Goal: Task Accomplishment & Management: Manage account settings

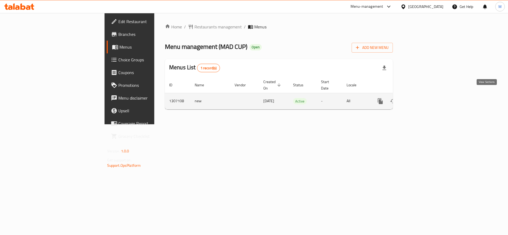
click at [422, 98] on icon "enhanced table" at bounding box center [418, 101] width 6 height 6
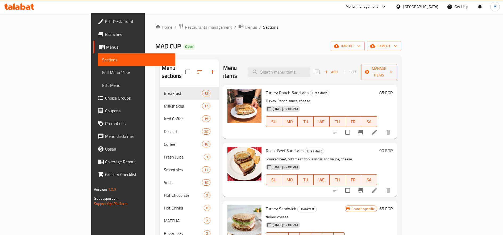
click at [393, 147] on h6 "90 EGP" at bounding box center [385, 150] width 13 height 7
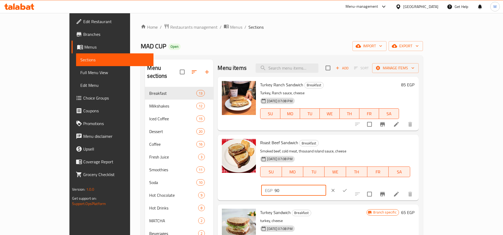
click at [326, 185] on input "90" at bounding box center [300, 190] width 51 height 11
type input "105"
click at [351, 185] on button "ok" at bounding box center [345, 191] width 12 height 12
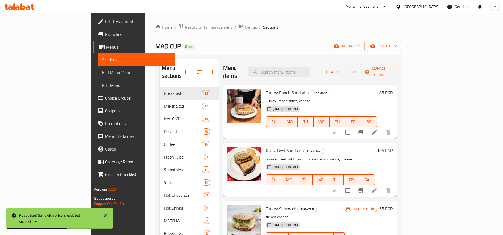
click at [393, 89] on h6 "85 EGP" at bounding box center [385, 92] width 13 height 7
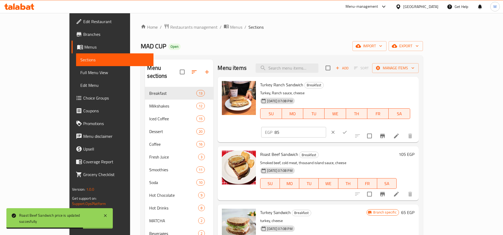
click at [326, 127] on input "85" at bounding box center [300, 132] width 51 height 11
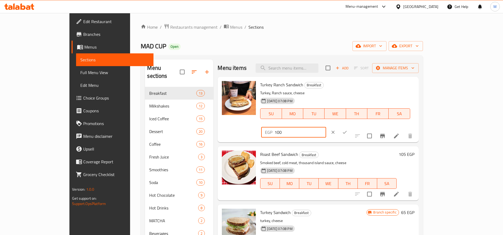
type input "100"
click at [347, 130] on icon "ok" at bounding box center [344, 132] width 5 height 5
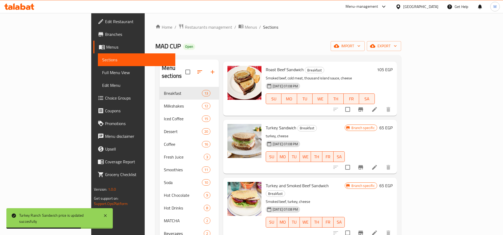
scroll to position [89, 0]
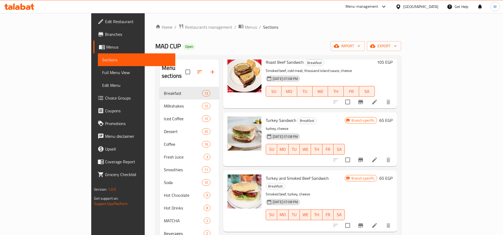
click at [393, 175] on h6 "65 EGP" at bounding box center [385, 178] width 13 height 7
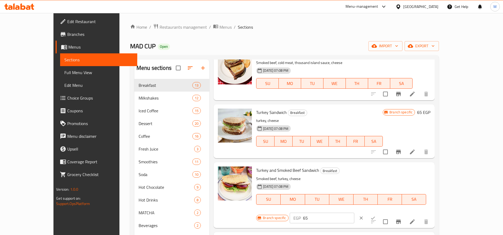
click at [354, 213] on input "65" at bounding box center [328, 218] width 51 height 11
type input "80"
click at [376, 216] on icon "ok" at bounding box center [372, 218] width 5 height 5
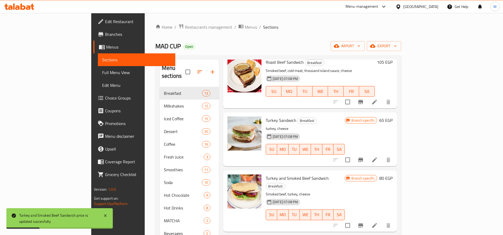
scroll to position [0, 0]
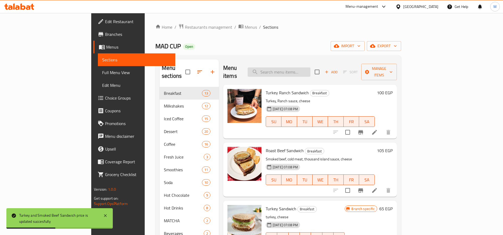
click at [310, 71] on input "search" at bounding box center [279, 72] width 63 height 9
paste input "جلاكسي"
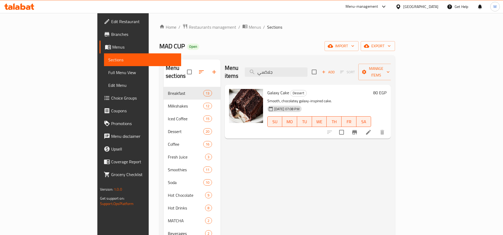
type input "جلاكسي"
click at [386, 89] on h6 "80 EGP" at bounding box center [379, 92] width 13 height 7
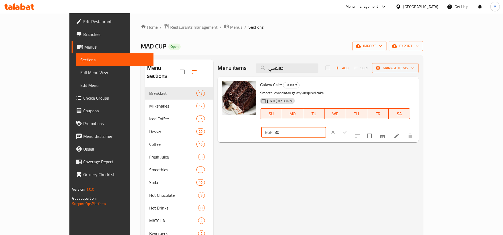
drag, startPoint x: 425, startPoint y: 88, endPoint x: 414, endPoint y: 89, distance: 10.5
click at [326, 127] on input "80" at bounding box center [300, 132] width 51 height 11
type input "85"
click at [351, 127] on button "ok" at bounding box center [345, 133] width 12 height 12
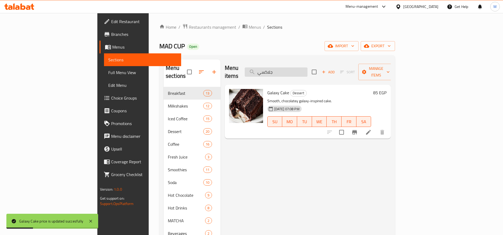
click at [307, 71] on input "جلاكسي" at bounding box center [276, 72] width 63 height 9
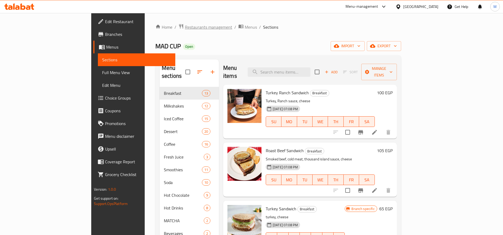
click at [185, 27] on span "Restaurants management" at bounding box center [208, 27] width 47 height 6
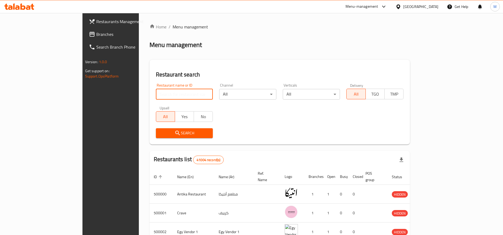
click at [166, 94] on input "search" at bounding box center [184, 94] width 57 height 11
click at [156, 90] on input "search" at bounding box center [184, 94] width 57 height 11
paste input "704292"
type input "704292"
click at [160, 133] on span "Search" at bounding box center [184, 133] width 49 height 7
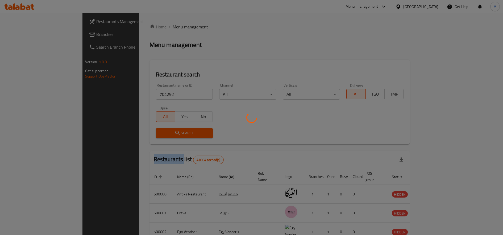
click at [128, 133] on div at bounding box center [251, 117] width 503 height 235
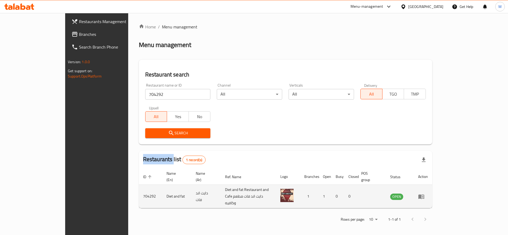
click at [423, 196] on icon "enhanced table" at bounding box center [423, 197] width 2 height 2
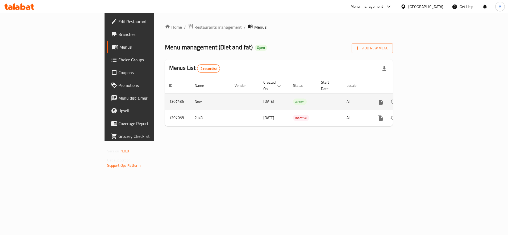
click at [422, 99] on icon "enhanced table" at bounding box center [418, 102] width 6 height 6
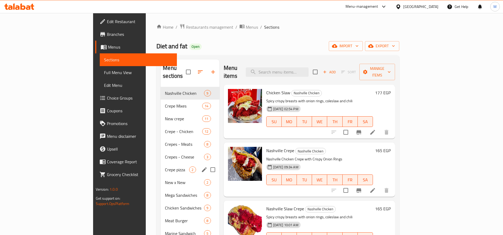
scroll to position [90, 0]
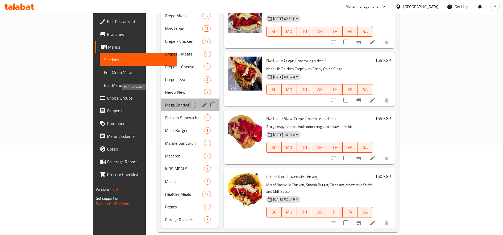
click at [165, 102] on span "Mega Sandwiches" at bounding box center [177, 105] width 24 height 6
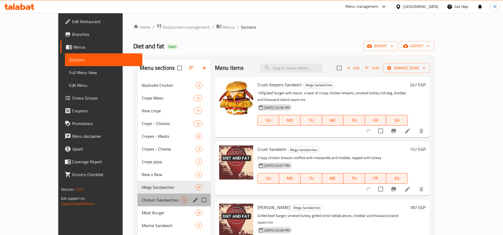
click at [138, 195] on div "Chicken Sandwiches 9" at bounding box center [174, 200] width 73 height 13
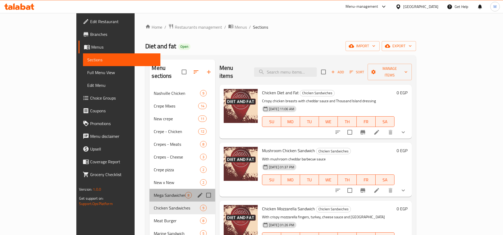
click at [149, 191] on div "Mega Sandwiches 8" at bounding box center [181, 195] width 65 height 13
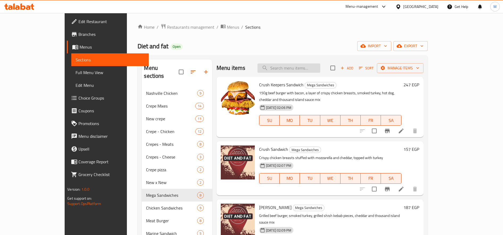
click at [320, 71] on input "search" at bounding box center [288, 68] width 63 height 9
paste input "كلاسيك برجر"
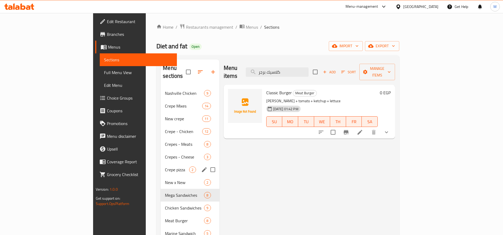
scroll to position [44, 0]
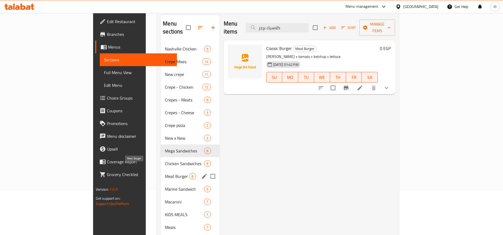
type input "كلاسيك برجر"
click at [165, 173] on span "Meat Burger" at bounding box center [177, 176] width 24 height 6
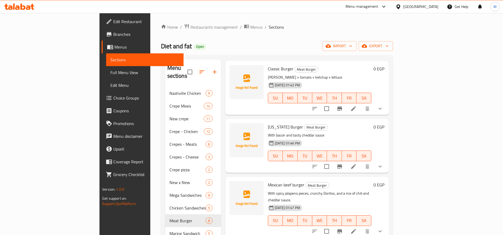
scroll to position [44, 0]
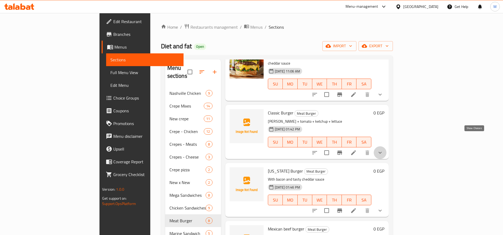
click at [383, 150] on icon "show more" at bounding box center [380, 153] width 6 height 6
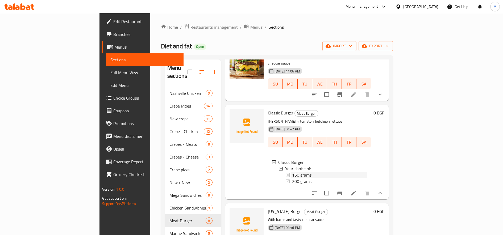
click at [320, 172] on div "150 grams" at bounding box center [329, 175] width 75 height 6
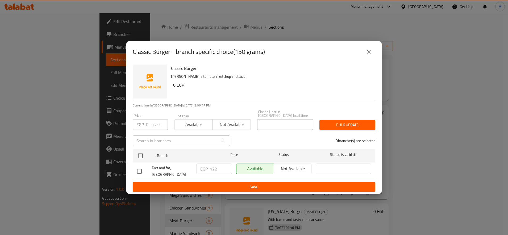
click at [158, 125] on input "number" at bounding box center [157, 124] width 22 height 11
paste input "125"
type input "125"
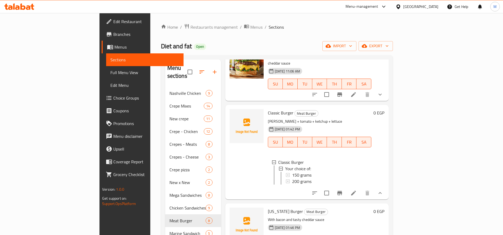
click at [356, 191] on icon at bounding box center [353, 193] width 5 height 5
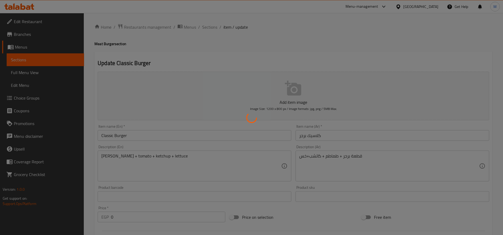
scroll to position [146, 0]
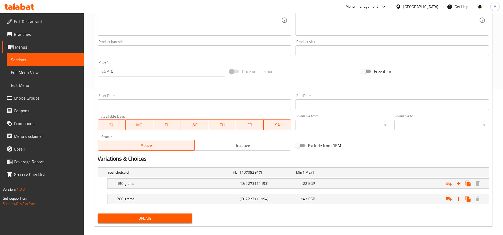
click at [340, 183] on div "122 EGP" at bounding box center [330, 183] width 59 height 5
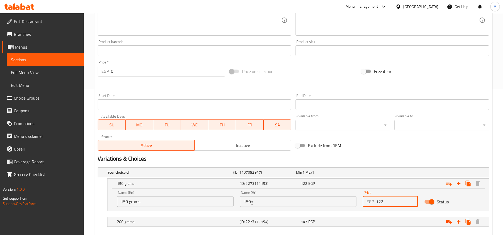
click at [376, 198] on input "122" at bounding box center [397, 202] width 42 height 11
click at [383, 198] on input "122" at bounding box center [397, 202] width 42 height 11
paste input "125"
click at [382, 200] on input "122125" at bounding box center [397, 202] width 42 height 11
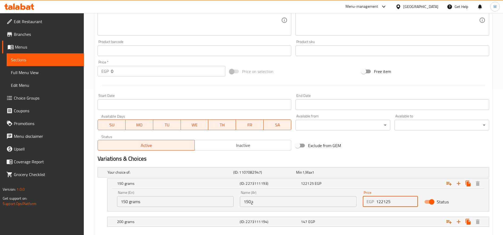
click at [382, 200] on input "122125" at bounding box center [397, 202] width 42 height 11
paste input "number"
type input "125"
click at [373, 218] on div "Expand" at bounding box center [422, 222] width 123 height 12
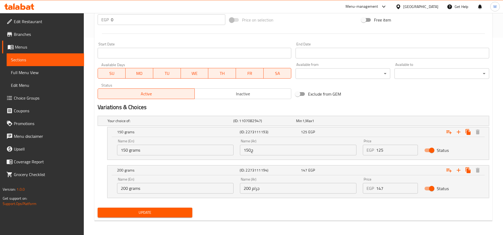
scroll to position [198, 0]
click at [413, 187] on input "148" at bounding box center [397, 188] width 42 height 11
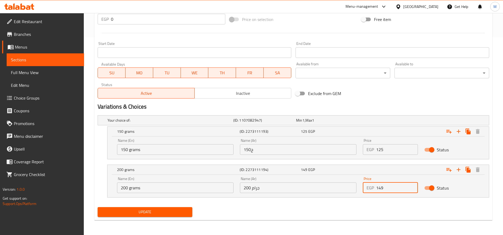
click at [413, 187] on input "149" at bounding box center [397, 188] width 42 height 11
type input "150"
click at [413, 187] on input "150" at bounding box center [397, 188] width 42 height 11
drag, startPoint x: 180, startPoint y: 215, endPoint x: 183, endPoint y: 212, distance: 4.2
click at [180, 215] on span "Update" at bounding box center [145, 212] width 86 height 7
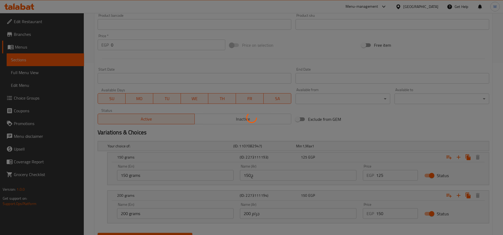
scroll to position [0, 0]
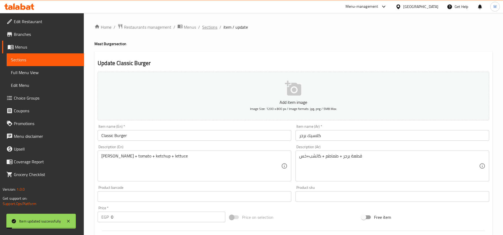
click at [214, 28] on span "Sections" at bounding box center [209, 27] width 15 height 6
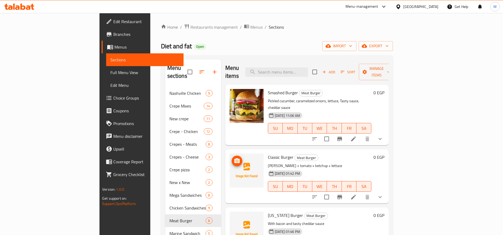
click at [234, 159] on icon "upload picture" at bounding box center [236, 161] width 5 height 5
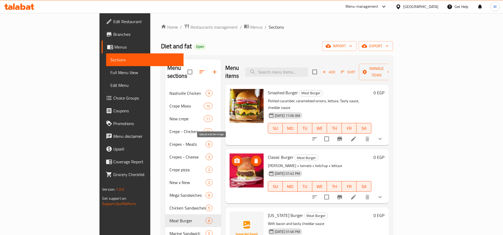
click at [234, 159] on icon "upload picture" at bounding box center [236, 161] width 5 height 5
click at [234, 94] on icon "upload picture" at bounding box center [236, 96] width 5 height 5
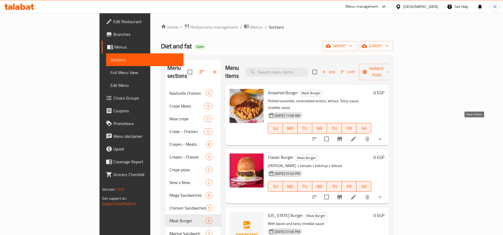
click at [383, 136] on icon "show more" at bounding box center [380, 139] width 6 height 6
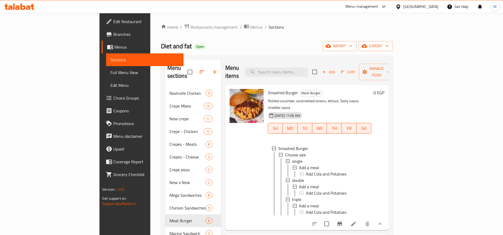
scroll to position [133, 0]
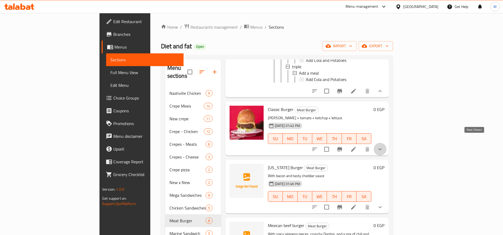
click at [383, 146] on icon "show more" at bounding box center [380, 149] width 6 height 6
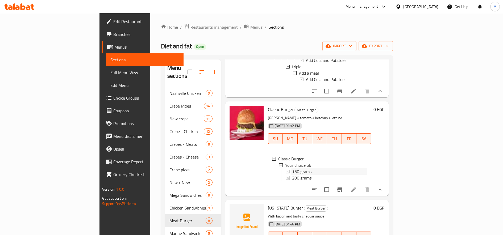
click at [292, 169] on span "150 grams" at bounding box center [301, 172] width 19 height 6
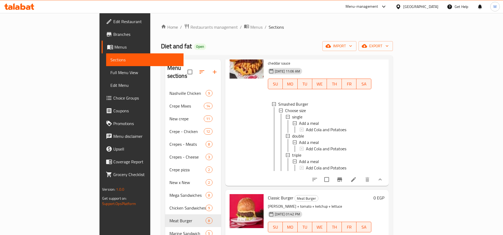
scroll to position [0, 0]
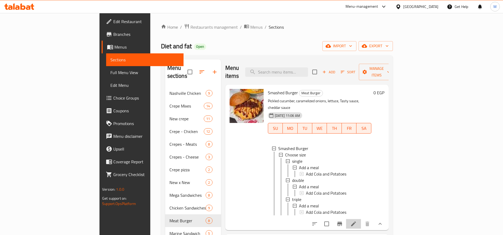
click at [361, 219] on li at bounding box center [353, 224] width 15 height 10
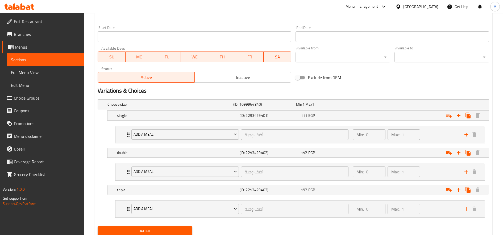
scroll to position [241, 0]
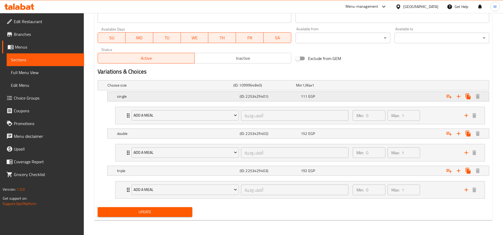
click at [339, 96] on div "111 EGP" at bounding box center [330, 96] width 59 height 5
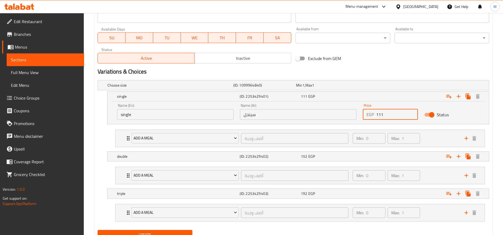
drag, startPoint x: 379, startPoint y: 115, endPoint x: 386, endPoint y: 115, distance: 6.6
click at [386, 115] on input "111" at bounding box center [397, 114] width 42 height 11
type input "125"
click at [390, 153] on div "Expand" at bounding box center [422, 157] width 123 height 12
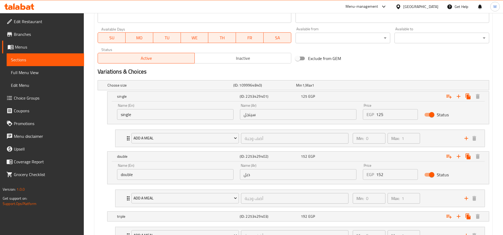
click at [380, 174] on input "152" at bounding box center [397, 174] width 42 height 11
type input "165"
click at [338, 214] on div "192 EGP" at bounding box center [330, 216] width 59 height 5
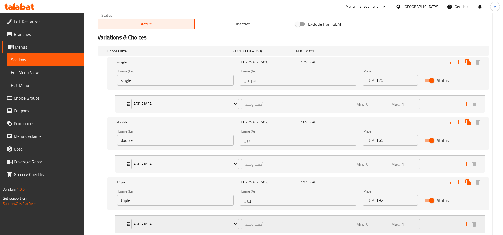
scroll to position [285, 0]
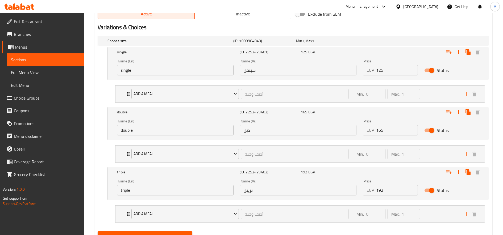
click at [379, 188] on input "192" at bounding box center [397, 190] width 42 height 11
type input "205"
click at [98, 232] on button "Update" at bounding box center [145, 237] width 95 height 10
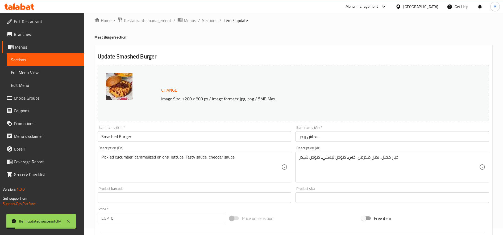
scroll to position [0, 0]
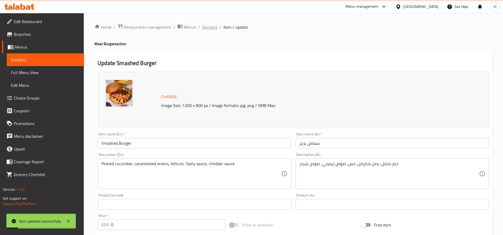
click at [209, 30] on span "Sections" at bounding box center [209, 27] width 15 height 6
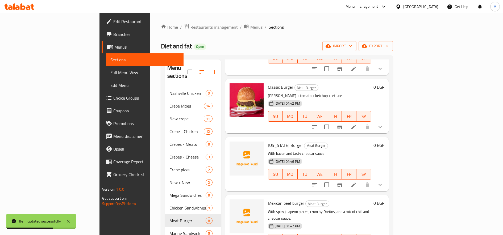
scroll to position [89, 0]
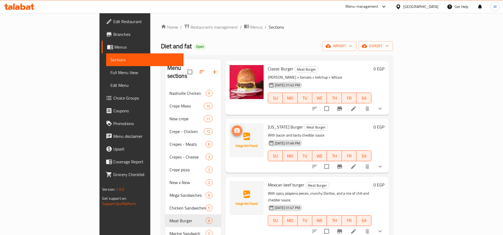
click at [234, 128] on icon "upload picture" at bounding box center [237, 131] width 6 height 6
click at [382, 166] on icon "show more" at bounding box center [380, 167] width 3 height 2
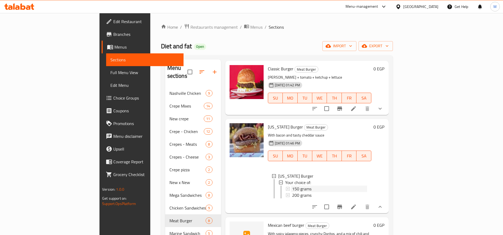
click at [292, 186] on span "150 grams" at bounding box center [301, 189] width 19 height 6
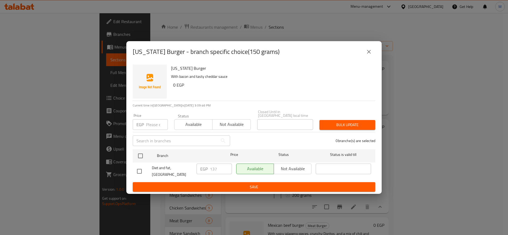
click at [153, 124] on input "number" at bounding box center [157, 124] width 22 height 11
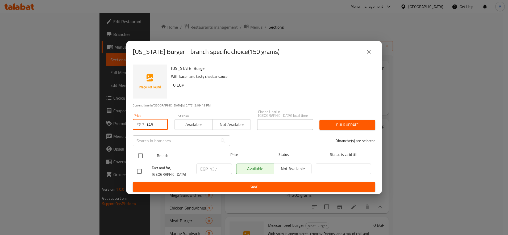
type input "145"
drag, startPoint x: 142, startPoint y: 151, endPoint x: 234, endPoint y: 152, distance: 92.0
click at [143, 152] on input "checkbox" at bounding box center [140, 156] width 11 height 11
checkbox input "true"
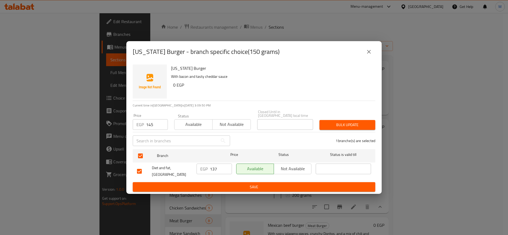
click at [334, 123] on span "Bulk update" at bounding box center [347, 125] width 47 height 7
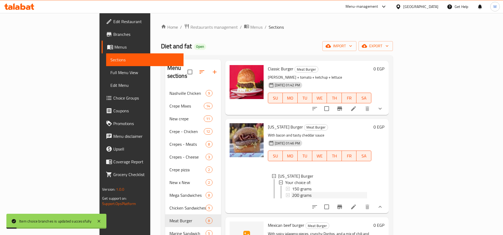
click at [292, 192] on span "200 grams" at bounding box center [301, 195] width 19 height 6
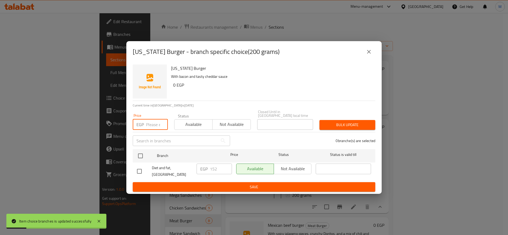
click at [152, 122] on input "number" at bounding box center [157, 124] width 22 height 11
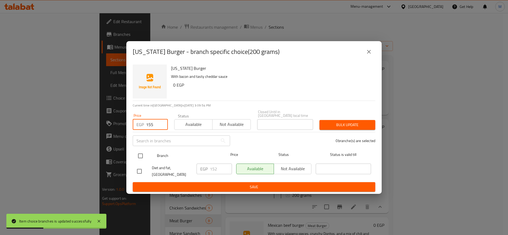
type input "155"
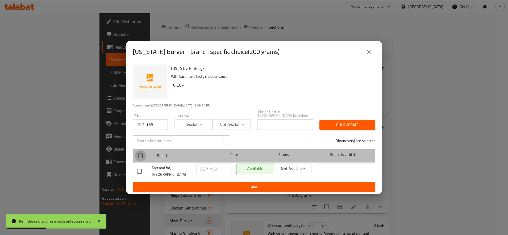
drag, startPoint x: 136, startPoint y: 153, endPoint x: 193, endPoint y: 148, distance: 56.7
click at [138, 153] on input "checkbox" at bounding box center [140, 156] width 11 height 11
checkbox input "true"
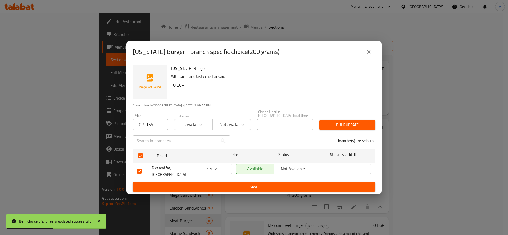
click at [330, 123] on span "Bulk update" at bounding box center [347, 125] width 47 height 7
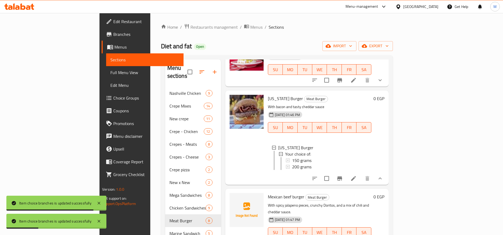
scroll to position [133, 0]
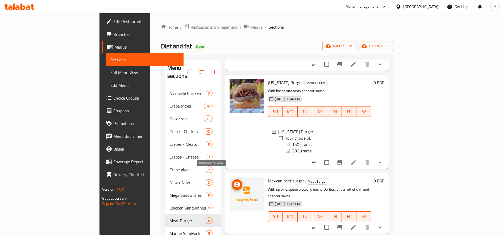
click at [234, 182] on icon "upload picture" at bounding box center [237, 185] width 6 height 6
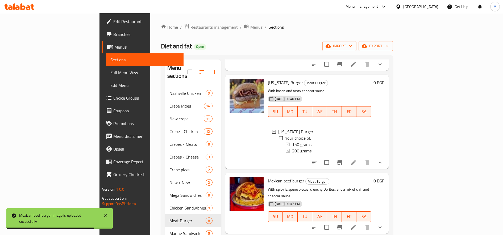
drag, startPoint x: 471, startPoint y: 210, endPoint x: 465, endPoint y: 209, distance: 5.9
click at [386, 221] on button "show more" at bounding box center [380, 227] width 13 height 13
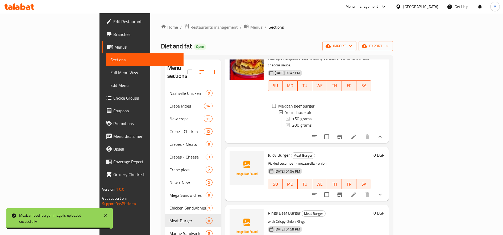
scroll to position [266, 0]
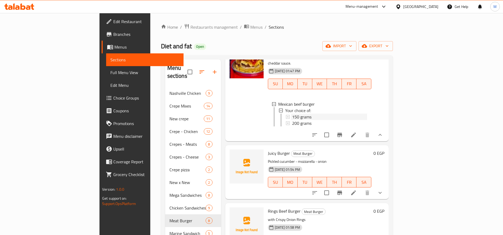
click at [292, 114] on span "150 grams" at bounding box center [301, 117] width 19 height 6
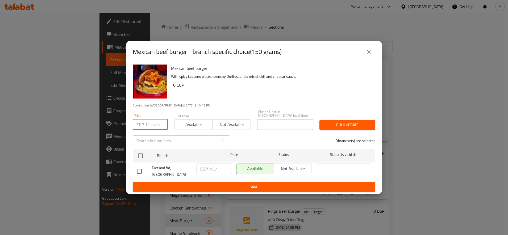
click at [152, 119] on input "number" at bounding box center [157, 124] width 22 height 11
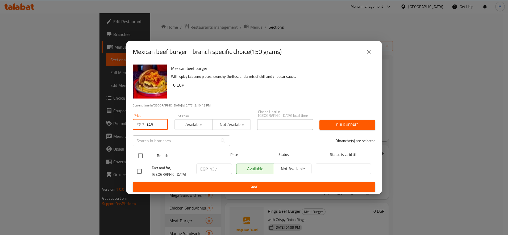
type input "145"
click at [139, 157] on input "checkbox" at bounding box center [140, 156] width 11 height 11
checkbox input "true"
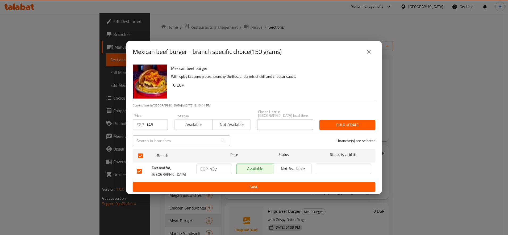
drag, startPoint x: 336, startPoint y: 122, endPoint x: 344, endPoint y: 124, distance: 8.7
click at [336, 122] on span "Bulk update" at bounding box center [347, 125] width 47 height 7
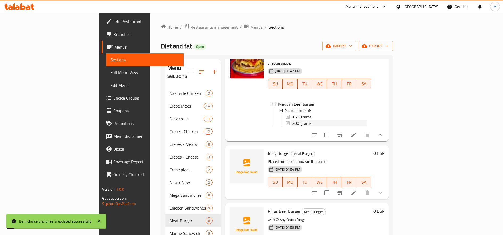
click at [292, 120] on span "200 grams" at bounding box center [301, 123] width 19 height 6
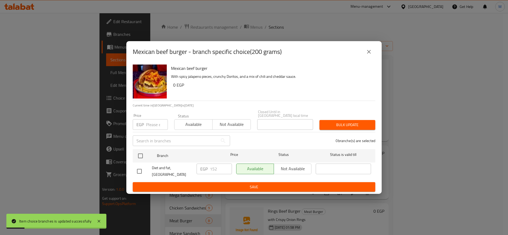
click at [152, 123] on input "number" at bounding box center [157, 124] width 22 height 11
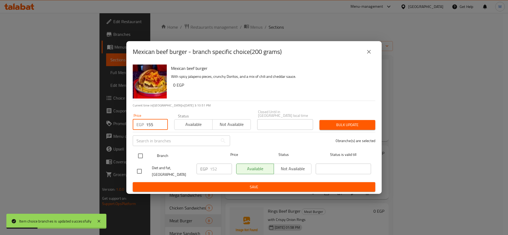
type input "155"
click at [146, 152] on div at bounding box center [145, 155] width 20 height 15
click at [143, 153] on input "checkbox" at bounding box center [140, 156] width 11 height 11
checkbox input "true"
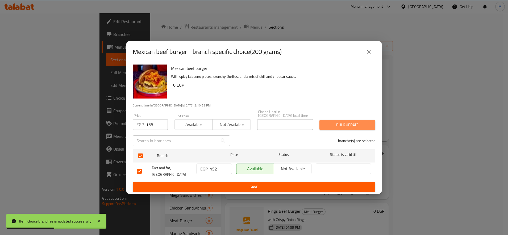
click at [354, 120] on button "Bulk update" at bounding box center [347, 125] width 56 height 10
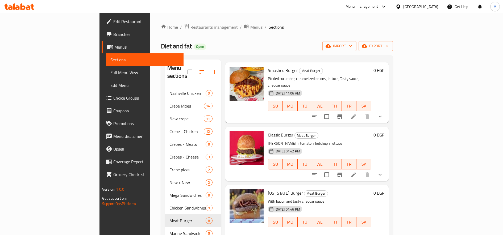
scroll to position [0, 0]
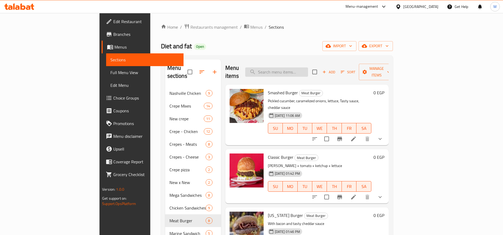
click at [308, 69] on input "search" at bounding box center [276, 72] width 63 height 9
paste input "تشيكن جريل"
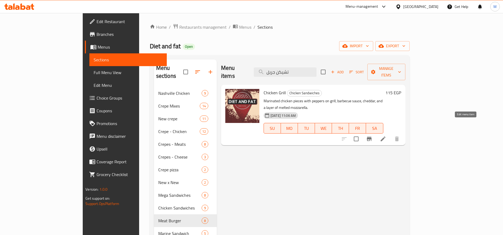
type input "تشيكن جريل"
click at [386, 136] on icon at bounding box center [383, 139] width 6 height 6
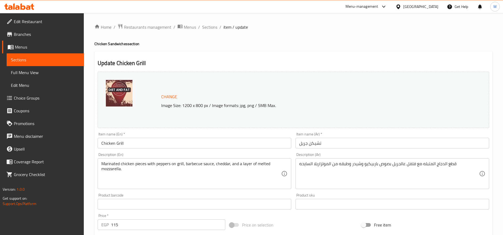
click at [114, 44] on h4 "Chicken Sandwiches section" at bounding box center [293, 43] width 398 height 5
copy h4 "Sandwiches"
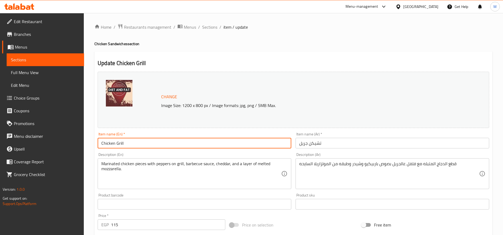
click at [143, 140] on input "Chicken Grill" at bounding box center [195, 143] width 194 height 11
paste input "Sandwiches"
type input "Chicken Grill Sandwiches"
click at [339, 142] on input "تشيكن جريل" at bounding box center [393, 143] width 194 height 11
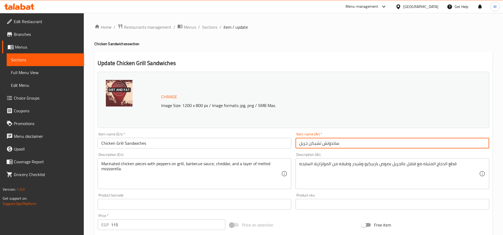
type input "ساندوتش تشيكن جريل"
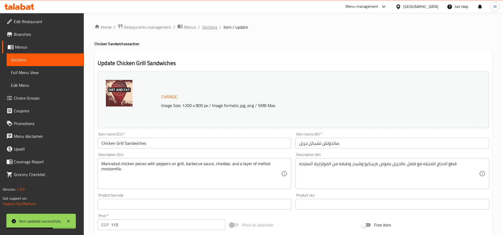
click at [213, 28] on span "Sections" at bounding box center [209, 27] width 15 height 6
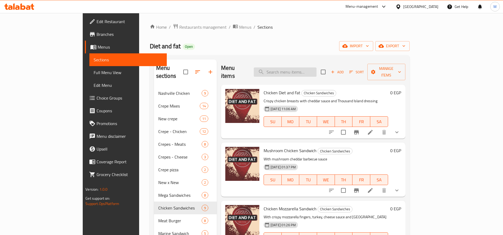
click at [313, 68] on input "search" at bounding box center [285, 72] width 63 height 9
paste input "Sandwiches"
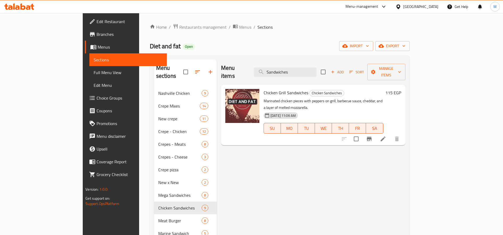
type input "Sandwiches"
click at [386, 136] on icon at bounding box center [383, 139] width 6 height 6
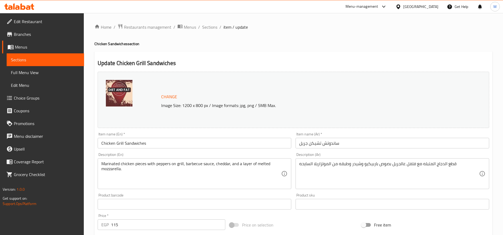
click at [170, 144] on input "Chicken Grill Sandwiches" at bounding box center [195, 143] width 194 height 11
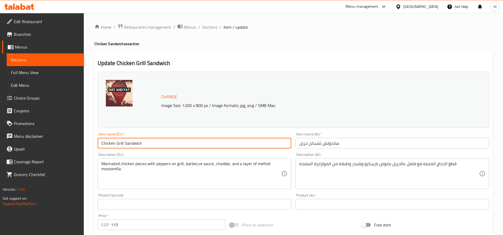
type input "Chicken Grill Sandwich"
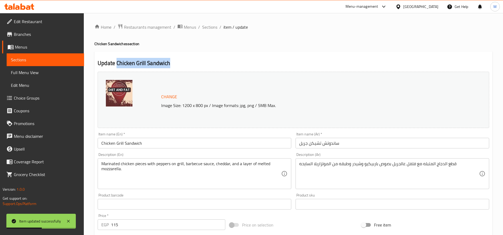
drag, startPoint x: 117, startPoint y: 61, endPoint x: 174, endPoint y: 61, distance: 56.7
click at [174, 61] on h2 "Update Chicken Grill Sandwich" at bounding box center [294, 63] width 392 height 8
copy h2 "Chicken Grill Sandwich"
drag, startPoint x: 174, startPoint y: 61, endPoint x: 243, endPoint y: 34, distance: 74.4
click at [261, 45] on h4 "Chicken Sandwiches section" at bounding box center [293, 43] width 398 height 5
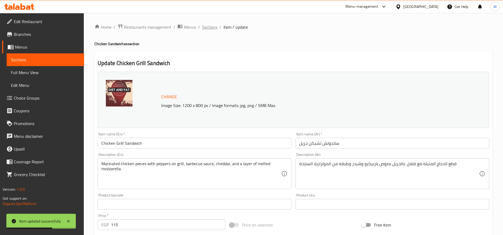
click at [210, 26] on span "Sections" at bounding box center [209, 27] width 15 height 6
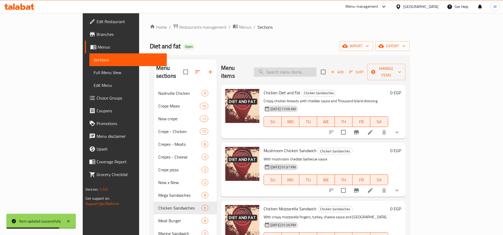
click at [303, 72] on input "search" at bounding box center [285, 72] width 63 height 9
paste input "Chicken Grill Sandwich"
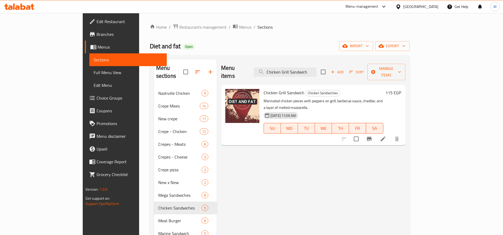
type input "Chicken Grill Sandwich"
click at [401, 89] on h6 "115 EGP" at bounding box center [393, 92] width 16 height 7
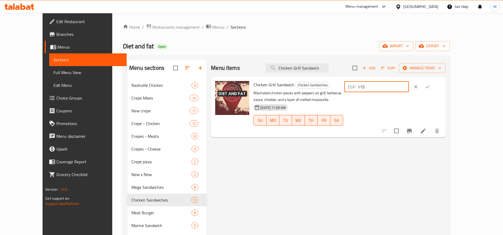
drag, startPoint x: 413, startPoint y: 87, endPoint x: 422, endPoint y: 88, distance: 8.9
click at [409, 88] on input "115" at bounding box center [382, 87] width 51 height 11
type input "130"
click at [433, 87] on button "ok" at bounding box center [428, 87] width 12 height 12
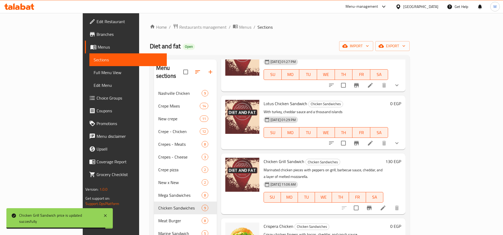
scroll to position [266, 0]
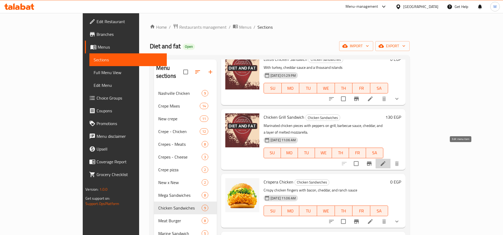
click at [386, 161] on icon at bounding box center [383, 164] width 6 height 6
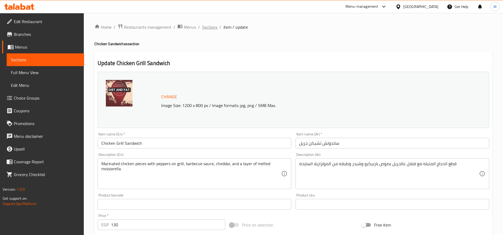
click at [206, 27] on span "Sections" at bounding box center [209, 27] width 15 height 6
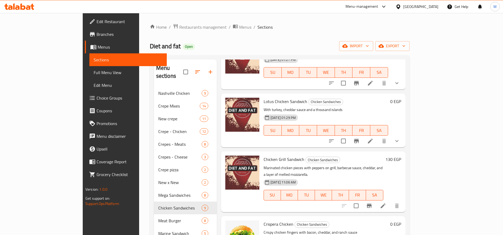
scroll to position [266, 0]
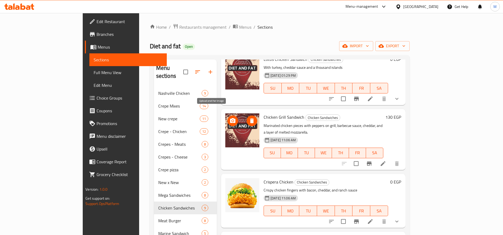
click at [230, 118] on icon "upload picture" at bounding box center [232, 120] width 5 height 5
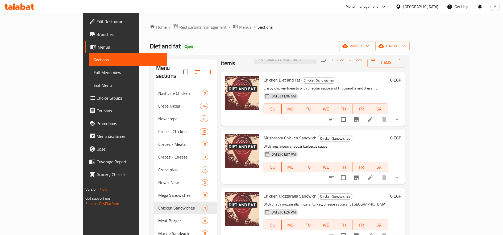
scroll to position [0, 0]
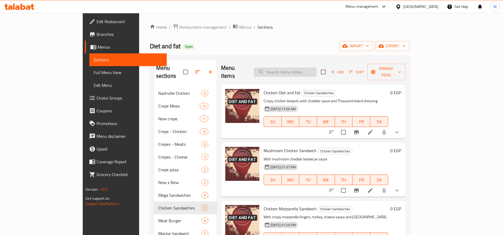
click at [317, 69] on input "search" at bounding box center [285, 72] width 63 height 9
paste input "موتزاريلا برجر"
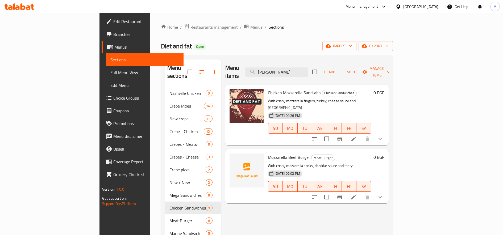
click at [268, 153] on span "Mozzarella Beef Burger" at bounding box center [289, 157] width 42 height 8
copy h6 "Mozzarella Beef Burger"
click at [308, 68] on input "موتزا" at bounding box center [276, 72] width 63 height 9
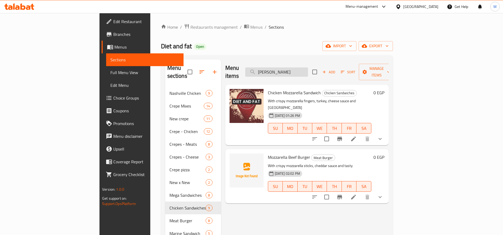
click at [308, 68] on input "موتزا" at bounding box center [276, 72] width 63 height 9
paste input "Mozzarella Beef Burger"
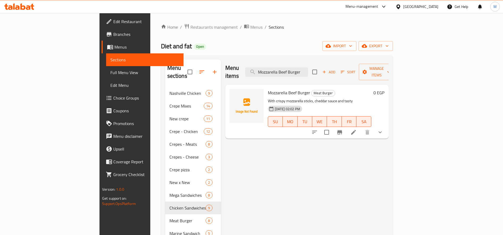
type input "Mozzarella Beef Burger"
click at [357, 129] on icon at bounding box center [353, 132] width 6 height 6
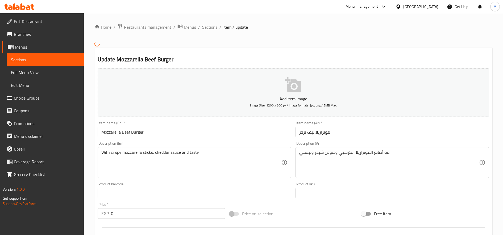
click at [206, 28] on span "Sections" at bounding box center [209, 27] width 15 height 6
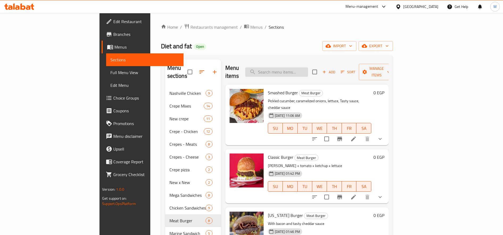
click at [308, 71] on input "search" at bounding box center [276, 72] width 63 height 9
paste input "Mozzarella Beef Burger"
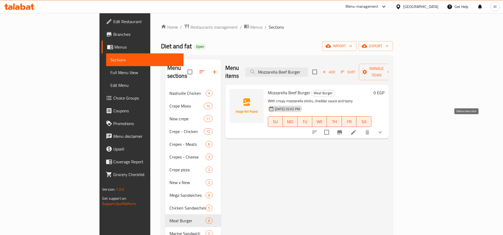
type input "Mozzarella Beef Burger"
click at [386, 126] on button "show more" at bounding box center [380, 132] width 13 height 13
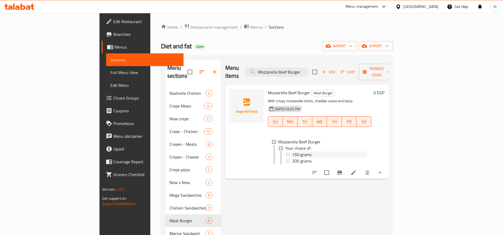
click at [318, 152] on div "150 grams" at bounding box center [329, 155] width 75 height 6
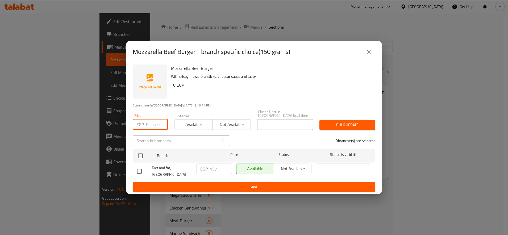
click at [154, 120] on input "number" at bounding box center [157, 124] width 22 height 11
paste input "145"
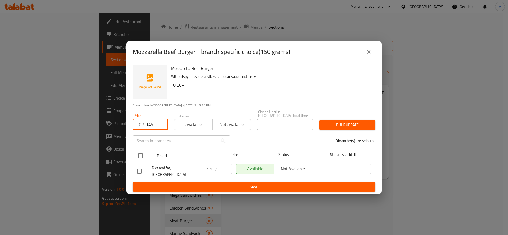
type input "145"
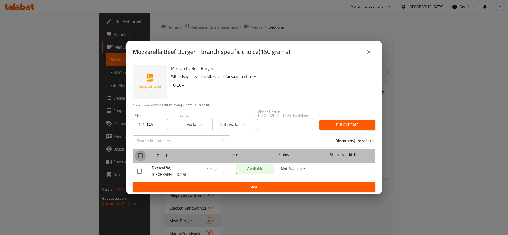
click at [143, 155] on input "checkbox" at bounding box center [140, 156] width 11 height 11
checkbox input "true"
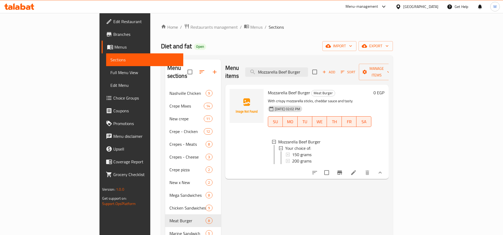
click at [357, 170] on icon at bounding box center [353, 173] width 6 height 6
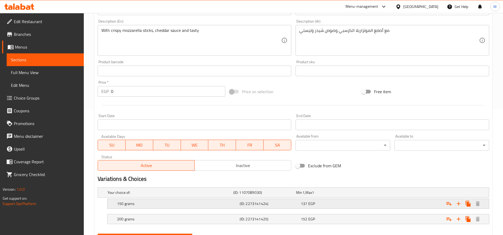
scroll to position [152, 0]
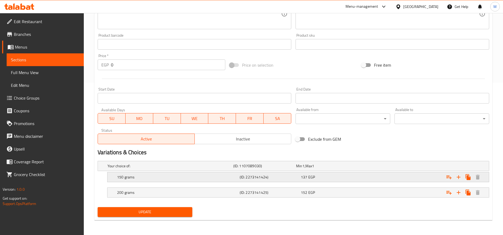
click at [306, 177] on span "137" at bounding box center [304, 177] width 6 height 7
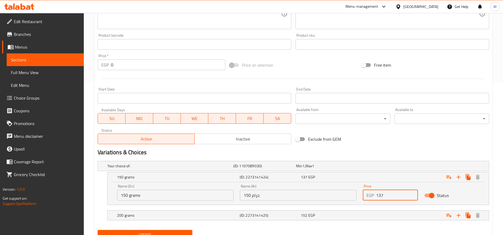
click at [390, 197] on input "137" at bounding box center [397, 195] width 42 height 11
paste input "45"
type input "145"
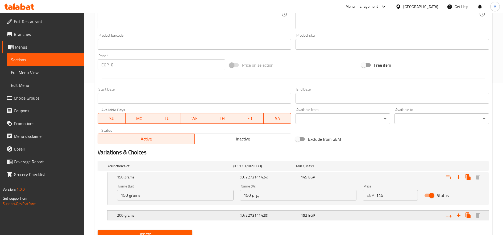
click at [367, 213] on div "Expand" at bounding box center [422, 216] width 123 height 12
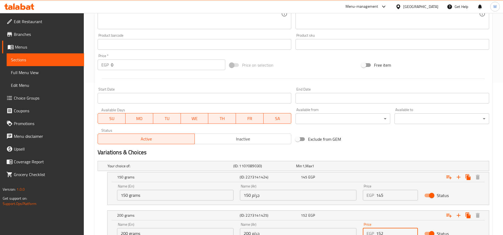
click at [395, 233] on input "152" at bounding box center [397, 233] width 42 height 11
paste input "5"
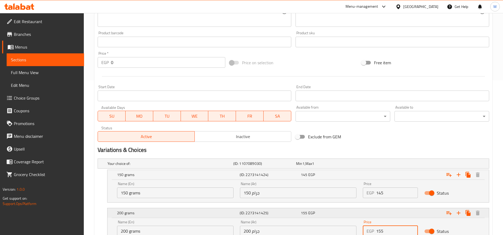
type input "155"
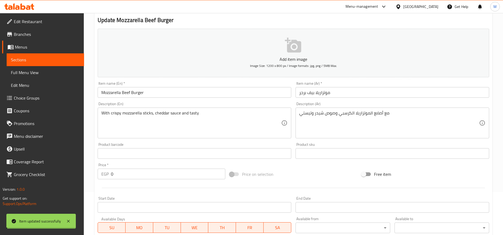
scroll to position [0, 0]
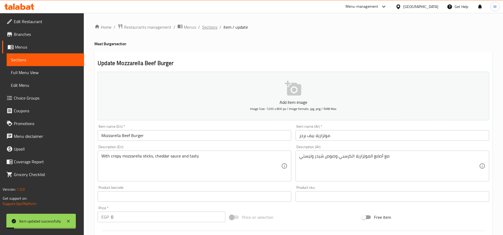
click at [206, 30] on span "Sections" at bounding box center [209, 27] width 15 height 6
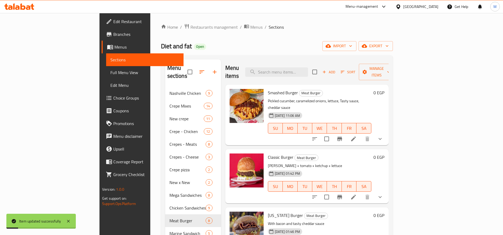
click at [303, 73] on div "Menu items Add Sort Manage items" at bounding box center [306, 72] width 163 height 25
click at [306, 70] on input "search" at bounding box center [276, 72] width 63 height 9
paste input "155"
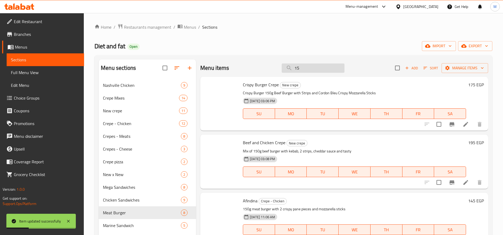
type input "1"
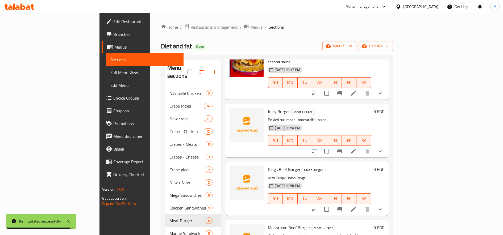
scroll to position [90, 0]
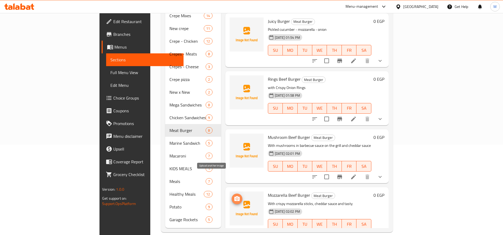
click at [232, 196] on span "upload picture" at bounding box center [237, 199] width 11 height 6
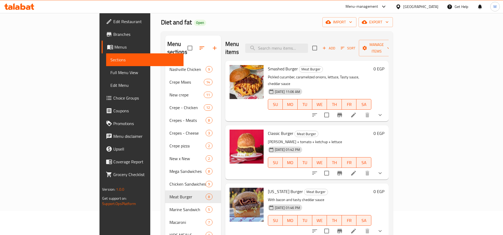
scroll to position [0, 0]
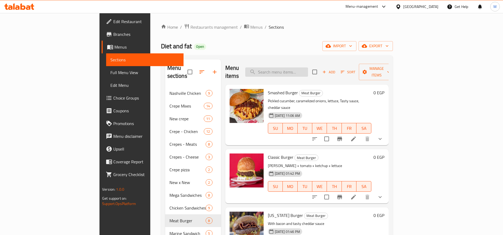
click at [308, 70] on input "search" at bounding box center [276, 72] width 63 height 9
paste input "تشيكن رنجز"
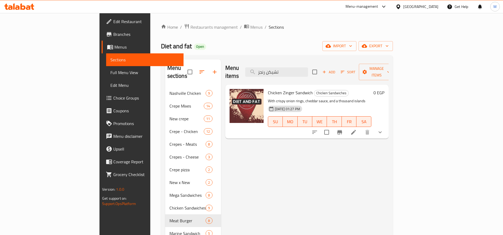
type input "تشيكن رنجز"
click at [361, 128] on li at bounding box center [353, 133] width 15 height 10
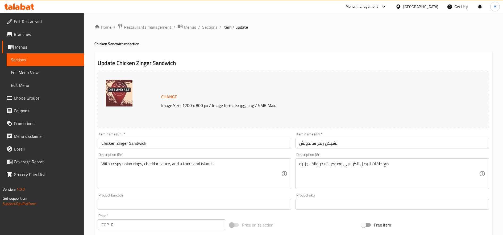
scroll to position [160, 0]
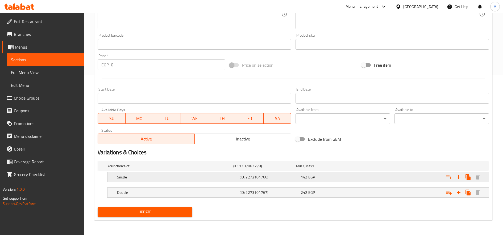
click at [312, 177] on span "EGP" at bounding box center [311, 177] width 7 height 7
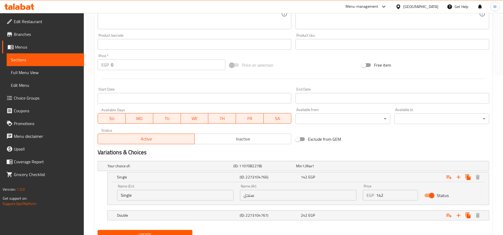
click at [378, 195] on input "142" at bounding box center [397, 195] width 42 height 11
click at [390, 192] on input "142" at bounding box center [397, 195] width 42 height 11
paste input "5"
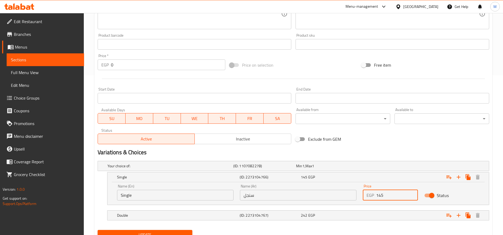
type input "145"
click at [354, 215] on div "242 EGP" at bounding box center [330, 215] width 59 height 5
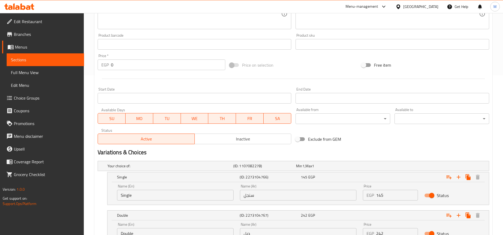
click at [384, 232] on input "242" at bounding box center [397, 233] width 42 height 11
paste input "5"
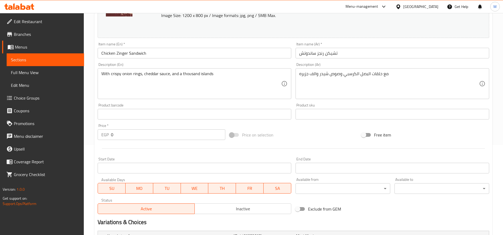
scroll to position [0, 0]
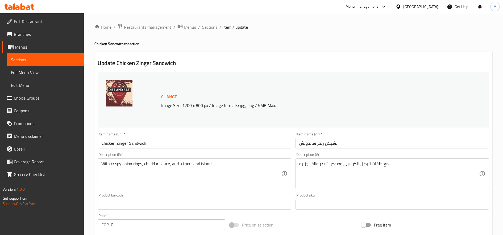
type input "245"
click at [125, 92] on img at bounding box center [119, 93] width 27 height 27
click at [169, 95] on span "Change" at bounding box center [169, 97] width 16 height 8
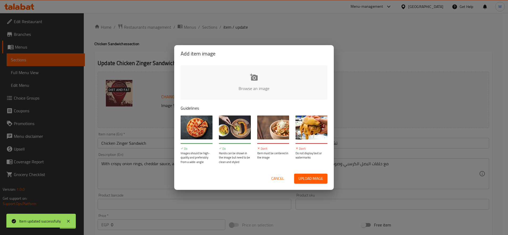
click at [254, 89] on input "file" at bounding box center [434, 90] width 506 height 50
type input "C:\fakepath\WPS Photos(1).jpg"
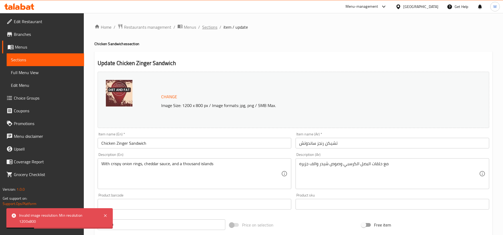
click at [210, 26] on span "Sections" at bounding box center [209, 27] width 15 height 6
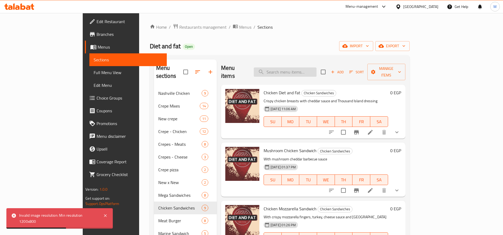
click at [316, 69] on input "search" at bounding box center [285, 72] width 63 height 9
paste input "245"
type input "245"
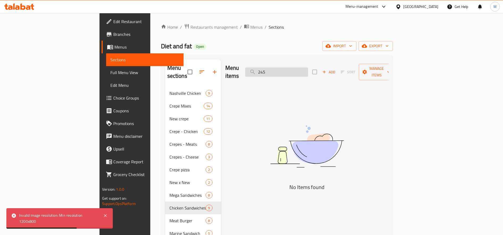
click at [308, 69] on input "245" at bounding box center [276, 72] width 63 height 9
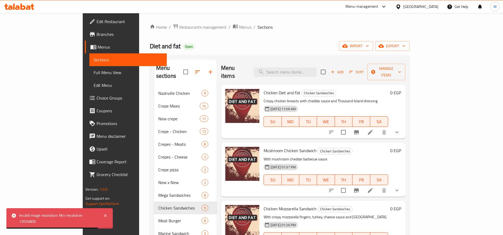
scroll to position [89, 0]
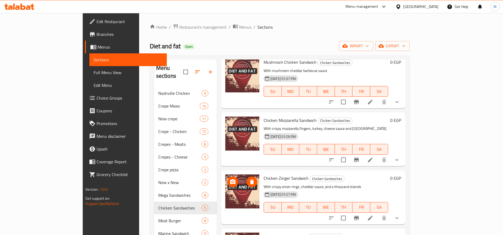
click at [230, 180] on icon "upload picture" at bounding box center [232, 182] width 5 height 5
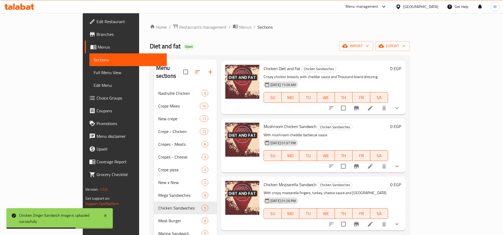
scroll to position [0, 0]
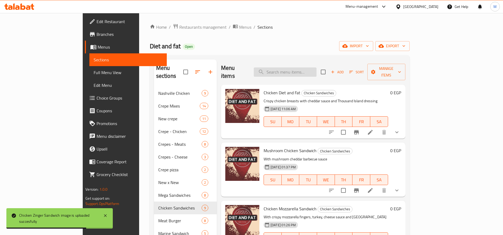
click at [317, 68] on input "search" at bounding box center [285, 72] width 63 height 9
paste input "تشيكن لوتاس"
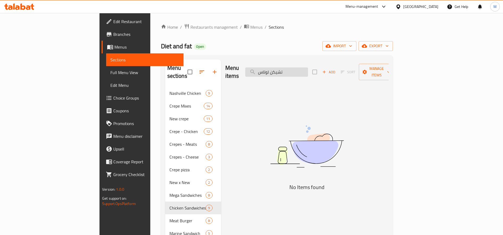
click at [308, 70] on input "تشيكن لوتاس" at bounding box center [276, 72] width 63 height 9
type input "\لوتاس"
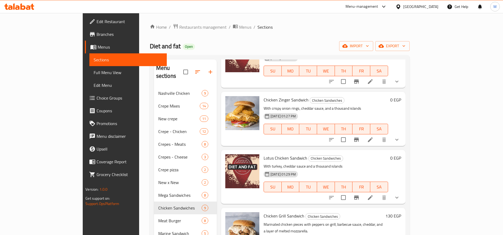
scroll to position [177, 0]
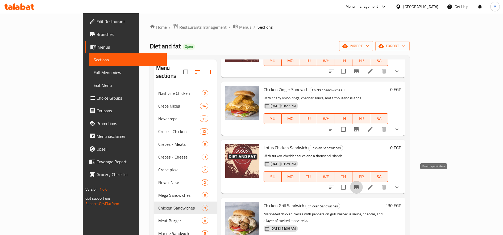
click at [359, 185] on icon "Branch-specific-item" at bounding box center [356, 187] width 5 height 4
click at [400, 184] on icon "show more" at bounding box center [397, 187] width 6 height 6
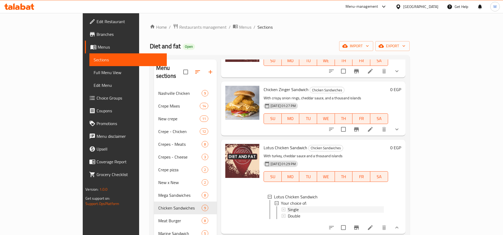
click at [288, 207] on div "Single" at bounding box center [336, 210] width 96 height 6
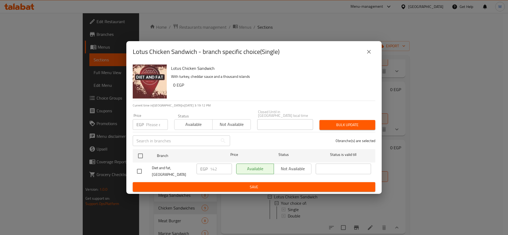
click at [156, 123] on input "number" at bounding box center [157, 124] width 22 height 11
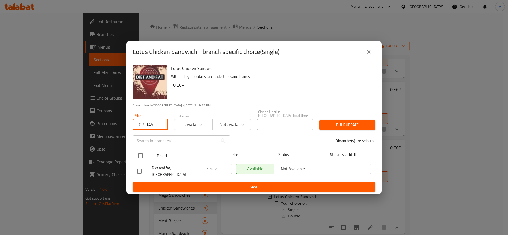
type input "145"
click at [138, 152] on input "checkbox" at bounding box center [140, 156] width 11 height 11
checkbox input "true"
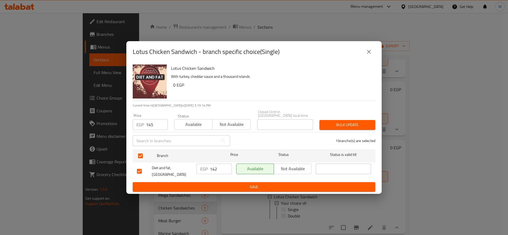
click at [322, 123] on button "Bulk update" at bounding box center [347, 125] width 56 height 10
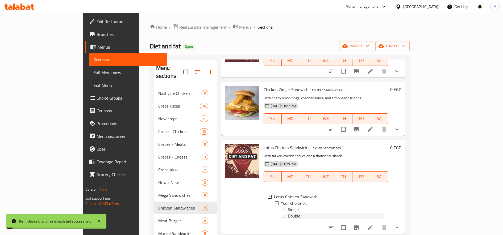
click at [288, 213] on div "Double" at bounding box center [336, 216] width 96 height 6
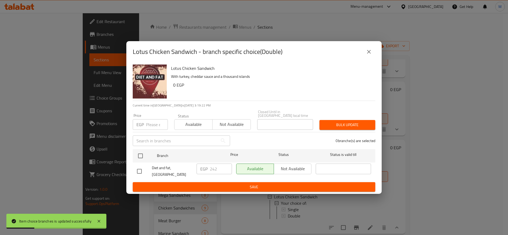
click at [149, 122] on input "number" at bounding box center [157, 124] width 22 height 11
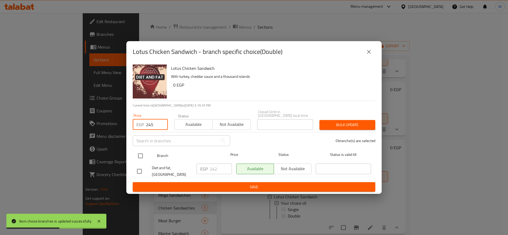
type input "245"
click at [145, 154] on input "checkbox" at bounding box center [140, 156] width 11 height 11
checkbox input "true"
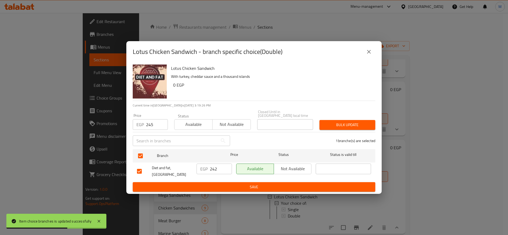
click at [332, 128] on div "Bulk update" at bounding box center [347, 125] width 62 height 16
click at [333, 126] on span "Bulk update" at bounding box center [347, 125] width 47 height 7
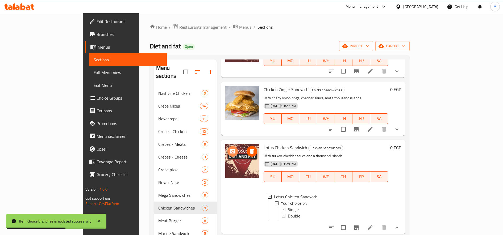
click at [230, 149] on icon "upload picture" at bounding box center [232, 151] width 5 height 5
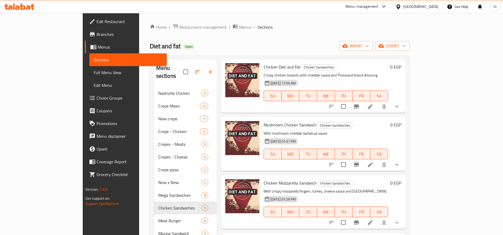
scroll to position [0, 0]
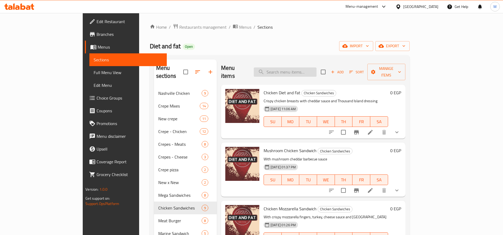
click at [317, 68] on input "search" at bounding box center [285, 72] width 63 height 9
paste input "كرسبيرا"
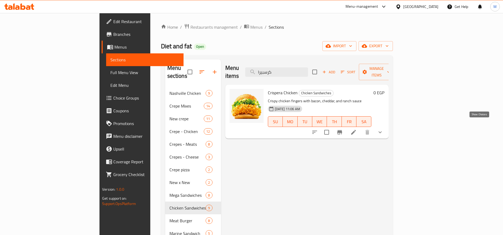
type input "كرسبيرا"
click at [383, 129] on icon "show more" at bounding box center [380, 132] width 6 height 6
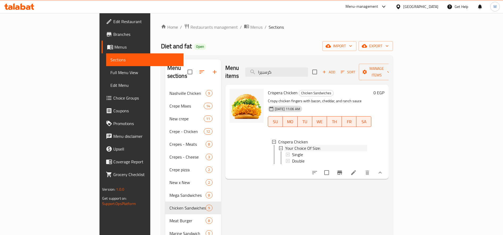
click at [320, 145] on div "Your Choice Of Size:" at bounding box center [326, 148] width 82 height 6
click at [330, 145] on div "Your Choice Of Size:" at bounding box center [326, 148] width 82 height 6
click at [316, 152] on div "Single" at bounding box center [329, 155] width 75 height 6
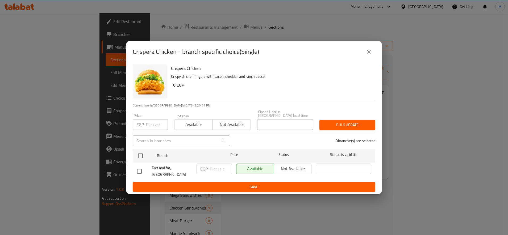
click at [154, 122] on input "number" at bounding box center [157, 124] width 22 height 11
paste input "150"
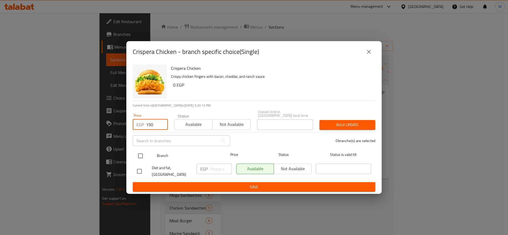
type input "150"
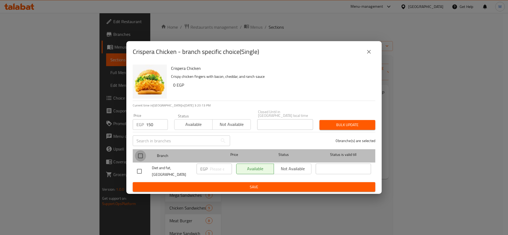
click at [145, 156] on input "checkbox" at bounding box center [140, 156] width 11 height 11
checkbox input "true"
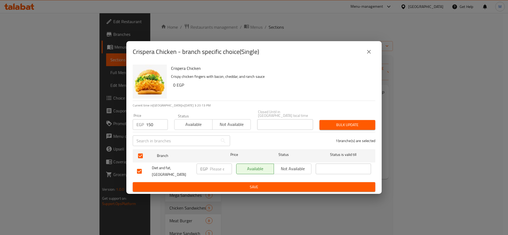
click at [354, 123] on span "Bulk update" at bounding box center [347, 125] width 47 height 7
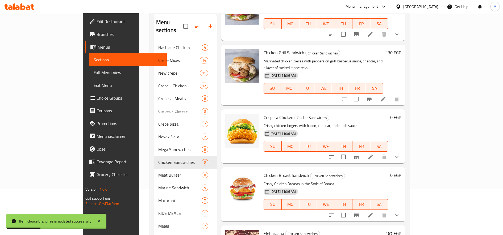
scroll to position [90, 0]
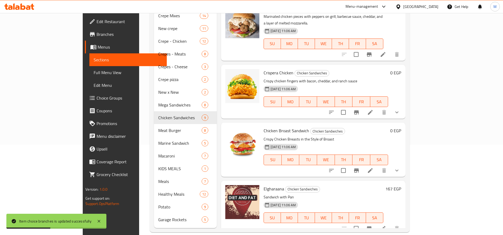
click at [403, 106] on button "show more" at bounding box center [396, 112] width 13 height 13
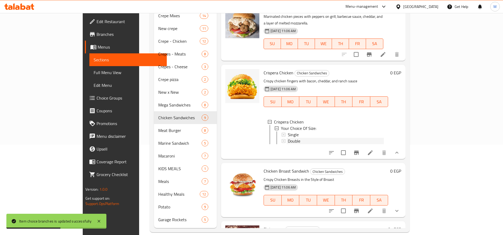
click at [288, 138] on span "Double" at bounding box center [294, 141] width 13 height 6
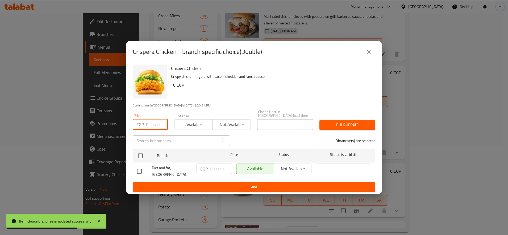
click at [153, 123] on input "number" at bounding box center [157, 124] width 22 height 11
paste input "245"
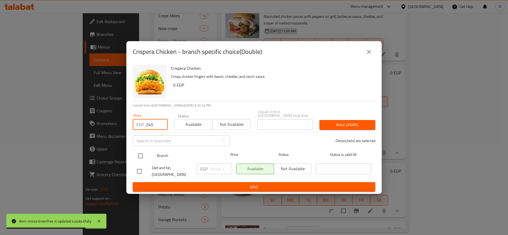
type input "245"
click at [142, 153] on input "checkbox" at bounding box center [140, 156] width 11 height 11
checkbox input "true"
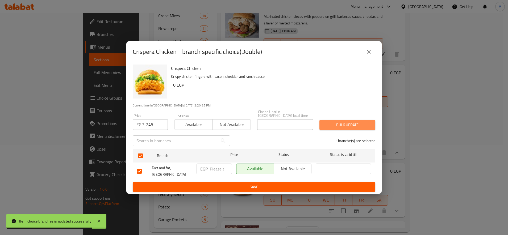
click at [338, 122] on span "Bulk update" at bounding box center [347, 125] width 47 height 7
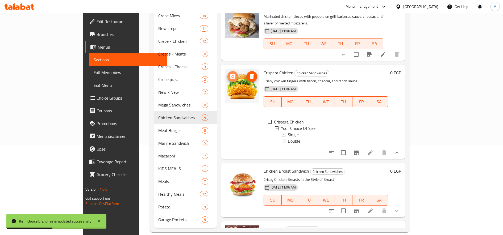
click at [230, 73] on icon "upload picture" at bounding box center [233, 76] width 6 height 6
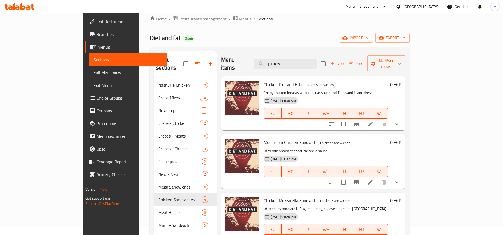
scroll to position [0, 0]
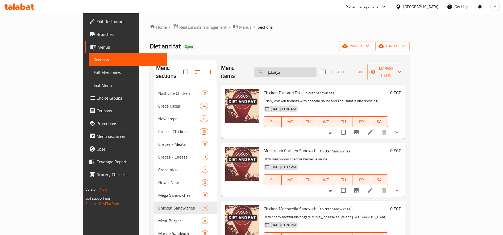
click at [316, 68] on input "كرسبيرا" at bounding box center [285, 72] width 63 height 9
paste input "رينجز"
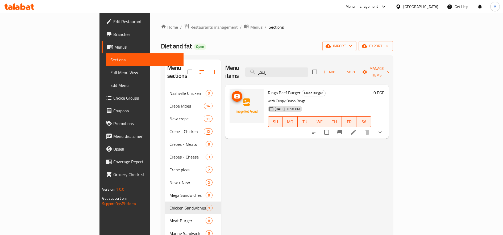
type input "رينجز"
click at [232, 93] on span "upload picture" at bounding box center [237, 96] width 11 height 6
click at [386, 128] on button "show more" at bounding box center [380, 132] width 13 height 13
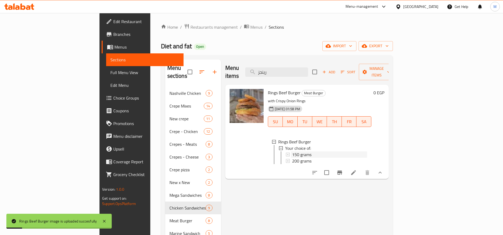
click at [325, 152] on div "150 grams" at bounding box center [329, 155] width 75 height 6
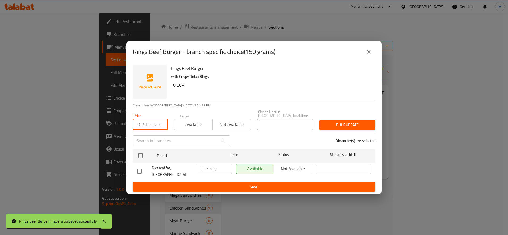
click at [149, 122] on input "number" at bounding box center [157, 124] width 22 height 11
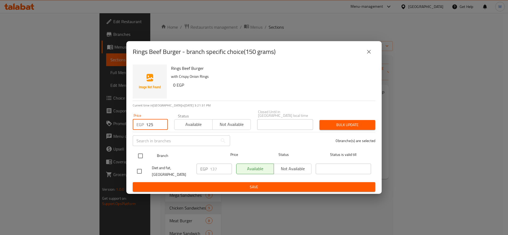
type input "125"
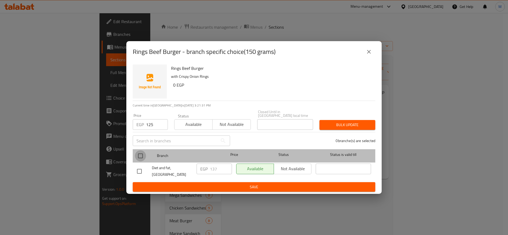
click at [141, 153] on input "checkbox" at bounding box center [140, 156] width 11 height 11
checkbox input "true"
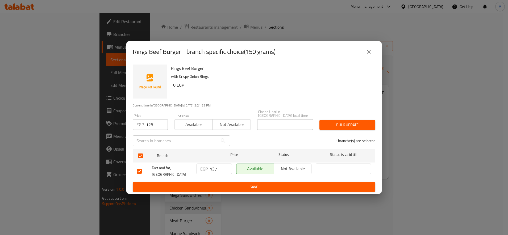
click at [339, 128] on button "Bulk update" at bounding box center [347, 125] width 56 height 10
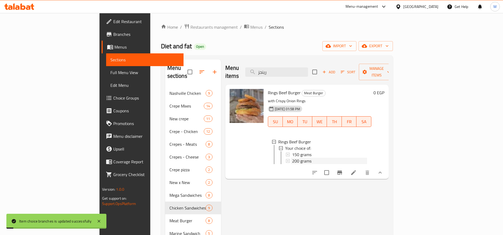
click at [296, 158] on div "200 grams" at bounding box center [329, 161] width 75 height 6
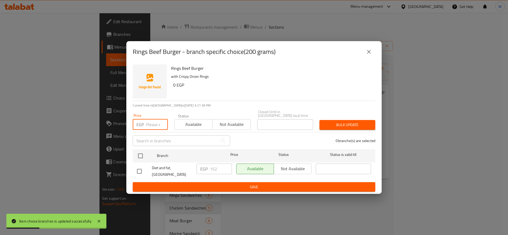
click at [155, 119] on input "number" at bounding box center [157, 124] width 22 height 11
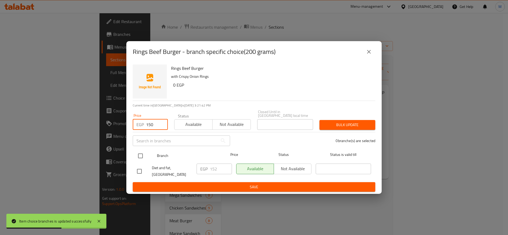
type input "150"
click at [144, 151] on input "checkbox" at bounding box center [140, 156] width 11 height 11
checkbox input "true"
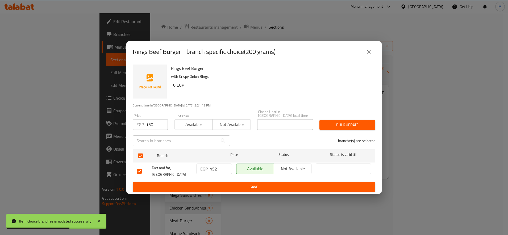
click at [345, 117] on div "Bulk update" at bounding box center [347, 125] width 62 height 16
click at [345, 120] on button "Bulk update" at bounding box center [347, 125] width 56 height 10
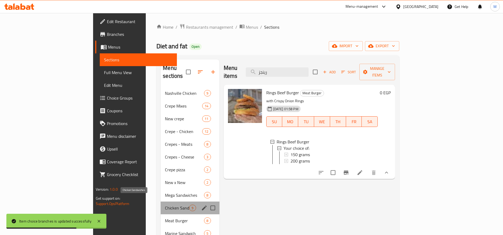
click at [165, 205] on span "Chicken Sandwiches" at bounding box center [177, 208] width 24 height 6
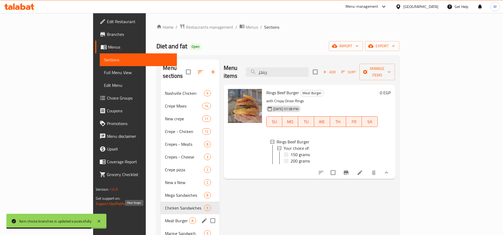
click at [165, 218] on span "Meat Burger" at bounding box center [177, 221] width 24 height 6
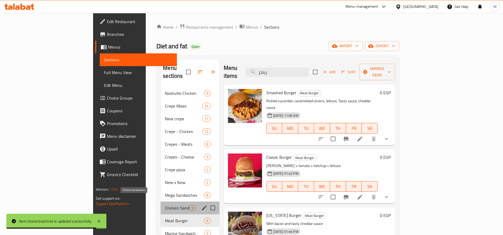
click at [165, 205] on span "Chicken Sandwiches" at bounding box center [177, 208] width 24 height 6
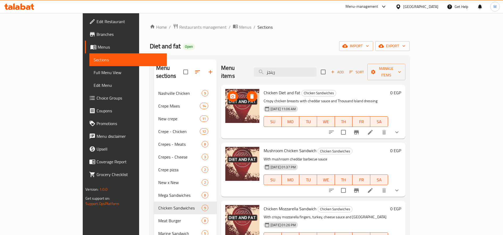
click at [227, 93] on span "upload picture" at bounding box center [232, 96] width 11 height 6
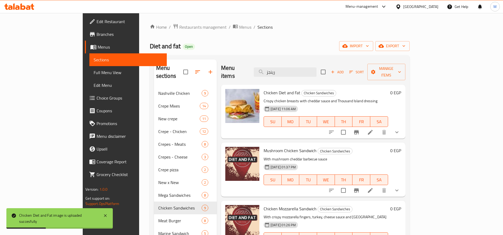
click at [400, 129] on icon "show more" at bounding box center [397, 132] width 6 height 6
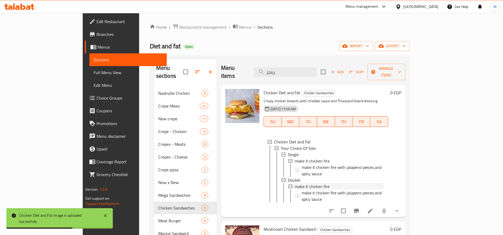
click at [287, 152] on li "Single make it chicken fire make it chicken fire with jalapeno pieces and spicy…" at bounding box center [333, 165] width 102 height 26
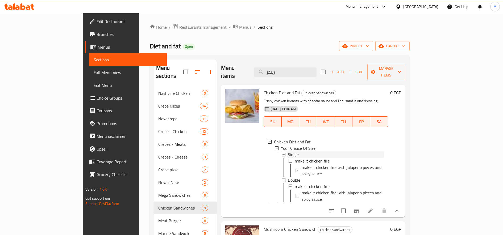
click at [288, 152] on span "Single" at bounding box center [293, 155] width 11 height 6
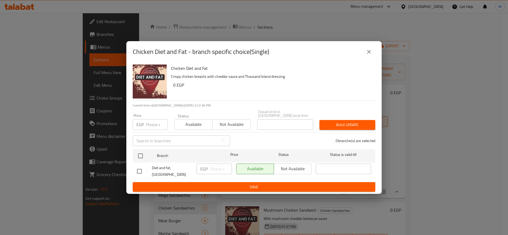
click at [152, 119] on input "number" at bounding box center [157, 124] width 22 height 11
paste input "135"
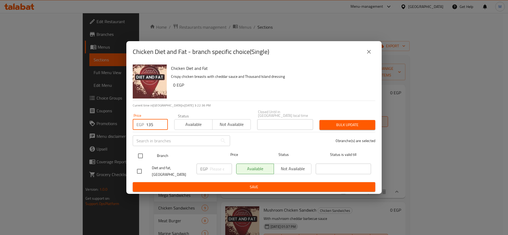
type input "135"
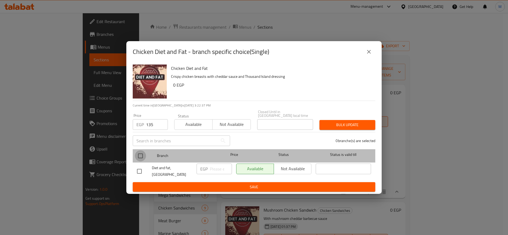
drag, startPoint x: 142, startPoint y: 155, endPoint x: 202, endPoint y: 146, distance: 60.7
click at [141, 155] on input "checkbox" at bounding box center [140, 156] width 11 height 11
checkbox input "true"
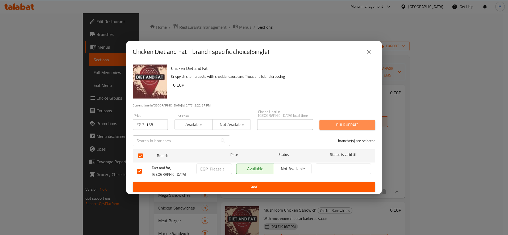
click at [343, 122] on span "Bulk update" at bounding box center [347, 125] width 47 height 7
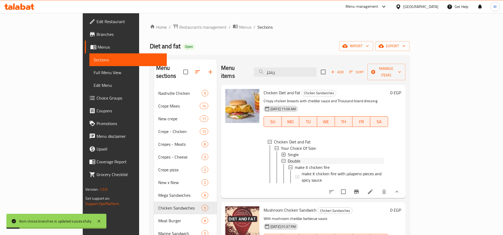
click at [288, 158] on span "Double" at bounding box center [294, 161] width 13 height 6
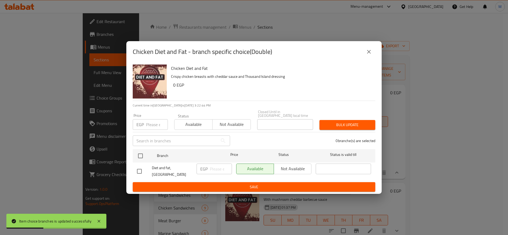
click at [150, 122] on input "number" at bounding box center [157, 124] width 22 height 11
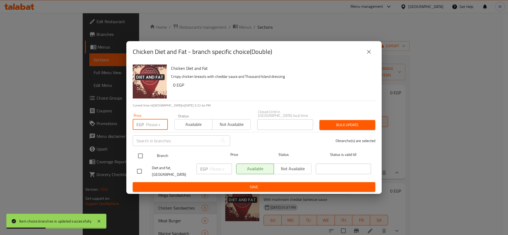
paste input "210"
type input "210"
click at [141, 156] on input "checkbox" at bounding box center [140, 156] width 11 height 11
checkbox input "true"
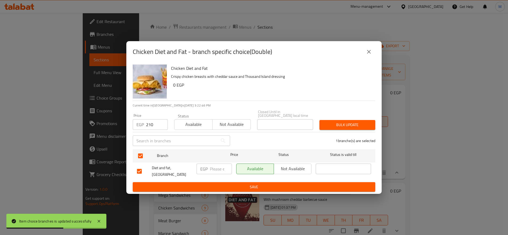
click at [351, 123] on span "Bulk update" at bounding box center [347, 125] width 47 height 7
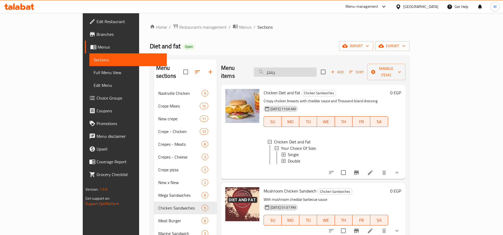
click at [311, 68] on input "رينجز" at bounding box center [285, 72] width 63 height 9
paste input "مكسيكي"
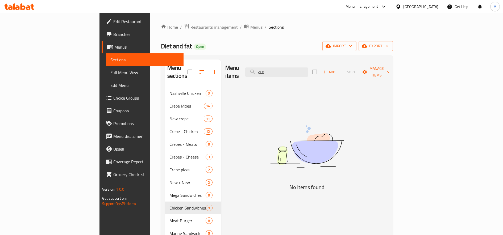
type input "م"
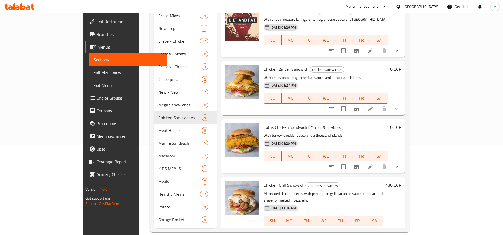
scroll to position [285, 0]
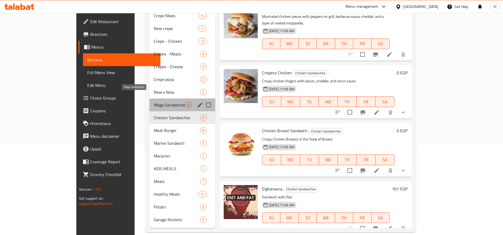
click at [154, 102] on span "Mega Sandwiches" at bounding box center [169, 105] width 31 height 6
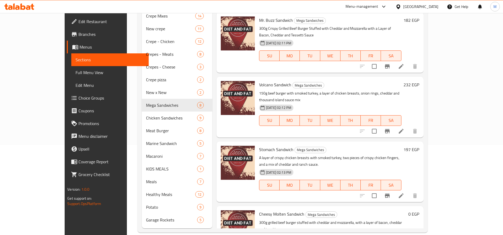
scroll to position [90, 0]
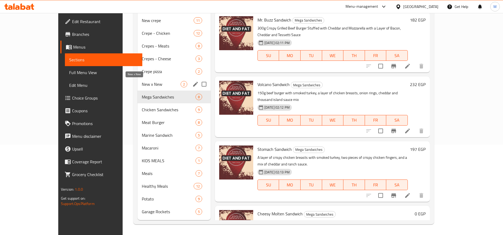
click at [142, 87] on span "New x New" at bounding box center [161, 84] width 39 height 6
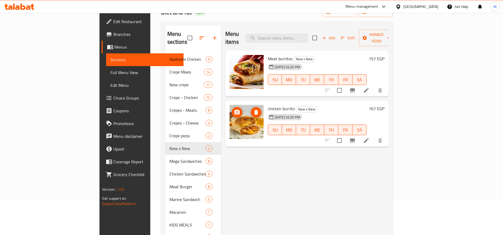
scroll to position [44, 0]
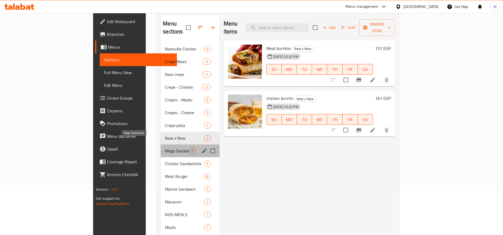
click at [165, 148] on span "Mega Sandwiches" at bounding box center [177, 151] width 24 height 6
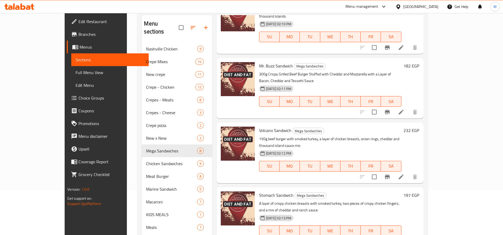
scroll to position [89, 0]
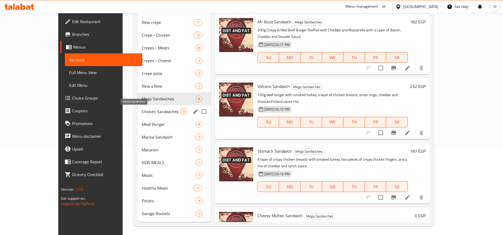
click at [142, 113] on span "Chicken Sandwiches" at bounding box center [161, 112] width 39 height 6
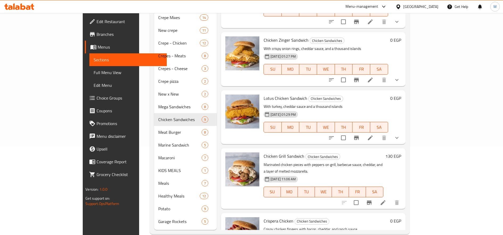
scroll to position [94, 0]
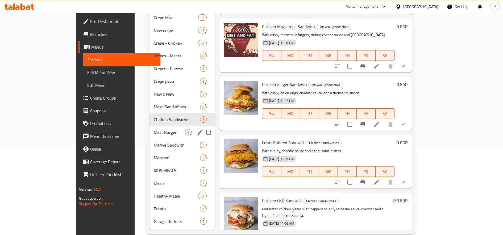
click at [149, 126] on div "Meat Burger 8" at bounding box center [181, 132] width 65 height 13
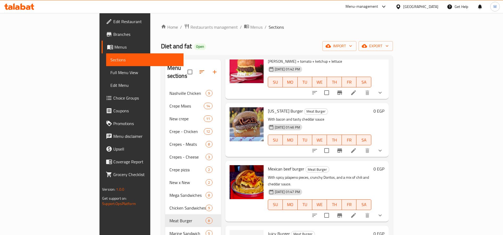
scroll to position [133, 0]
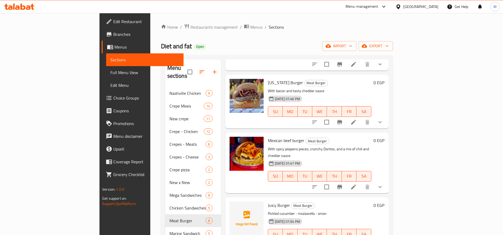
click at [268, 137] on span "Mexican beef burger" at bounding box center [286, 141] width 36 height 8
copy span "Mexican"
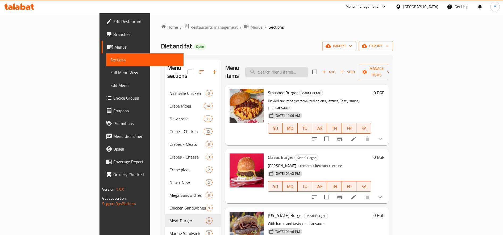
click at [308, 72] on input "search" at bounding box center [276, 72] width 63 height 9
paste input "Mexican"
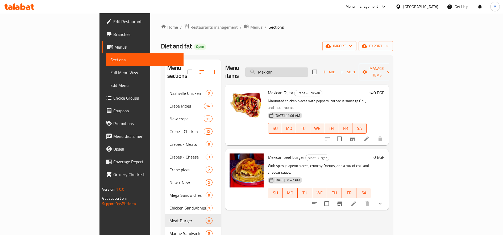
type input "Mexican"
click at [361, 199] on li at bounding box center [353, 204] width 15 height 10
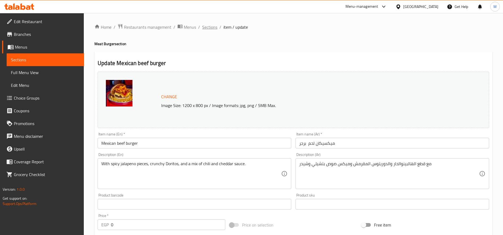
click at [207, 27] on span "Sections" at bounding box center [209, 27] width 15 height 6
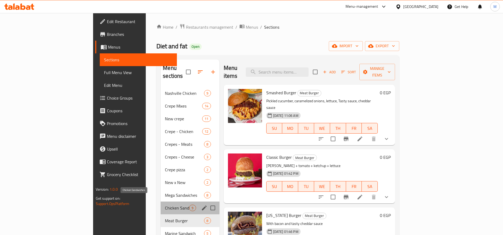
click at [165, 205] on span "Chicken Sandwiches" at bounding box center [177, 208] width 24 height 6
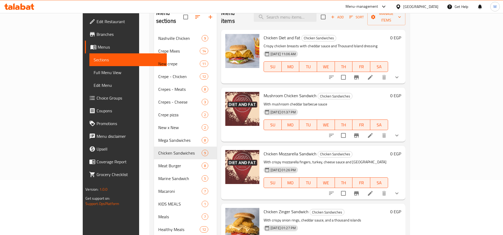
scroll to position [2, 0]
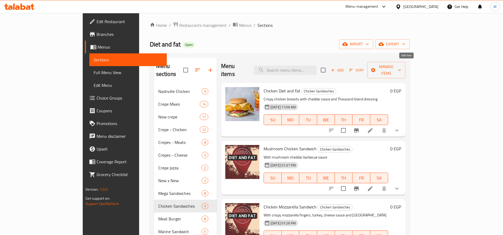
click at [344, 67] on span "Add" at bounding box center [337, 70] width 14 height 6
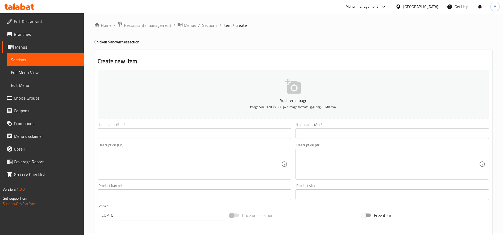
click at [220, 135] on input "text" at bounding box center [195, 133] width 194 height 11
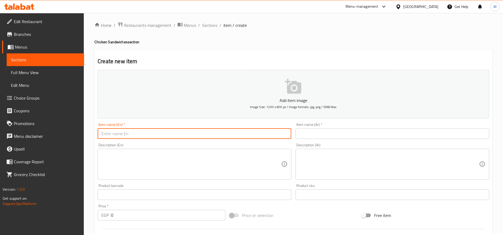
click at [330, 136] on input "text" at bounding box center [393, 133] width 194 height 11
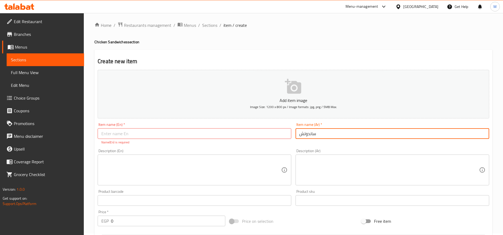
paste input "Mexican"
paste input "تشيكن مكسيكي"
type input "ساندوتش تشيكن مكسيكي"
click at [375, 167] on textarea at bounding box center [389, 170] width 180 height 25
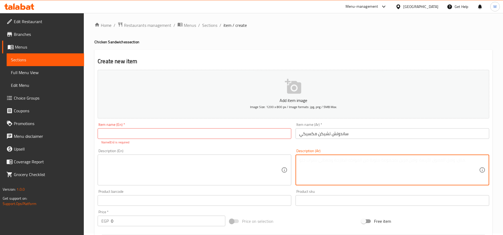
paste textarea "مع دوريتوس و هالبينو وصوص شيدر وتشيلي"
type textarea "مع دوريتوس و هالبينو وصوص شيدر وتشيلي"
click at [329, 130] on input "ساندوتش تشيكن مكسيكي" at bounding box center [393, 133] width 194 height 11
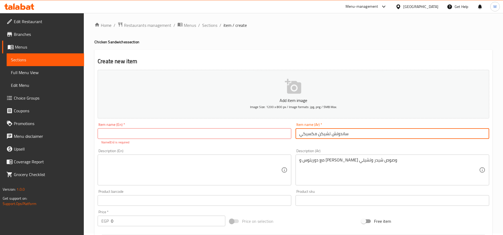
click at [329, 130] on input "ساندوتش تشيكن مكسيكي" at bounding box center [393, 133] width 194 height 11
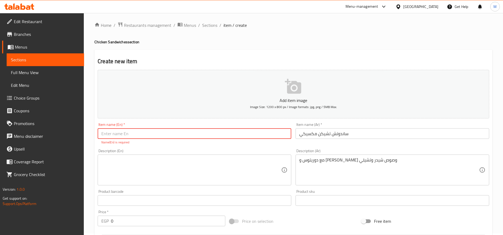
click at [156, 135] on input "text" at bounding box center [195, 133] width 194 height 11
paste input "Mexican chicken sandwich"
type input "Mexican chicken sandwich"
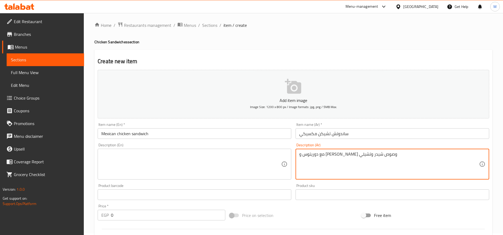
click at [356, 161] on textarea "مع دوريتوس و هالبينو وصوص شيدر وتشيلي" at bounding box center [389, 164] width 180 height 25
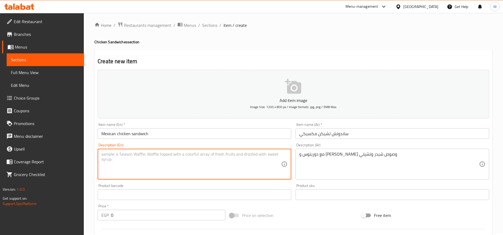
click at [175, 169] on textarea at bounding box center [191, 164] width 180 height 25
paste textarea "With Doritos, Jalapenos, Cheddar and Chili Sauce"
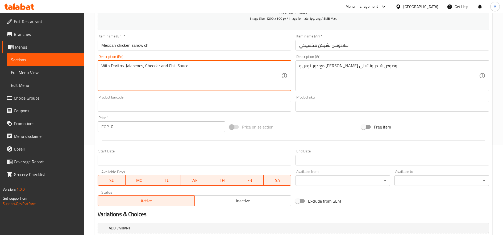
scroll to position [135, 0]
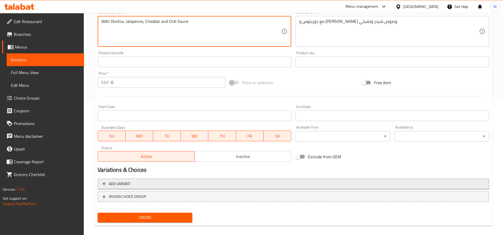
type textarea "With Doritos, Jalapenos, Cheddar and Chili Sauce"
click at [126, 184] on span "Add variant" at bounding box center [120, 184] width 22 height 7
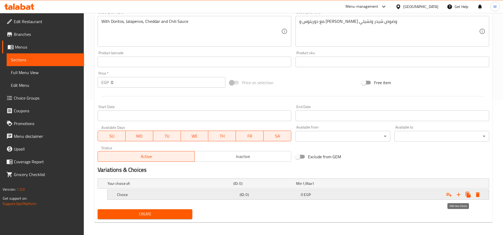
click at [460, 196] on icon "Expand" at bounding box center [458, 195] width 6 height 6
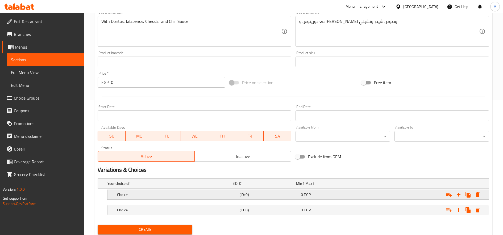
click at [221, 199] on div "Choice (ID: 0) 0 EGP" at bounding box center [300, 195] width 368 height 12
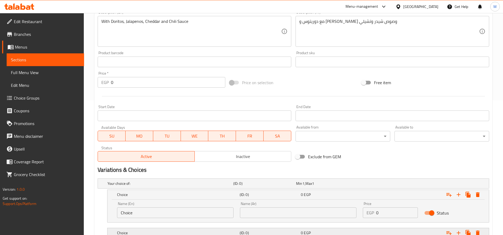
click at [222, 227] on div "Your choice of: (ID: 0) Min 1 , Max 1 Name (En) Your choice of: Name (En) Name …" at bounding box center [293, 211] width 396 height 69
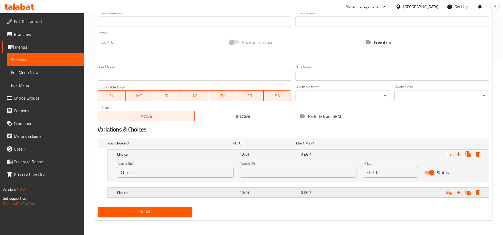
click at [203, 190] on h5 "Choice" at bounding box center [177, 192] width 120 height 5
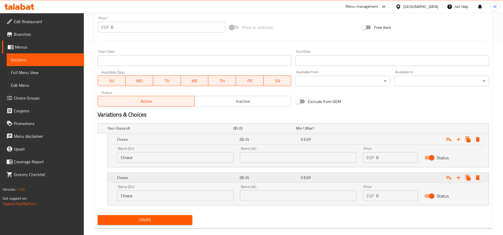
scroll to position [198, 0]
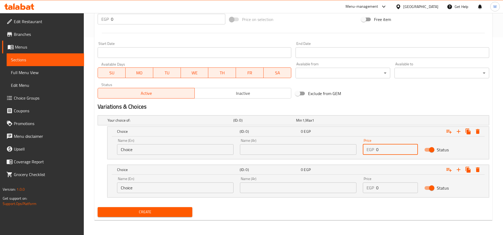
click at [377, 151] on input "0" at bounding box center [397, 149] width 42 height 11
paste input "145"
type input "145"
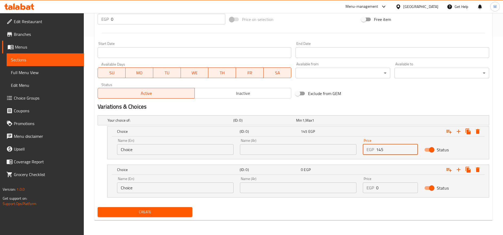
click at [391, 191] on input "0" at bounding box center [397, 188] width 42 height 11
paste input "245"
type input "245"
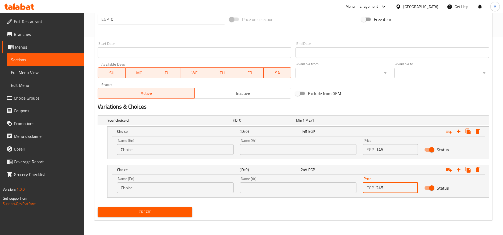
click at [199, 151] on input "Choice" at bounding box center [175, 149] width 117 height 11
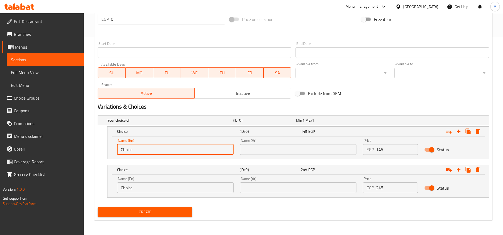
click at [199, 151] on input "Choice" at bounding box center [175, 149] width 117 height 11
paste input "150 gm"
type input "150 gm"
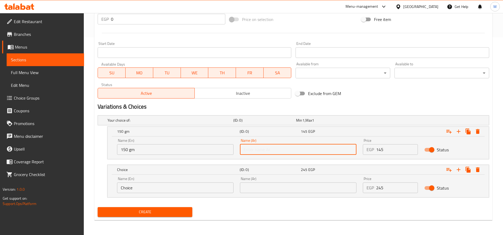
click at [261, 148] on input "text" at bounding box center [298, 149] width 117 height 11
type input "150 جرام"
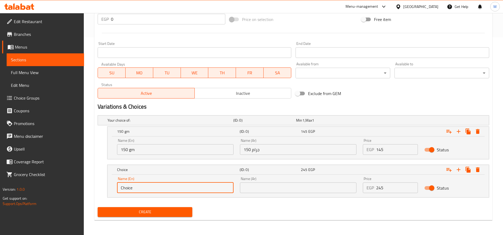
click at [154, 187] on input "Choice" at bounding box center [175, 188] width 117 height 11
paste input "200 gm"
type input "200 gm"
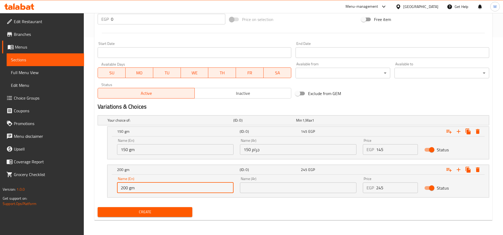
click at [267, 187] on input "text" at bounding box center [298, 188] width 117 height 11
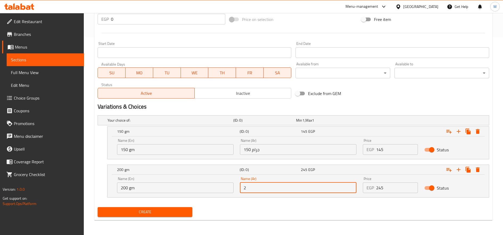
type input "200 جرام"
click at [164, 213] on span "Create" at bounding box center [145, 212] width 86 height 7
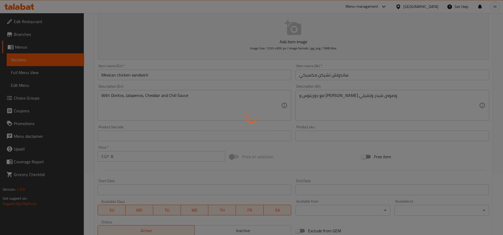
scroll to position [0, 0]
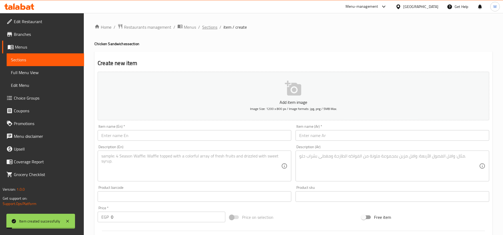
click at [213, 25] on span "Sections" at bounding box center [209, 27] width 15 height 6
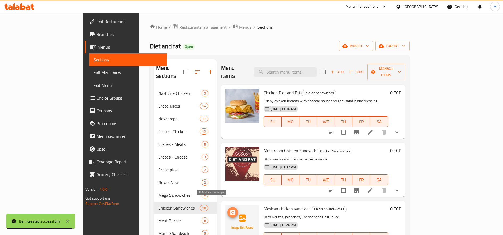
click at [230, 210] on icon "upload picture" at bounding box center [232, 212] width 5 height 5
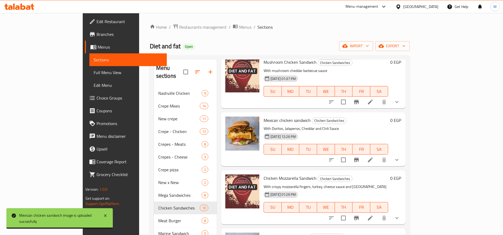
scroll to position [133, 0]
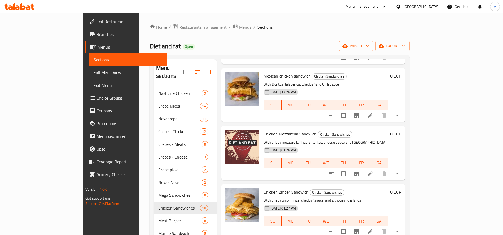
click at [405, 164] on div "Chicken Mozzarella Sandwich Chicken Sandwiches With crispy mozzarella fingers, …" at bounding box center [313, 153] width 184 height 54
click at [403, 168] on button "show more" at bounding box center [396, 174] width 13 height 13
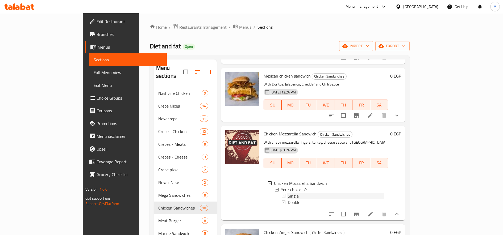
click at [288, 193] on span "Single" at bounding box center [293, 196] width 11 height 6
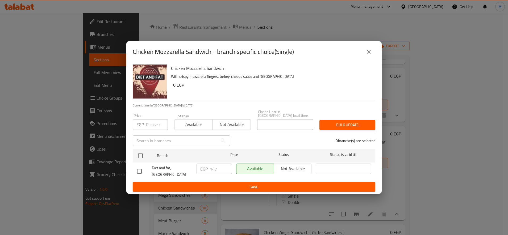
drag, startPoint x: 145, startPoint y: 121, endPoint x: 149, endPoint y: 123, distance: 4.2
click at [145, 121] on div "EGP Price" at bounding box center [150, 124] width 35 height 11
paste input "150"
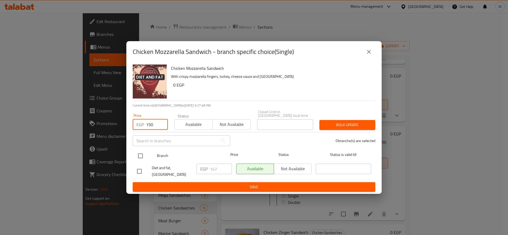
type input "150"
click at [137, 155] on input "checkbox" at bounding box center [140, 156] width 11 height 11
checkbox input "true"
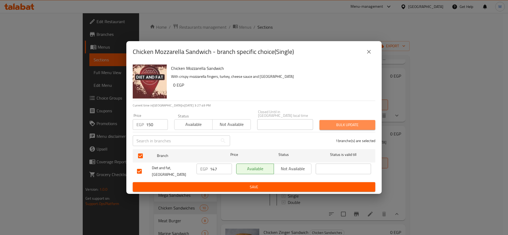
click at [337, 123] on span "Bulk update" at bounding box center [347, 125] width 47 height 7
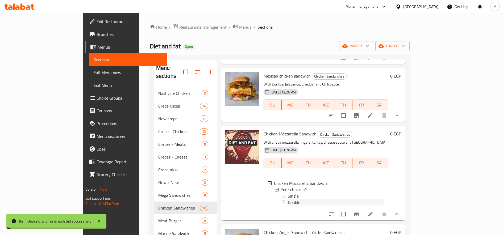
click at [288, 199] on span "Double" at bounding box center [294, 202] width 13 height 6
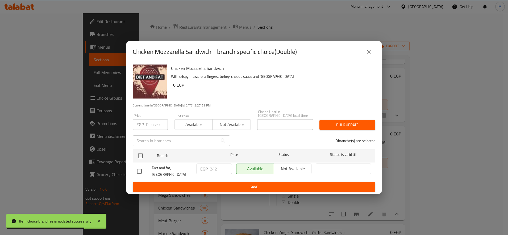
click at [153, 126] on input "number" at bounding box center [157, 124] width 22 height 11
paste input "245"
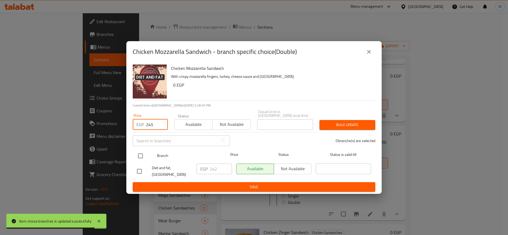
type input "245"
click at [143, 157] on input "checkbox" at bounding box center [140, 156] width 11 height 11
checkbox input "true"
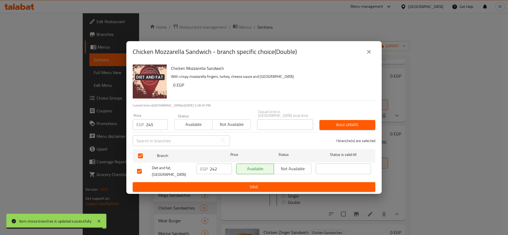
click at [350, 120] on button "Bulk update" at bounding box center [347, 125] width 56 height 10
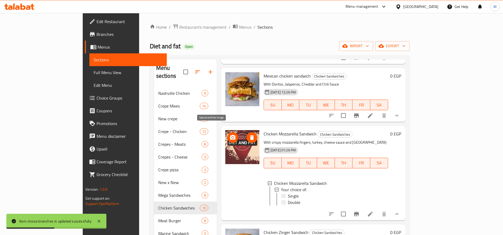
click at [230, 135] on icon "upload picture" at bounding box center [232, 137] width 5 height 5
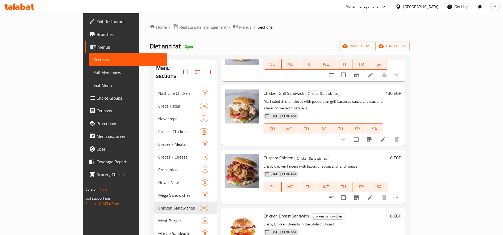
scroll to position [90, 0]
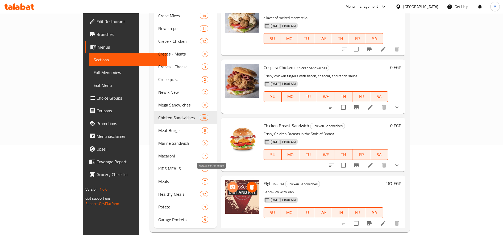
click at [227, 182] on button "upload picture" at bounding box center [232, 187] width 11 height 11
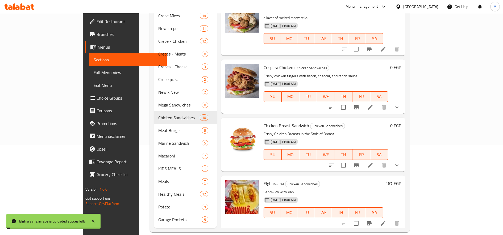
click at [401, 180] on h6 "167 EGP" at bounding box center [393, 183] width 16 height 7
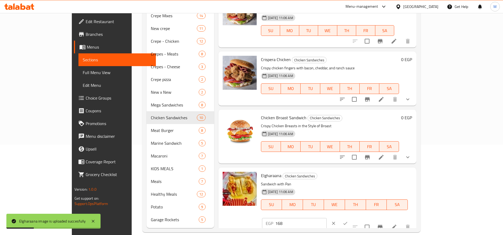
click at [327, 218] on input "168" at bounding box center [300, 223] width 51 height 11
click at [327, 218] on input "169" at bounding box center [300, 223] width 51 height 11
type input "170"
click at [327, 218] on input "170" at bounding box center [300, 223] width 51 height 11
click at [351, 218] on button "ok" at bounding box center [345, 224] width 12 height 12
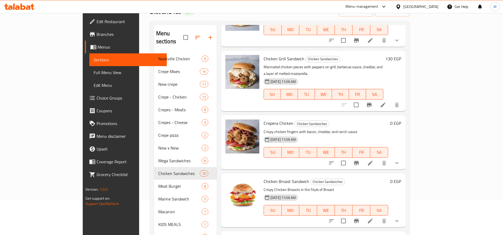
scroll to position [0, 0]
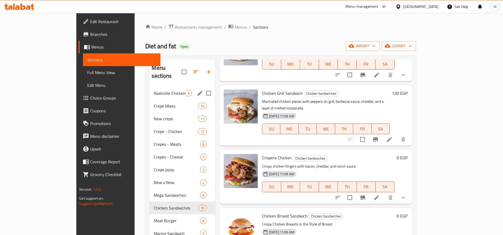
click at [149, 87] on div "Nashville Chicken 9" at bounding box center [181, 93] width 65 height 13
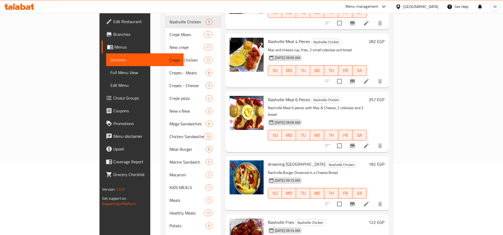
scroll to position [89, 0]
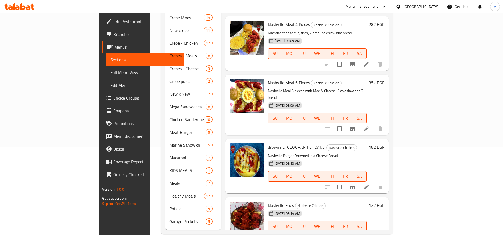
click at [374, 182] on li at bounding box center [366, 187] width 15 height 10
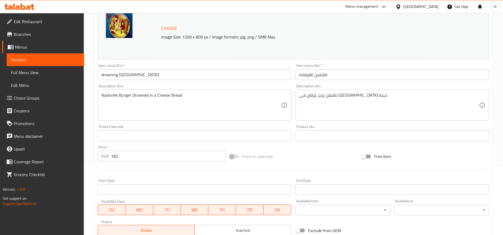
scroll to position [15, 0]
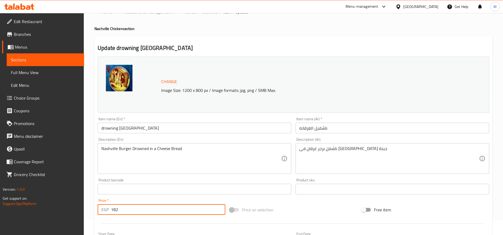
click at [156, 208] on input "182" at bounding box center [168, 210] width 114 height 11
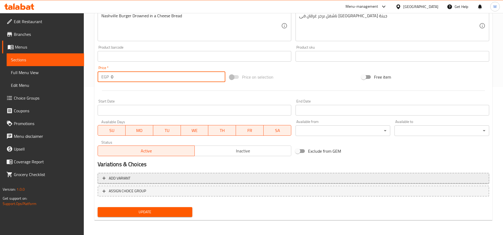
type input "0"
click at [205, 181] on span "Add variant" at bounding box center [293, 178] width 382 height 7
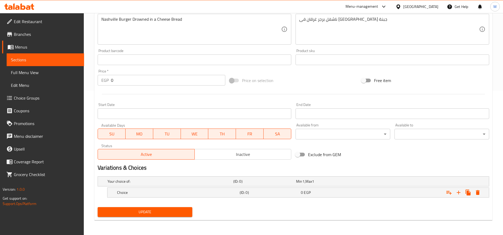
scroll to position [145, 0]
click at [456, 193] on icon "Expand" at bounding box center [458, 193] width 6 height 6
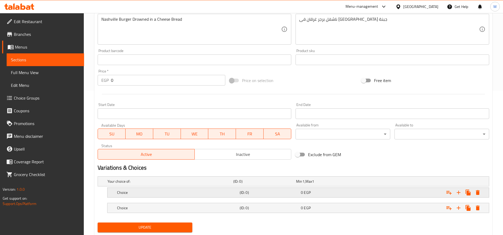
click at [172, 191] on h5 "Choice" at bounding box center [177, 192] width 120 height 5
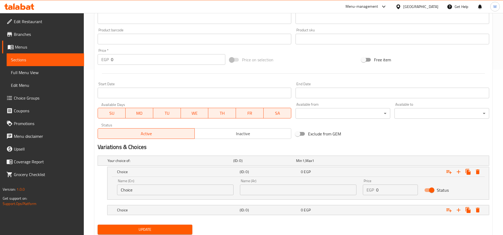
scroll to position [183, 0]
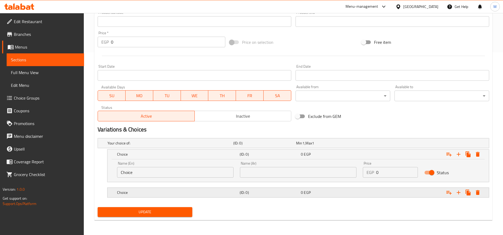
click at [177, 196] on div "Choice" at bounding box center [177, 192] width 123 height 7
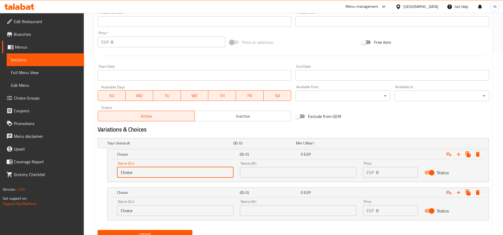
click at [174, 173] on input "Choice" at bounding box center [175, 172] width 117 height 11
click at [167, 173] on input "Choice" at bounding box center [175, 172] width 117 height 11
paste input "singl"
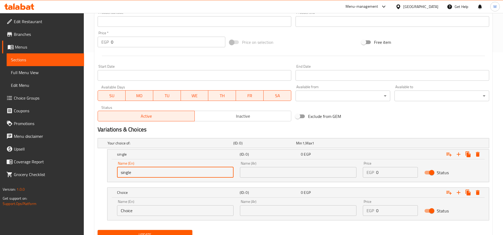
type input "single"
click at [277, 176] on input "text" at bounding box center [298, 172] width 117 height 11
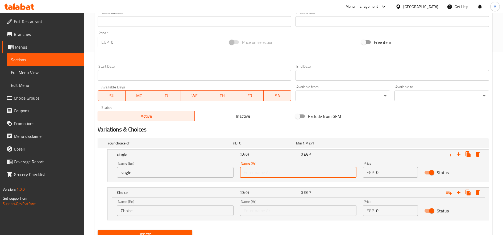
type input "سنجل"
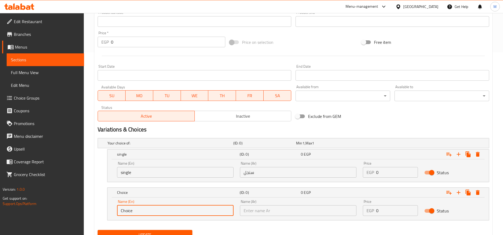
click at [171, 210] on input "Choice" at bounding box center [175, 211] width 117 height 11
click at [171, 210] on input "text" at bounding box center [175, 211] width 117 height 11
type input "Double"
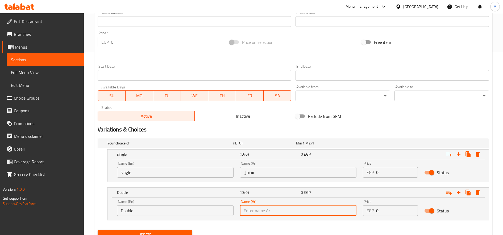
click at [299, 209] on input "text" at bounding box center [298, 211] width 117 height 11
type input "دوبل"
click at [280, 207] on input "text" at bounding box center [298, 211] width 117 height 11
type input "دبل"
click at [398, 173] on input "0" at bounding box center [397, 172] width 42 height 11
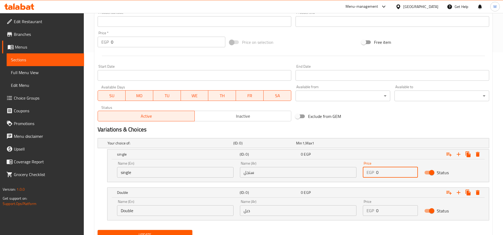
click at [398, 173] on input "0" at bounding box center [397, 172] width 42 height 11
paste input "175"
type input "175"
click at [382, 214] on input "0" at bounding box center [397, 211] width 42 height 11
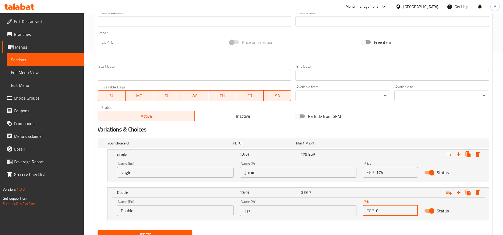
click at [382, 214] on input "0" at bounding box center [397, 211] width 42 height 11
paste input "275"
type input "275"
click at [98, 230] on button "Update" at bounding box center [145, 235] width 95 height 10
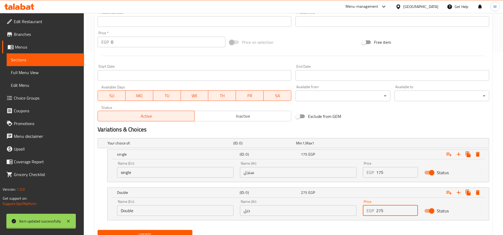
scroll to position [0, 0]
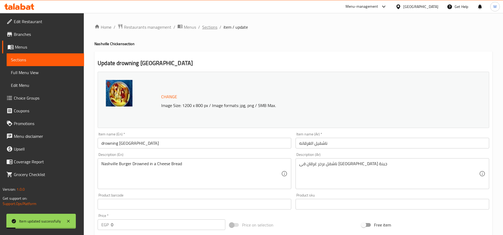
click at [206, 25] on span "Sections" at bounding box center [209, 27] width 15 height 6
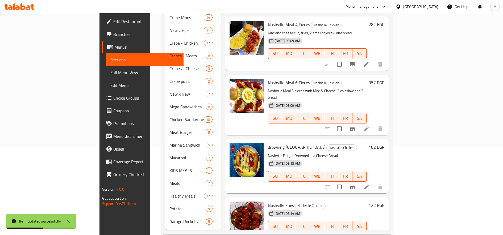
scroll to position [90, 0]
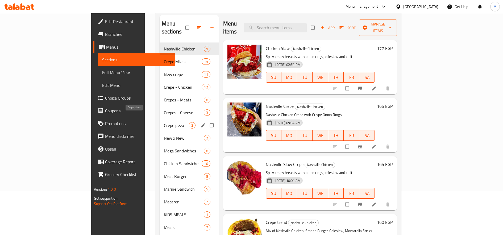
scroll to position [89, 0]
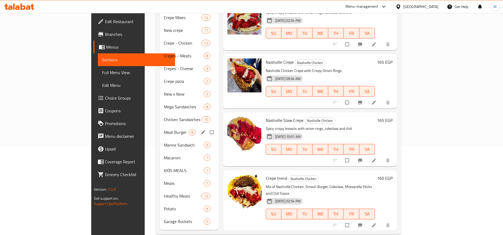
click at [160, 139] on div "Marine Sandwich 5" at bounding box center [189, 145] width 59 height 13
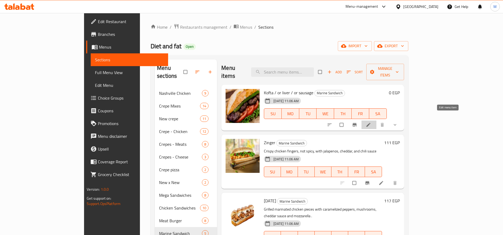
click at [371, 122] on icon at bounding box center [368, 124] width 5 height 5
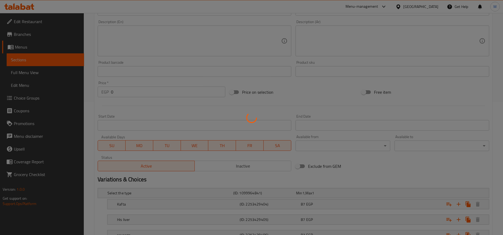
scroll to position [176, 0]
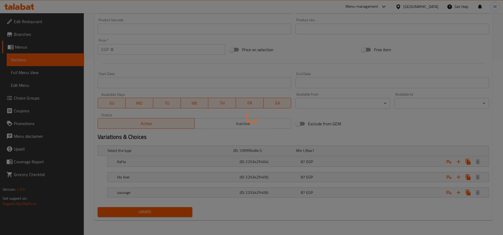
click at [230, 178] on div at bounding box center [251, 117] width 503 height 235
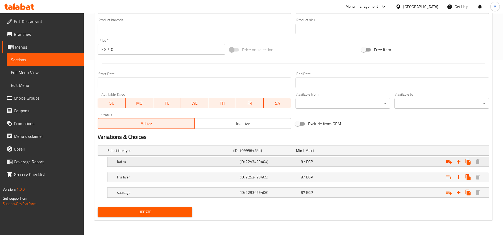
click at [357, 163] on div "87 EGP" at bounding box center [330, 161] width 59 height 5
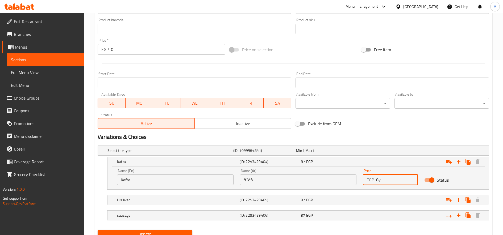
click at [392, 182] on input "87" at bounding box center [397, 180] width 42 height 11
paste input "99"
type input "99"
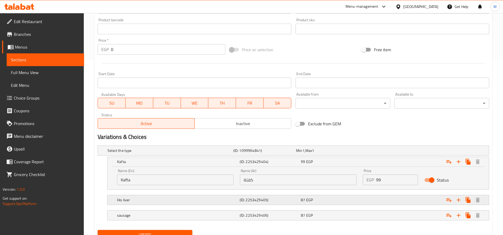
click at [376, 201] on div "Expand" at bounding box center [422, 200] width 123 height 12
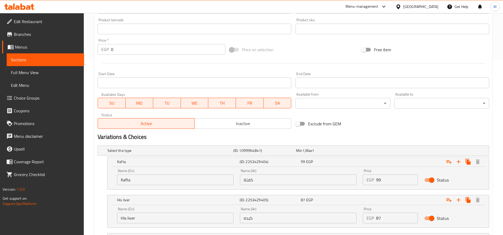
click at [383, 220] on input "87" at bounding box center [397, 218] width 42 height 11
paste input "99"
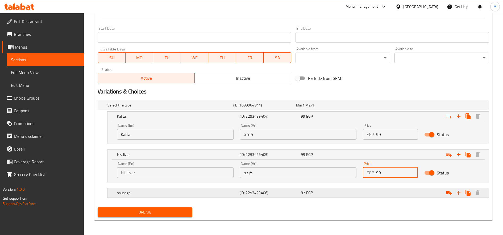
scroll to position [221, 0]
type input "99"
click at [352, 195] on div "87 EGP" at bounding box center [330, 192] width 59 height 5
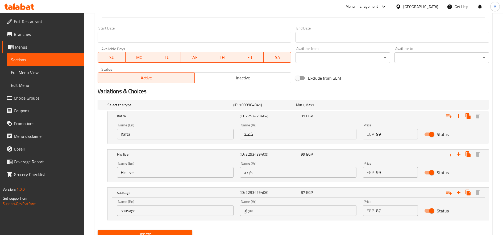
click at [383, 211] on input "87" at bounding box center [397, 211] width 42 height 11
paste input "99"
type input "99"
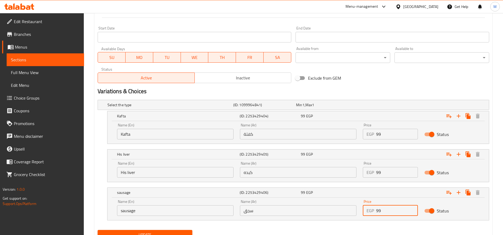
click at [98, 230] on button "Update" at bounding box center [145, 235] width 95 height 10
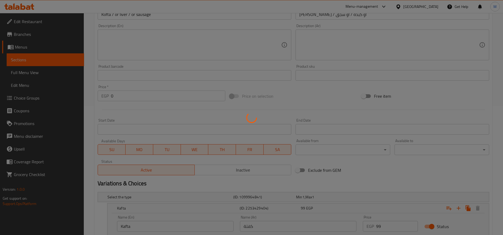
scroll to position [0, 0]
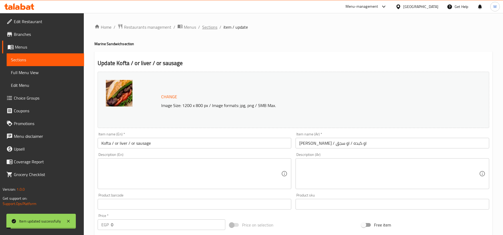
click at [207, 27] on span "Sections" at bounding box center [209, 27] width 15 height 6
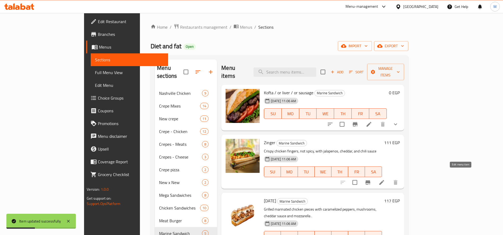
click at [385, 180] on icon at bounding box center [382, 183] width 6 height 6
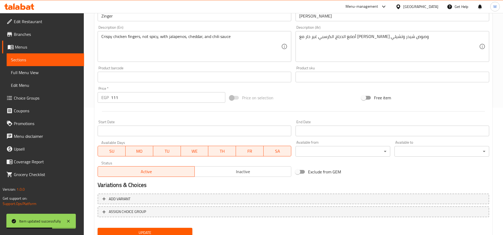
scroll to position [133, 0]
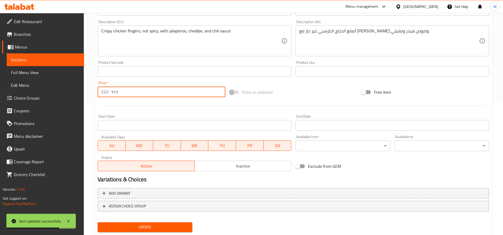
click at [159, 92] on input "111" at bounding box center [168, 92] width 114 height 11
paste input "25"
type input "125"
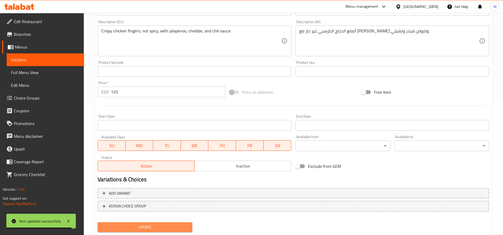
click at [171, 224] on span "Update" at bounding box center [145, 227] width 86 height 7
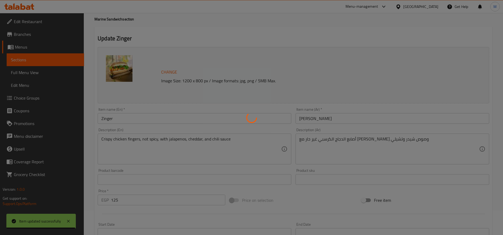
scroll to position [0, 0]
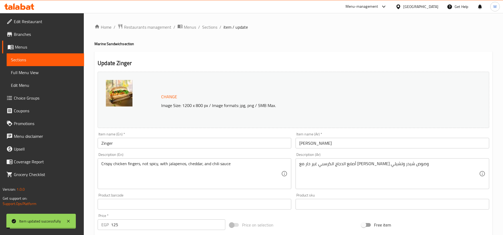
click at [207, 21] on div "Home / Restaurants management / Menus / Sections / item / update Marine Sandwic…" at bounding box center [293, 198] width 419 height 371
click at [206, 25] on span "Sections" at bounding box center [209, 27] width 15 height 6
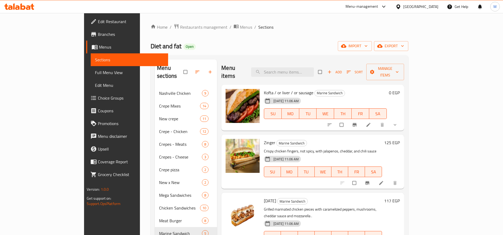
click at [400, 139] on h6 "125 EGP" at bounding box center [392, 142] width 16 height 7
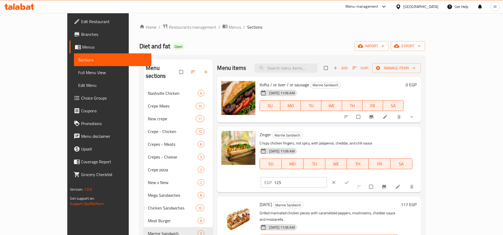
click at [327, 177] on input "125" at bounding box center [300, 182] width 53 height 11
paste input "30"
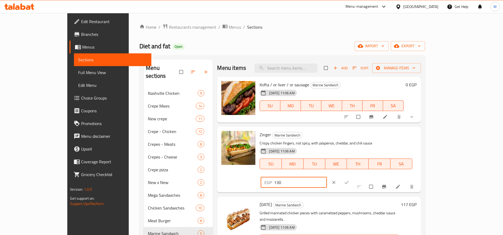
type input "130"
click at [349, 180] on icon "ok" at bounding box center [346, 182] width 5 height 5
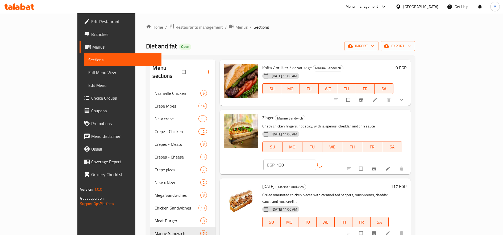
scroll to position [36, 0]
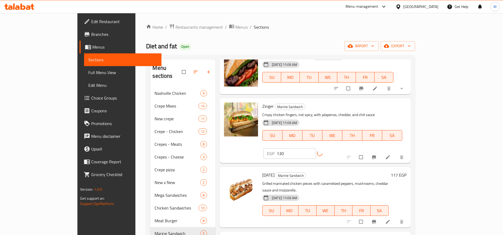
click at [406, 172] on h6 "117 EGP" at bounding box center [399, 175] width 16 height 7
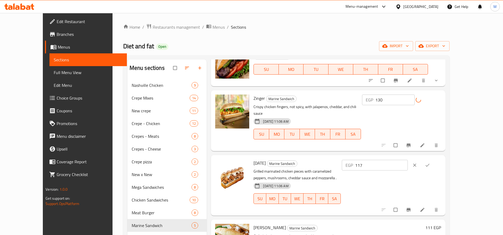
click at [408, 160] on input "117" at bounding box center [381, 165] width 53 height 11
paste input "30"
type input "130"
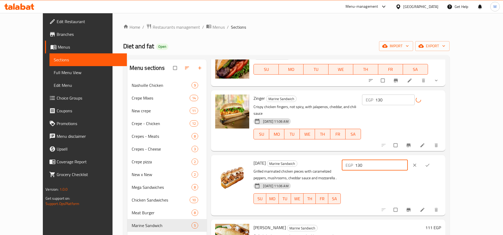
click at [434, 160] on button "ok" at bounding box center [428, 166] width 13 height 12
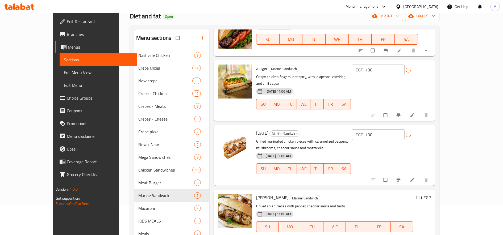
scroll to position [89, 0]
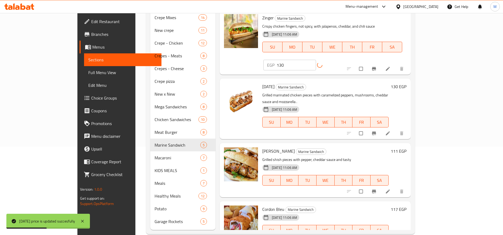
click at [406, 148] on h6 "111 EGP" at bounding box center [399, 151] width 16 height 7
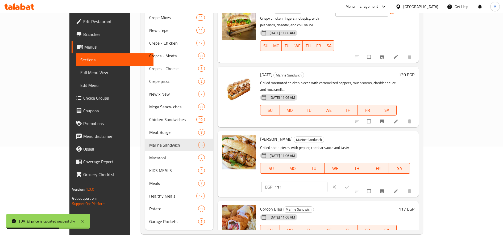
click at [327, 182] on input "111" at bounding box center [301, 187] width 53 height 11
paste input "30"
type input "130"
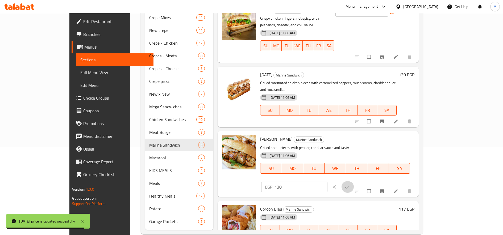
click at [354, 181] on button "ok" at bounding box center [347, 187] width 13 height 12
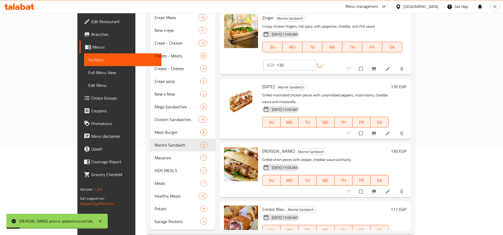
click at [406, 206] on div "117 EGP" at bounding box center [398, 225] width 18 height 38
click at [406, 206] on h6 "117 EGP" at bounding box center [399, 209] width 16 height 7
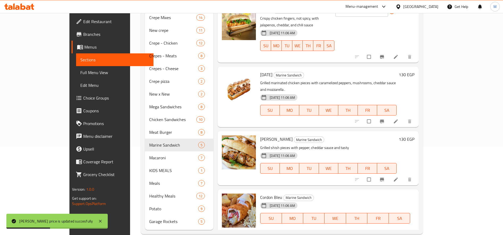
click at [327, 232] on input "117" at bounding box center [301, 237] width 53 height 11
paste input "30"
type input "130"
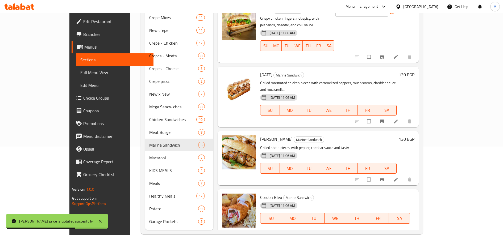
click at [354, 231] on button "ok" at bounding box center [347, 237] width 13 height 12
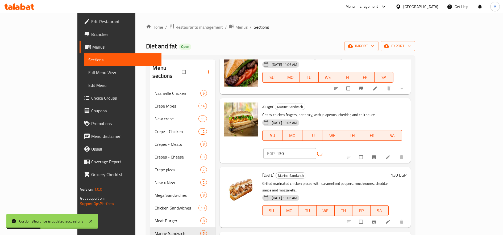
scroll to position [0, 0]
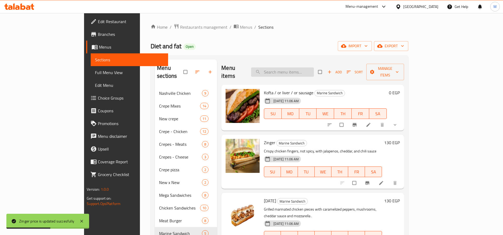
click at [314, 69] on input "search" at bounding box center [282, 72] width 63 height 9
paste input "تشيزى مولتن"
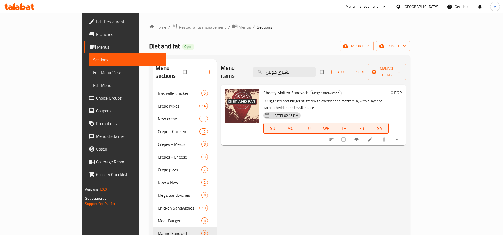
type input "تشيزى مولتن"
click at [401, 137] on span "show more" at bounding box center [397, 139] width 6 height 5
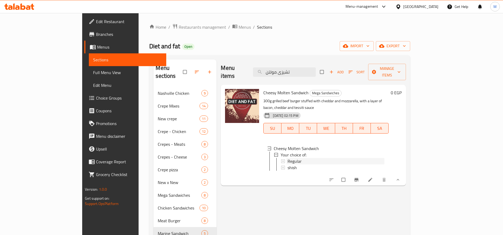
click at [288, 158] on span "Regular" at bounding box center [295, 161] width 14 height 6
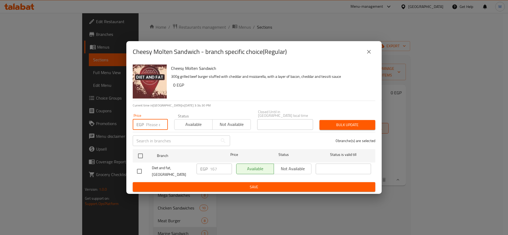
click at [152, 126] on input "number" at bounding box center [157, 124] width 22 height 11
paste input "170"
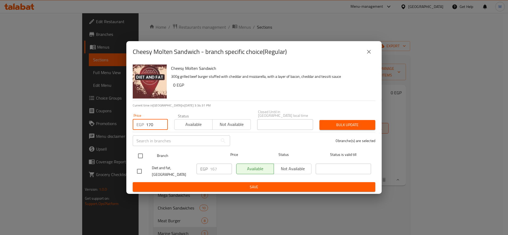
type input "170"
click at [140, 154] on input "checkbox" at bounding box center [140, 156] width 11 height 11
checkbox input "true"
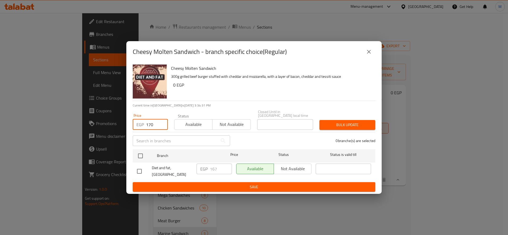
checkbox input "true"
click at [352, 127] on button "Bulk update" at bounding box center [347, 125] width 56 height 10
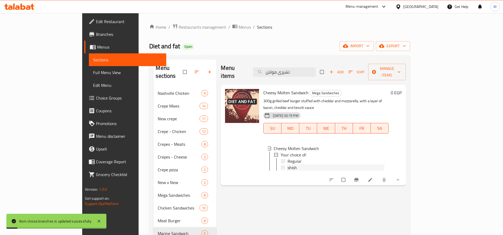
click at [288, 165] on span "shish" at bounding box center [292, 168] width 9 height 6
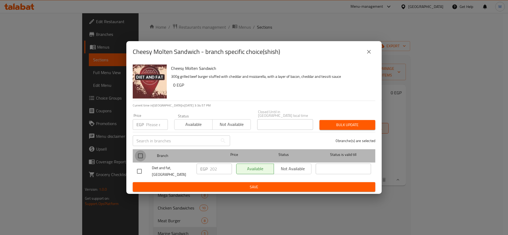
drag, startPoint x: 140, startPoint y: 155, endPoint x: 144, endPoint y: 138, distance: 18.1
click at [140, 155] on input "checkbox" at bounding box center [140, 156] width 11 height 11
checkbox input "true"
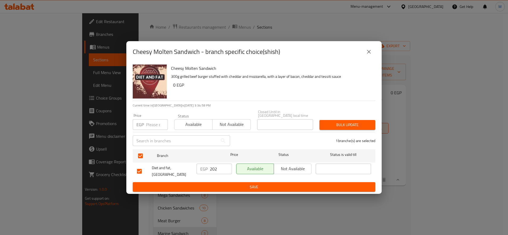
click at [153, 122] on input "number" at bounding box center [157, 124] width 22 height 11
paste input "205"
type input "205"
click at [323, 121] on button "Bulk update" at bounding box center [347, 125] width 56 height 10
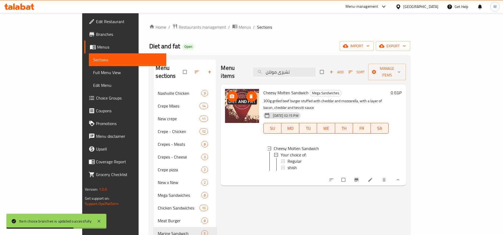
click at [231, 96] on circle "upload picture" at bounding box center [231, 96] width 1 height 1
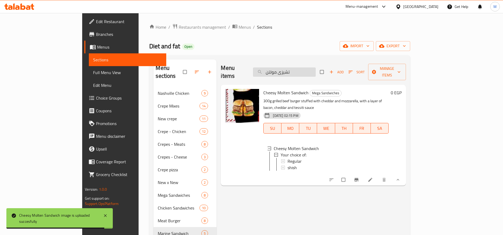
click at [311, 68] on input "تشيزى مولتن" at bounding box center [284, 72] width 63 height 9
paste input "لكراش"
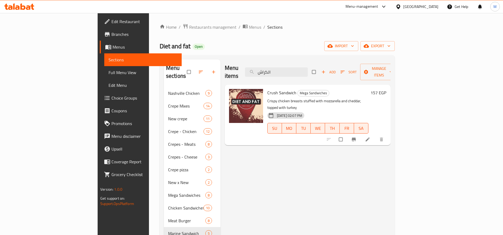
type input "الكراش"
click at [386, 89] on h6 "157 EGP" at bounding box center [379, 92] width 16 height 7
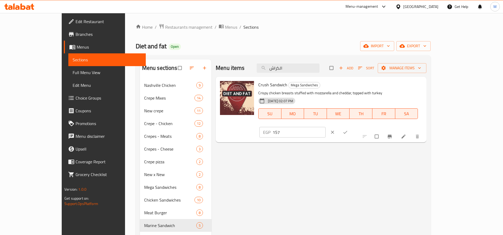
click at [326, 127] on input "157" at bounding box center [299, 132] width 53 height 11
paste input "45"
type input "145"
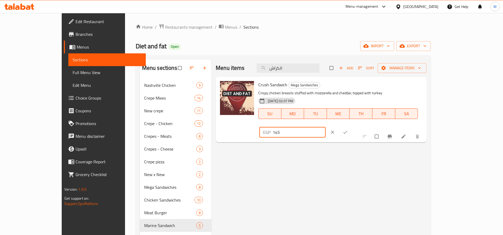
click at [349, 130] on span "ok" at bounding box center [346, 132] width 6 height 5
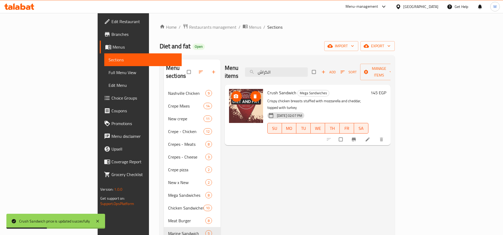
click at [231, 92] on button "upload picture" at bounding box center [236, 96] width 11 height 11
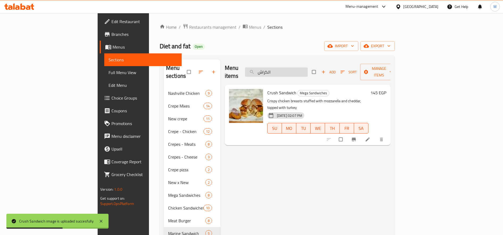
click at [308, 68] on input "الكراش" at bounding box center [276, 72] width 63 height 9
paste input "ابل تشيكن"
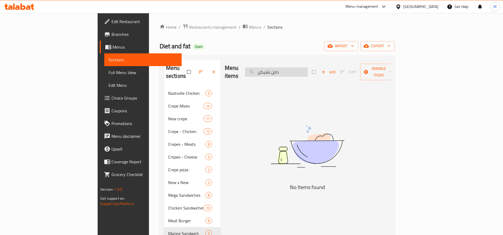
type input "دابل تشيكن"
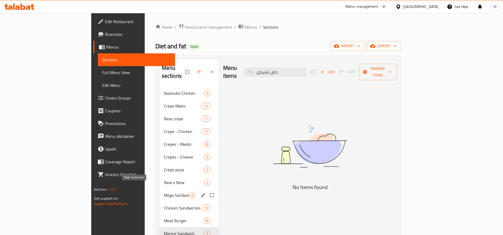
click at [164, 192] on span "Mega Sandwiches" at bounding box center [176, 195] width 25 height 6
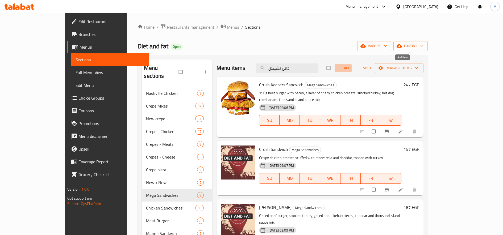
click at [350, 70] on span "Add" at bounding box center [343, 68] width 14 height 6
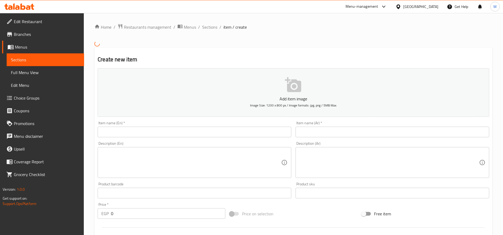
click at [348, 130] on input "text" at bounding box center [393, 132] width 194 height 11
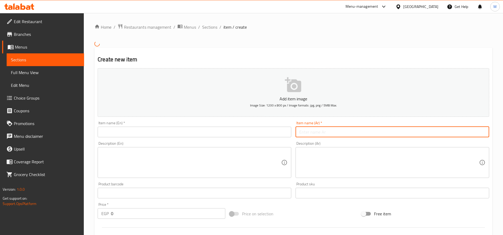
paste input "دابل تشيكن"
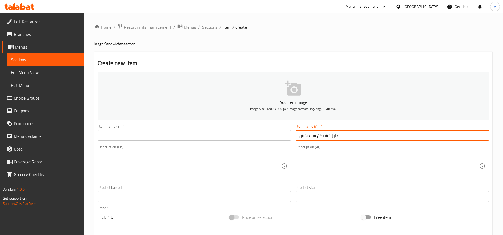
click at [333, 135] on input "دابل تشيكن ساندوتش" at bounding box center [393, 135] width 194 height 11
type input "دابل تشيكن ساندوتش"
click at [165, 136] on input "text" at bounding box center [195, 135] width 194 height 11
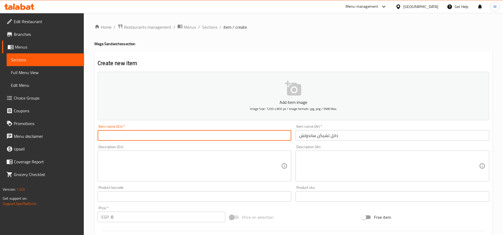
paste input "Double Chicken Sandwich"
type input "Double Chicken Sandwich"
click at [335, 167] on textarea at bounding box center [389, 166] width 180 height 25
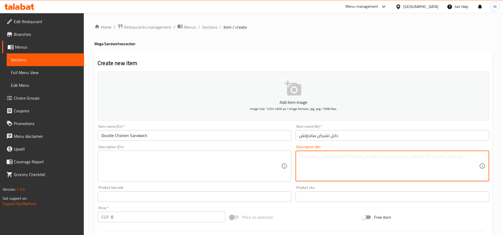
paste textarea "تشيكن كرسبي مع اصايع موتزاريلا وميكس صوص شيدر وتيستي"
type textarea "تشيكن كرسبي مع اصايع موتزاريلا وميكس صوص شيدر وتيستي"
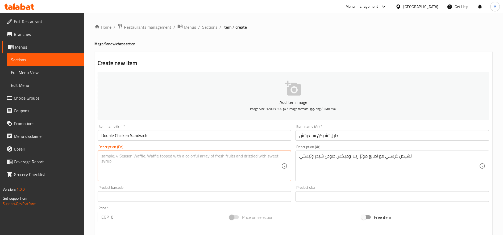
click at [244, 164] on textarea at bounding box center [191, 166] width 180 height 25
paste textarea "Crispy chicken with mozzarella sticks and tasty cheddar sauce mix"
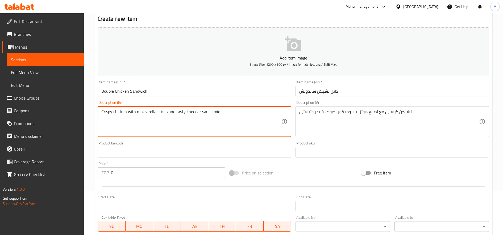
type textarea "Crispy chicken with mozzarella sticks and tasty cheddar sauce mix"
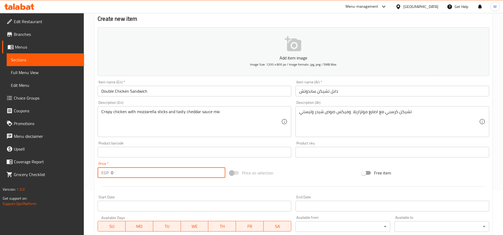
click at [162, 173] on input "0" at bounding box center [168, 173] width 114 height 11
paste input "245"
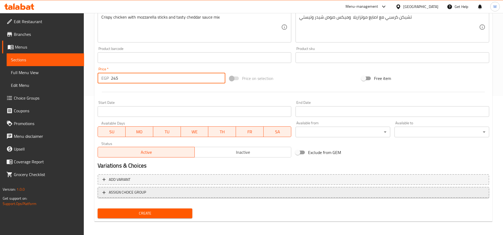
scroll to position [140, 0]
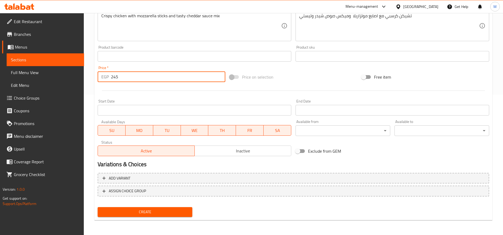
type input "245"
click at [172, 213] on span "Create" at bounding box center [145, 212] width 86 height 7
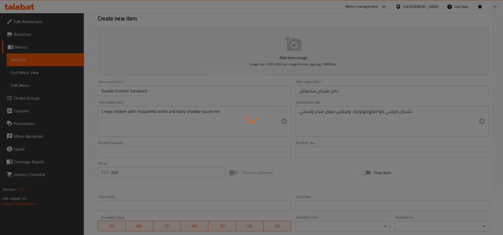
scroll to position [0, 0]
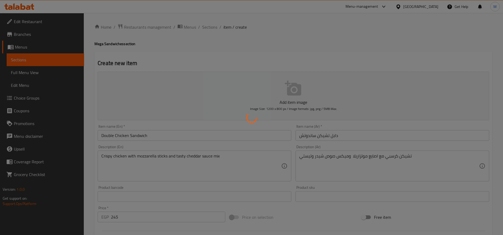
type input "0"
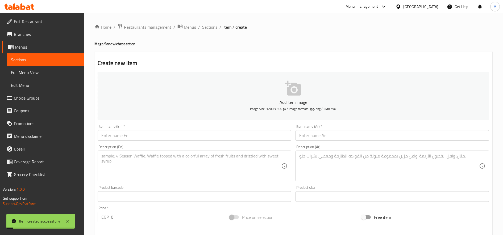
click at [207, 25] on span "Sections" at bounding box center [209, 27] width 15 height 6
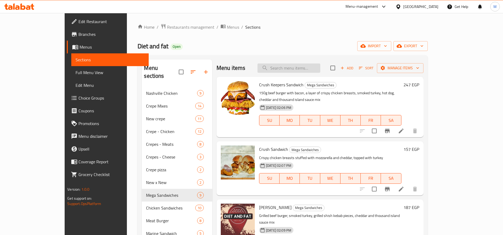
click at [318, 67] on input "search" at bounding box center [288, 68] width 63 height 9
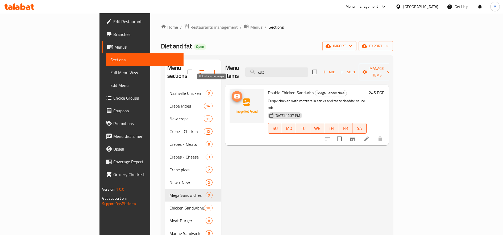
click at [234, 94] on icon "upload picture" at bounding box center [236, 96] width 5 height 5
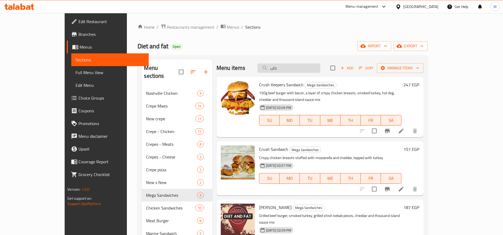
click at [320, 68] on input "داب" at bounding box center [288, 68] width 63 height 9
paste input "توماك"
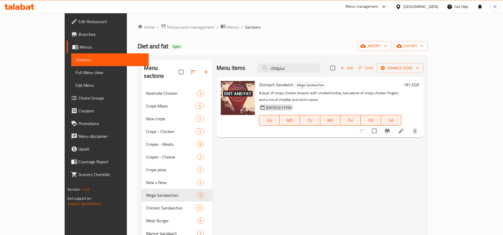
type input "ستوماك"
click at [419, 86] on h6 "197 EGP" at bounding box center [412, 84] width 16 height 7
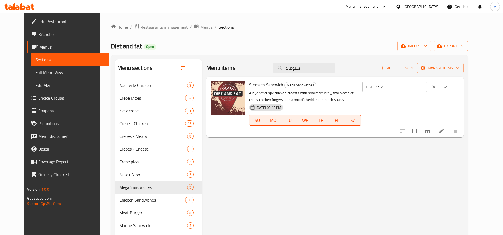
click at [427, 83] on input "197" at bounding box center [401, 87] width 51 height 11
click at [427, 84] on input "198" at bounding box center [401, 87] width 51 height 11
click at [427, 84] on input "199" at bounding box center [401, 87] width 51 height 11
type input "200"
click at [427, 84] on input "200" at bounding box center [401, 87] width 51 height 11
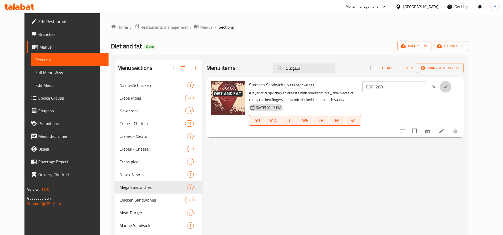
click at [448, 85] on icon "ok" at bounding box center [445, 86] width 5 height 5
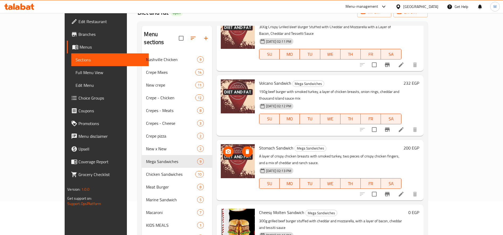
scroll to position [46, 0]
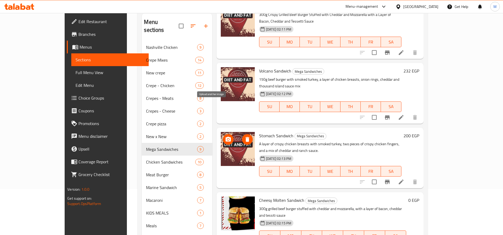
click at [225, 136] on icon "upload picture" at bounding box center [228, 139] width 6 height 6
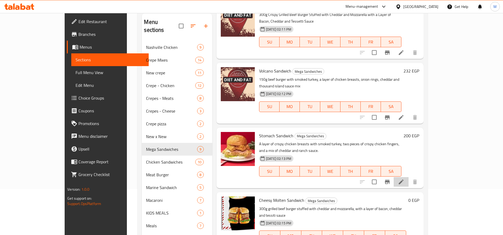
click at [409, 177] on li at bounding box center [401, 182] width 15 height 10
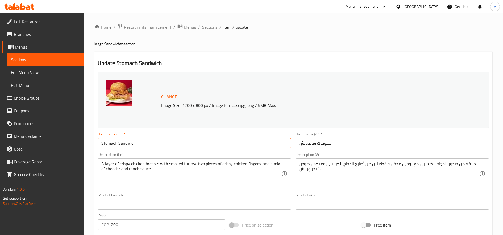
click at [113, 145] on input "Stomach Sandwich" at bounding box center [195, 143] width 194 height 11
click at [217, 27] on span "Sections" at bounding box center [209, 27] width 15 height 6
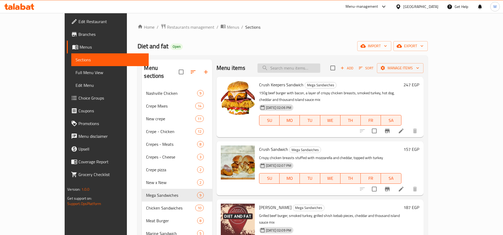
click at [320, 65] on input "search" at bounding box center [288, 68] width 63 height 9
paste input "مشروم برجر"
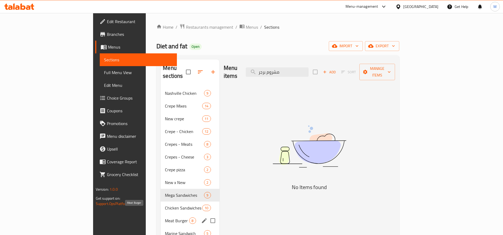
type input "مشروم برجر"
click at [165, 218] on span "Meat Burger" at bounding box center [177, 221] width 24 height 6
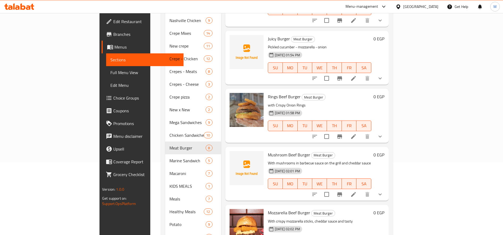
scroll to position [90, 0]
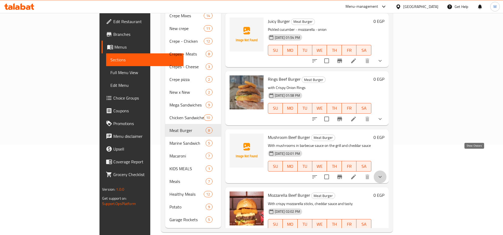
click at [383, 174] on icon "show more" at bounding box center [380, 177] width 6 height 6
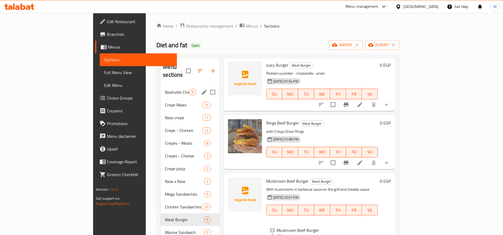
scroll to position [0, 0]
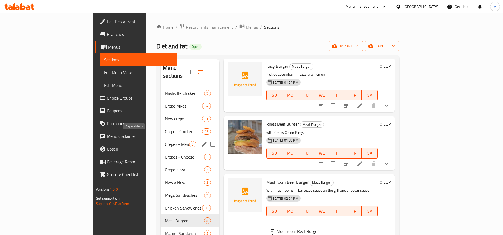
click at [165, 141] on span "Crepes - Meats" at bounding box center [177, 144] width 24 height 6
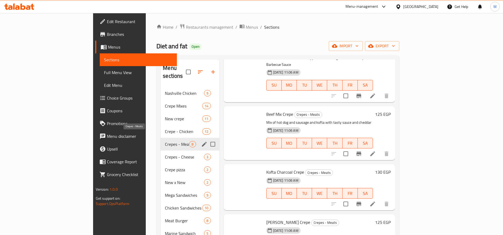
scroll to position [211, 0]
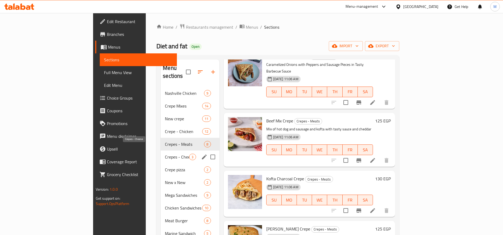
click at [165, 154] on span "Crepes - Cheese" at bounding box center [177, 157] width 24 height 6
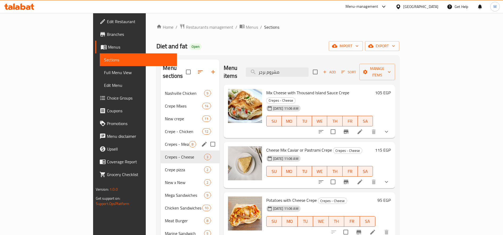
click at [165, 141] on span "Crepes - Meats" at bounding box center [177, 144] width 24 height 6
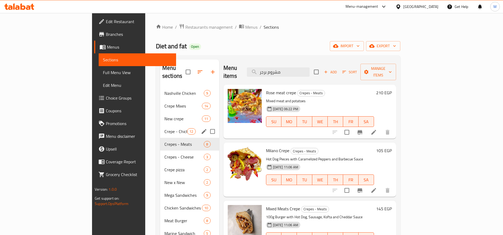
click at [160, 129] on div "Crepe - Chicken 12" at bounding box center [189, 131] width 59 height 13
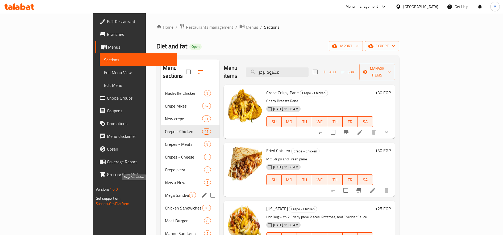
click at [165, 192] on span "Mega Sandwiches" at bounding box center [177, 195] width 24 height 6
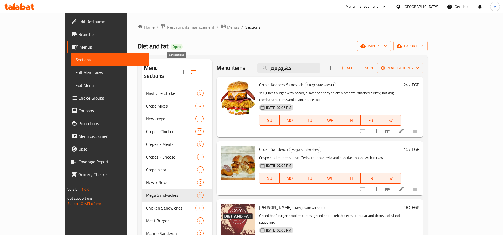
click at [191, 70] on icon "button" at bounding box center [193, 71] width 5 height 3
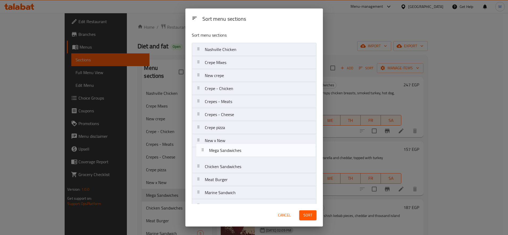
drag, startPoint x: 199, startPoint y: 155, endPoint x: 203, endPoint y: 150, distance: 6.1
click at [203, 150] on nav "Nashville Chicken Crepe Mixes New crepe Crepe - Chicken Crepes - Meats Crepes -…" at bounding box center [254, 160] width 125 height 235
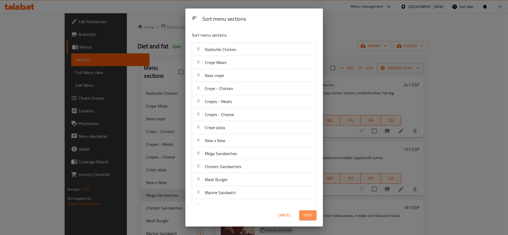
click at [314, 216] on button "Sort" at bounding box center [307, 216] width 17 height 10
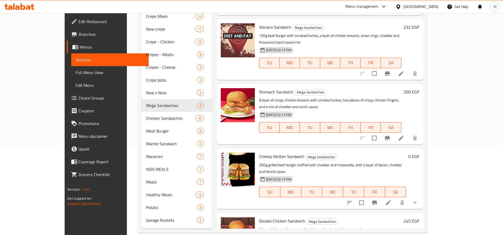
scroll to position [90, 0]
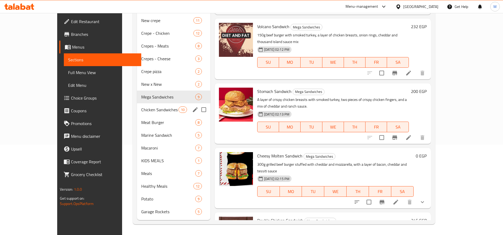
click at [137, 113] on div "Chicken Sandwiches 10" at bounding box center [173, 109] width 73 height 13
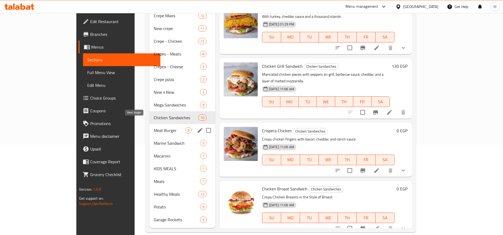
click at [154, 127] on span "Meat Burger" at bounding box center [169, 130] width 31 height 6
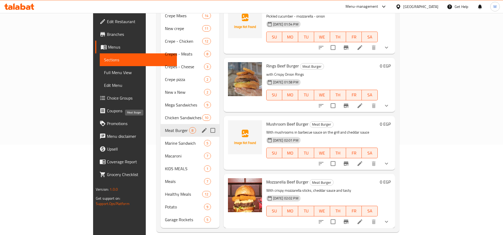
scroll to position [227, 0]
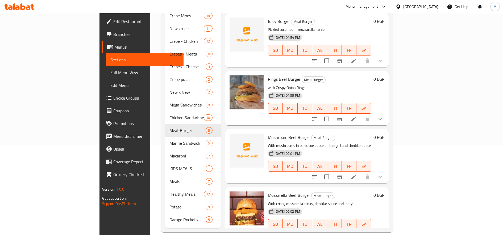
click at [268, 134] on span "Mushroom Beef Burger" at bounding box center [289, 138] width 42 height 8
copy span "Mushroom"
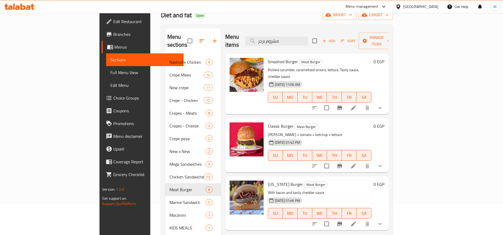
scroll to position [0, 0]
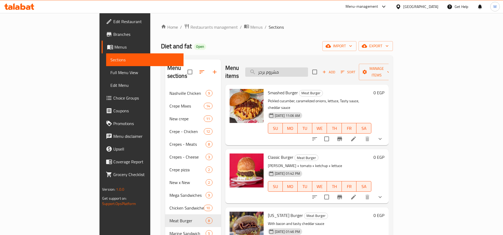
click at [308, 69] on input "مشروم برجر" at bounding box center [276, 72] width 63 height 9
paste input "Mushroom"
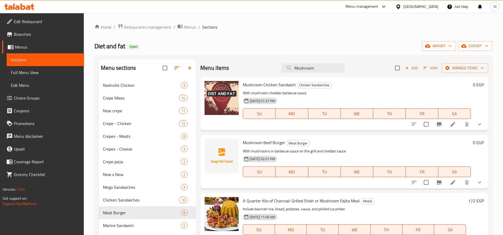
type input "Mushroom"
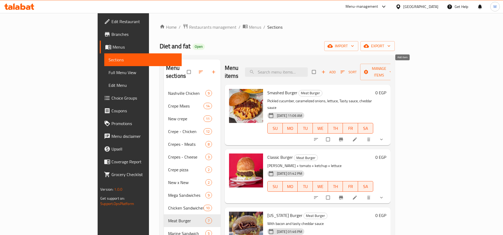
click at [326, 69] on icon "button" at bounding box center [323, 71] width 5 height 5
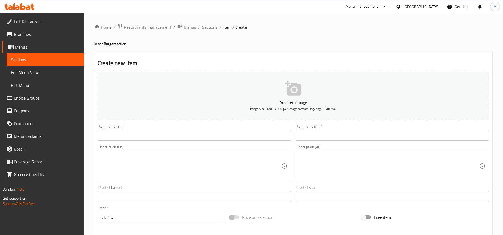
click at [351, 126] on div "Item name (Ar)   * Item name (Ar) *" at bounding box center [393, 133] width 194 height 16
click at [351, 135] on input "text" at bounding box center [393, 135] width 194 height 11
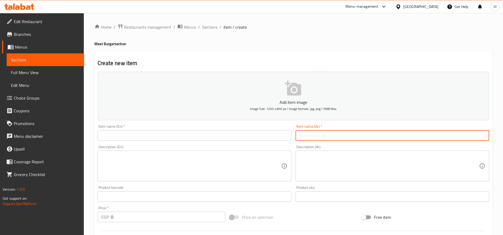
paste input "مشروم برجر"
click at [307, 138] on input "مشروم برجر" at bounding box center [393, 135] width 194 height 11
click at [316, 138] on input "مشروم بيف برجر" at bounding box center [393, 135] width 194 height 11
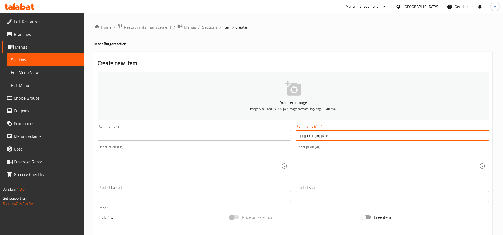
type input "مشروم بيف برجر"
click at [160, 136] on input "text" at bounding box center [195, 135] width 194 height 11
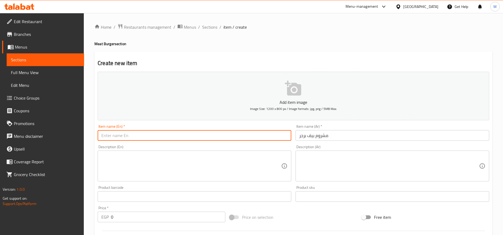
paste input "Mushroom Beef Burger"
type input "Mushroom Beef Burger"
click at [347, 165] on textarea at bounding box center [389, 166] width 180 height 25
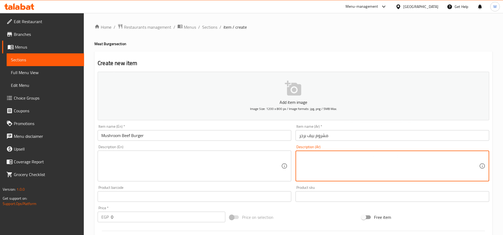
paste textarea "برجر لحم مع مشروم وميكس صوص شيدر ورانش"
type textarea "برجر لحم مع مشروم وميكس صوص شيدر ورانش"
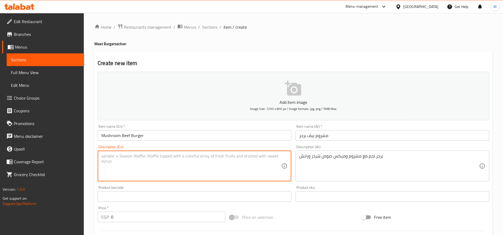
click at [131, 160] on textarea at bounding box center [191, 166] width 180 height 25
paste textarea "Beef burger with mushrooms and mixed cheddar and ranch sauce"
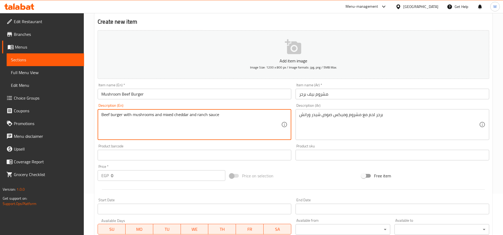
scroll to position [89, 0]
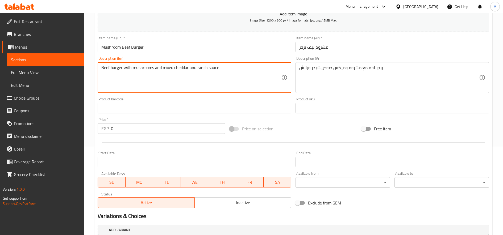
type textarea "Beef burger with mushrooms and mixed cheddar and ranch sauce"
click at [155, 132] on input "0" at bounding box center [168, 128] width 114 height 11
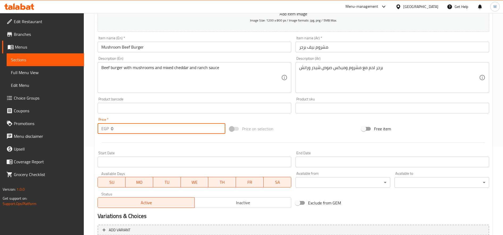
click at [155, 132] on input "0" at bounding box center [168, 128] width 114 height 11
paste input "14"
type input "140"
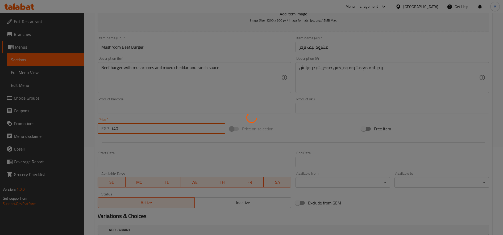
type input "0"
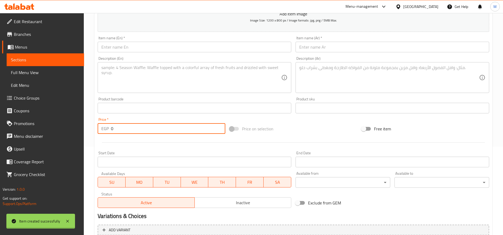
scroll to position [0, 0]
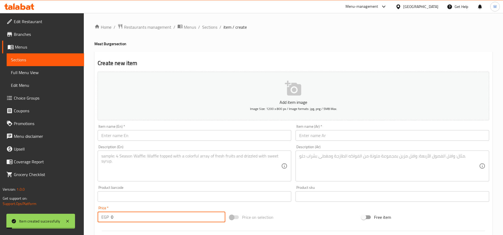
drag, startPoint x: 210, startPoint y: 27, endPoint x: 219, endPoint y: 32, distance: 10.6
click at [210, 27] on span "Sections" at bounding box center [209, 27] width 15 height 6
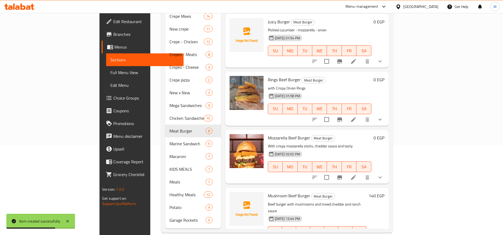
scroll to position [90, 0]
click at [234, 196] on icon "upload picture" at bounding box center [237, 199] width 6 height 6
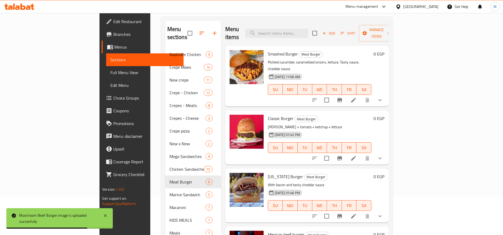
scroll to position [0, 0]
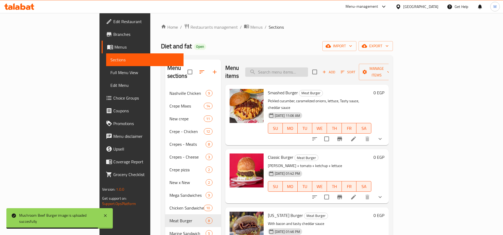
click at [292, 68] on input "search" at bounding box center [276, 72] width 63 height 9
paste input "باظظ"
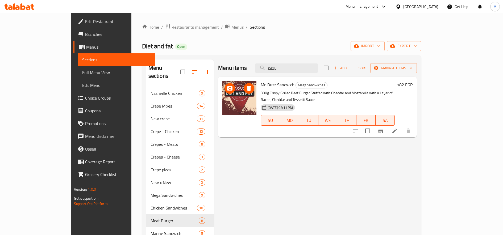
type input "باظظ"
click at [413, 88] on h6 "182 EGP" at bounding box center [405, 84] width 16 height 7
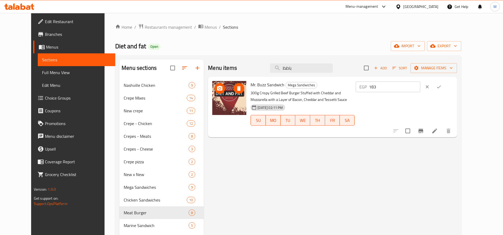
click at [420, 84] on input "183" at bounding box center [394, 87] width 51 height 11
click at [420, 84] on input "184" at bounding box center [394, 87] width 51 height 11
type input "185"
click at [420, 84] on input "185" at bounding box center [394, 87] width 51 height 11
click at [442, 84] on icon "ok" at bounding box center [438, 86] width 5 height 5
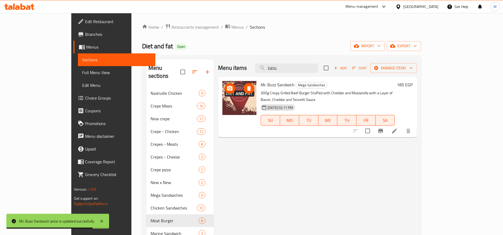
click at [227, 91] on icon "upload picture" at bounding box center [230, 88] width 6 height 6
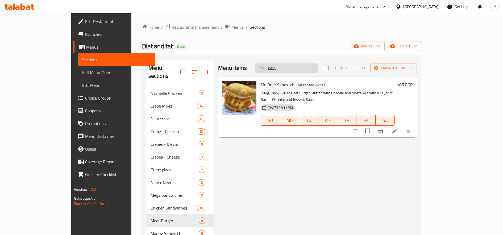
click at [318, 64] on input "باظظ" at bounding box center [286, 68] width 63 height 9
paste input "فولكانو"
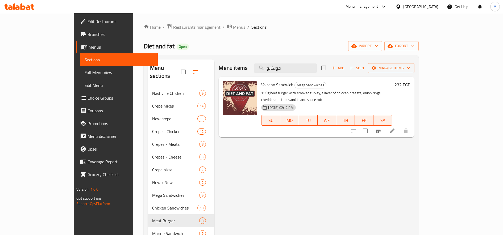
type input "فولكانو"
click at [410, 86] on h6 "232 EGP" at bounding box center [402, 84] width 16 height 7
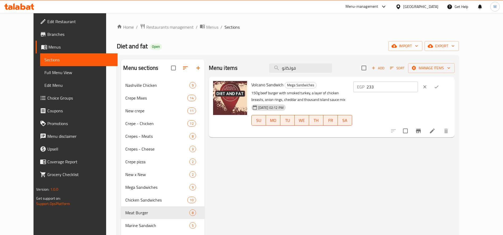
click at [418, 85] on input "233" at bounding box center [392, 87] width 51 height 11
click at [418, 85] on input "234" at bounding box center [392, 87] width 51 height 11
type input "235"
click at [418, 85] on input "235" at bounding box center [392, 87] width 51 height 11
click at [439, 88] on icon "ok" at bounding box center [436, 86] width 5 height 5
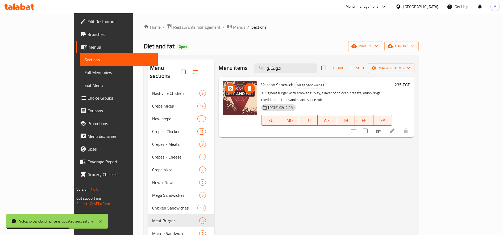
click at [228, 90] on icon "upload picture" at bounding box center [230, 88] width 5 height 5
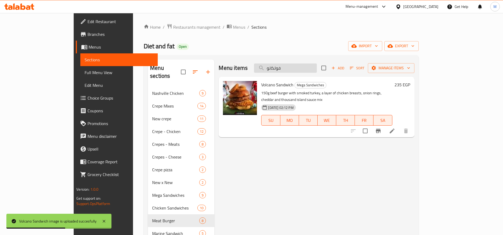
click at [316, 67] on input "فولكانو" at bounding box center [285, 68] width 63 height 9
paste input "اهيتا"
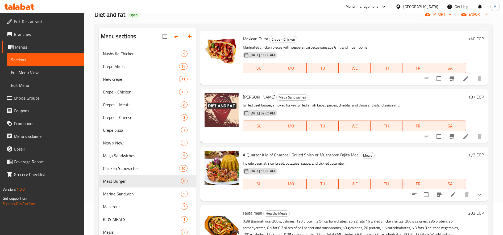
scroll to position [44, 0]
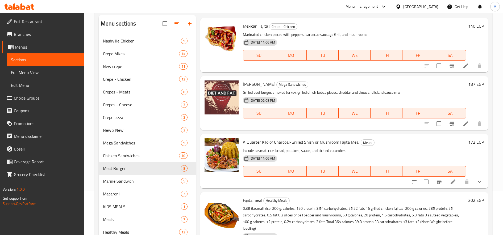
type input "فاهيتا"
click at [470, 87] on h6 "187 EGP" at bounding box center [476, 84] width 16 height 7
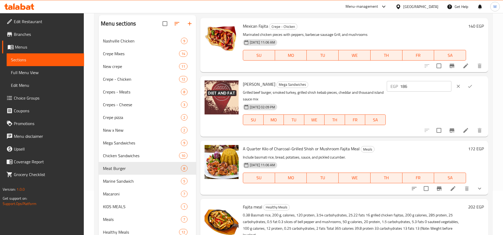
click at [444, 88] on input "186" at bounding box center [425, 86] width 51 height 11
type input "185"
click at [444, 88] on input "185" at bounding box center [425, 86] width 51 height 11
click at [466, 85] on button "ok" at bounding box center [470, 87] width 12 height 12
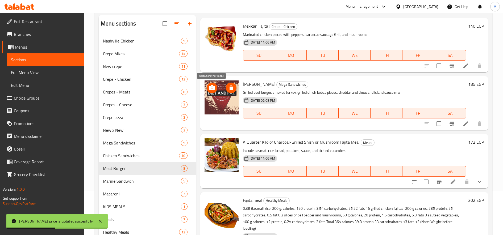
click at [208, 86] on span "upload picture" at bounding box center [212, 88] width 11 height 6
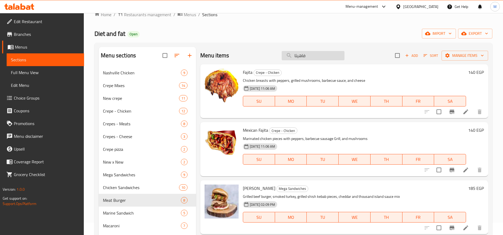
scroll to position [0, 0]
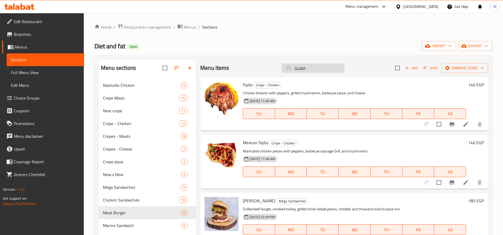
click at [314, 71] on input "فاهيتا" at bounding box center [313, 68] width 63 height 9
paste input "بريسكت"
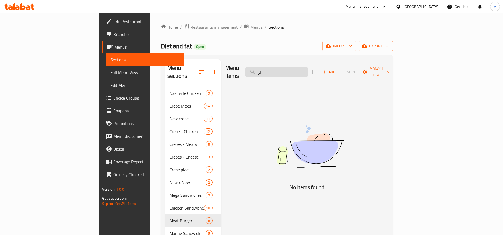
type input "ب"
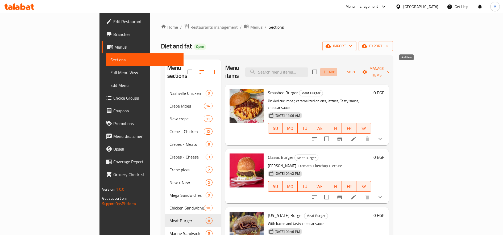
click at [336, 69] on span "Add" at bounding box center [329, 72] width 14 height 6
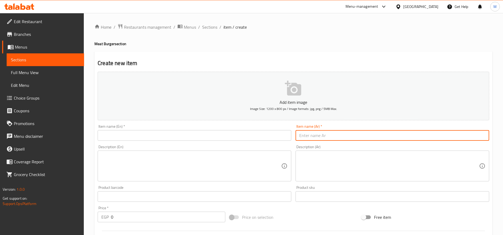
click at [342, 136] on input "text" at bounding box center [393, 135] width 194 height 11
paste input "بريسكت برجر"
type input "بريسكت برجر"
click at [380, 163] on textarea at bounding box center [389, 166] width 180 height 25
paste textarea "برجر لحم مع مبريسكت وميكس صوص شيدر وتيستي"
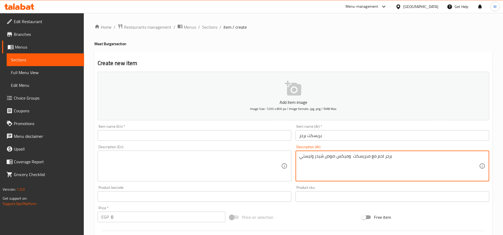
type textarea "برجر لحم مع مبريسكت وميكس صوص شيدر وتيستي"
click at [158, 155] on textarea at bounding box center [191, 166] width 180 height 25
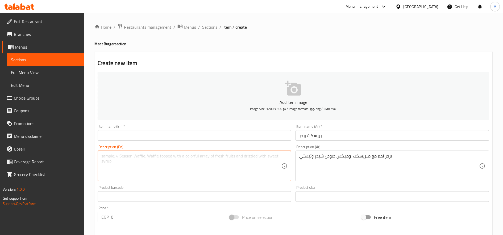
paste textarea "Beef burger with brisket, cheddar mix sauce and tasty"
type textarea "Beef burger with brisket, cheddar mix sauce and tasty"
click at [333, 140] on input "بريسكت برجر" at bounding box center [393, 135] width 194 height 11
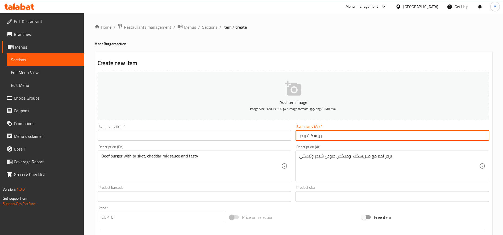
click at [333, 140] on input "بريسكت برجر" at bounding box center [393, 135] width 194 height 11
click at [157, 140] on input "text" at bounding box center [195, 135] width 194 height 11
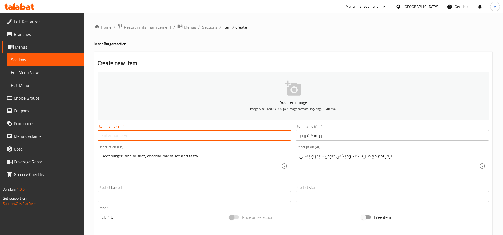
paste input "Brisket Burger"
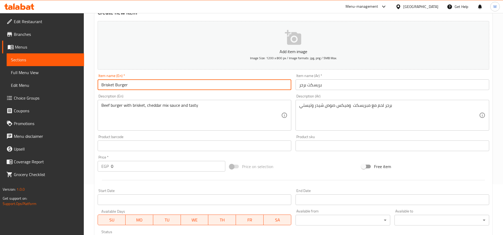
scroll to position [89, 0]
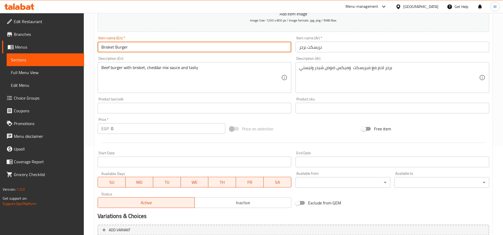
type input "Brisket Burger"
click at [143, 129] on input "0" at bounding box center [168, 128] width 114 height 11
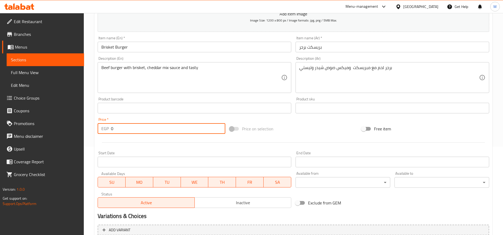
click at [143, 129] on input "0" at bounding box center [168, 128] width 114 height 11
paste input "165"
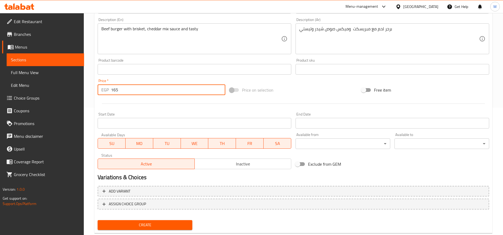
scroll to position [140, 0]
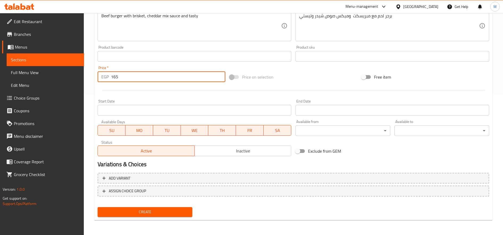
type input "165"
click at [155, 211] on span "Create" at bounding box center [145, 212] width 86 height 7
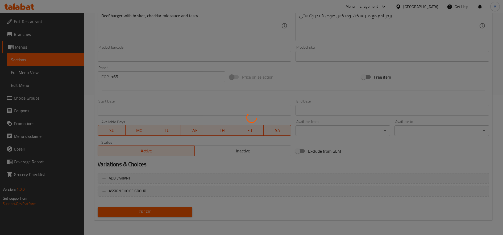
type input "0"
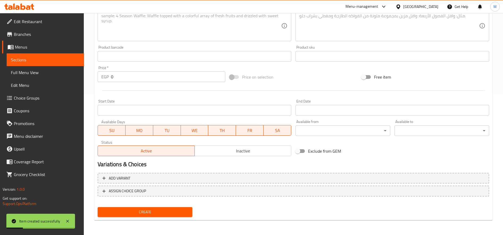
scroll to position [0, 0]
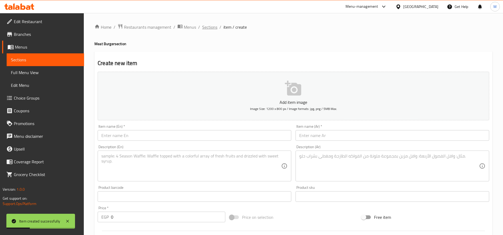
click at [215, 28] on span "Sections" at bounding box center [209, 27] width 15 height 6
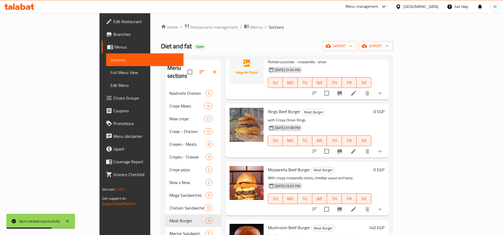
scroll to position [90, 0]
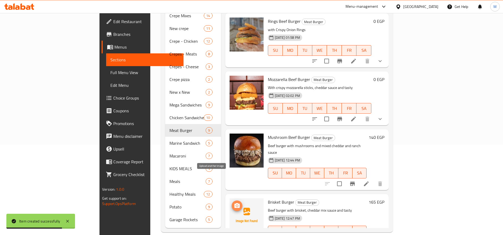
click at [234, 203] on icon "upload picture" at bounding box center [236, 205] width 5 height 5
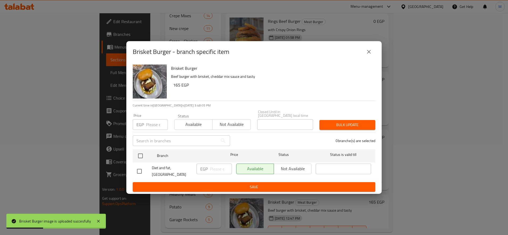
click at [294, 168] on div "Available Not available" at bounding box center [273, 169] width 75 height 11
drag, startPoint x: 132, startPoint y: 168, endPoint x: 149, endPoint y: 167, distance: 17.3
click at [136, 168] on div "Brisket Burger Beef burger with brisket, cheddar mix sauce and tasty 165 EGP Cu…" at bounding box center [253, 129] width 255 height 132
click at [150, 167] on div at bounding box center [144, 171] width 15 height 11
click at [142, 169] on input "checkbox" at bounding box center [139, 171] width 11 height 11
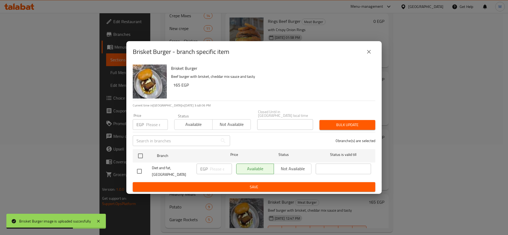
checkbox input "true"
drag, startPoint x: 312, startPoint y: 168, endPoint x: 302, endPoint y: 170, distance: 10.0
click at [313, 169] on div "Available Not available" at bounding box center [274, 172] width 80 height 20
click at [301, 170] on span "Not available" at bounding box center [292, 169] width 33 height 8
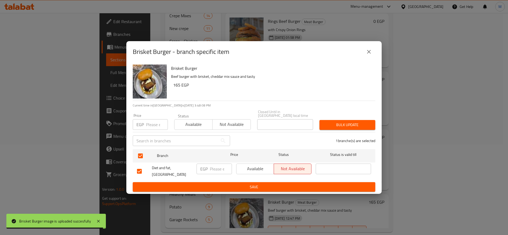
click at [301, 187] on span "Save" at bounding box center [254, 187] width 234 height 7
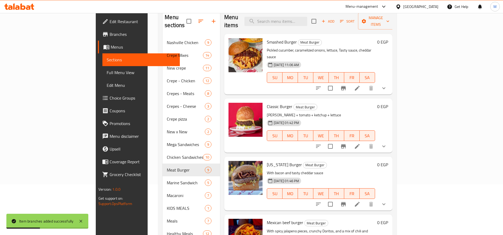
scroll to position [0, 0]
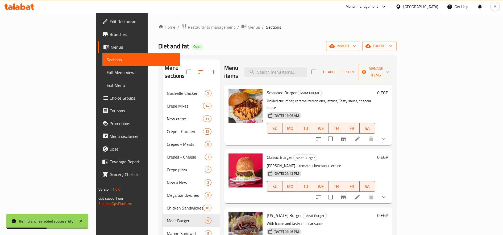
click at [306, 75] on div "Menu items Add Sort Manage items" at bounding box center [308, 72] width 168 height 25
click at [307, 70] on input "search" at bounding box center [275, 72] width 63 height 9
paste input "رانشيز"
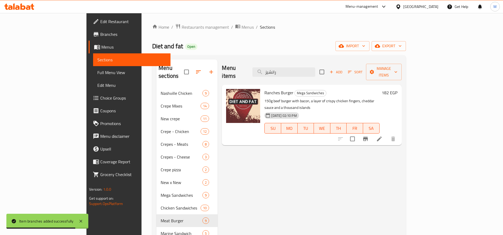
type input "رانشيز"
click at [397, 89] on h6 "182 EGP" at bounding box center [390, 92] width 16 height 7
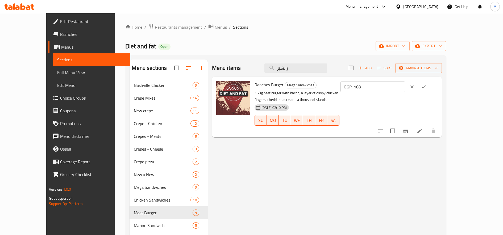
click at [405, 86] on input "183" at bounding box center [379, 87] width 51 height 11
click at [405, 86] on input "184" at bounding box center [379, 87] width 51 height 11
type input "185"
click at [405, 86] on input "185" at bounding box center [379, 87] width 51 height 11
click at [426, 86] on icon "ok" at bounding box center [423, 86] width 5 height 5
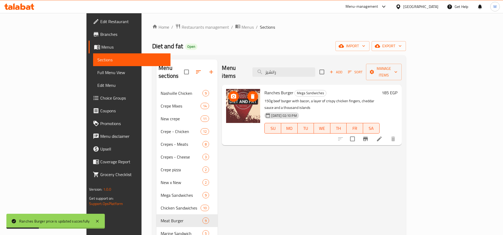
click at [230, 93] on icon "upload picture" at bounding box center [233, 96] width 6 height 6
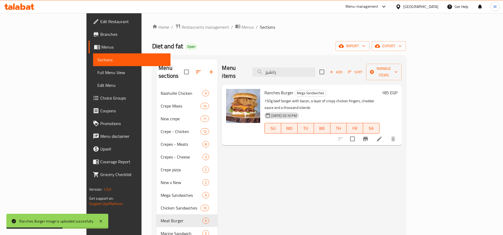
click at [311, 75] on div "Menu items رانشيز Add Sort Manage items" at bounding box center [312, 72] width 180 height 25
click at [312, 72] on input "رانشيز" at bounding box center [283, 72] width 63 height 9
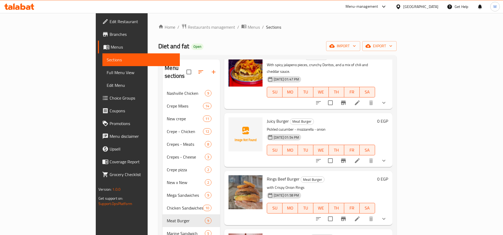
scroll to position [133, 0]
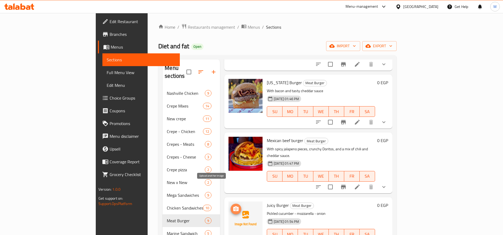
click at [233, 206] on icon "upload picture" at bounding box center [236, 209] width 6 height 6
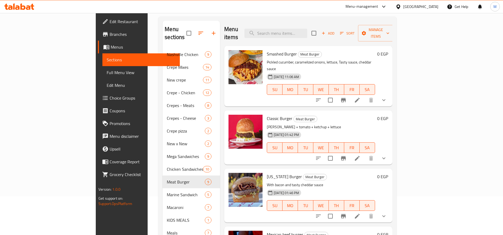
scroll to position [0, 0]
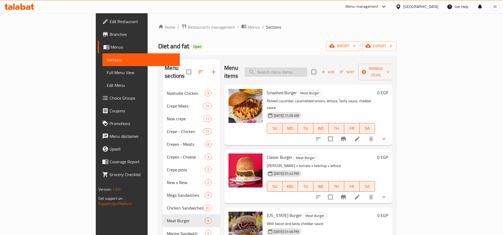
click at [307, 71] on input "search" at bounding box center [275, 72] width 63 height 9
paste input "لانش بوكس"
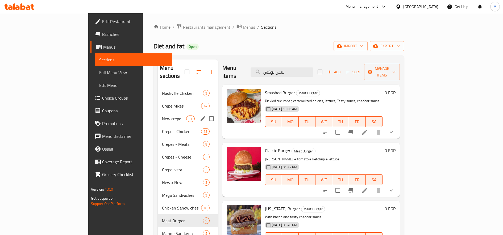
type input "لانش بوكس"
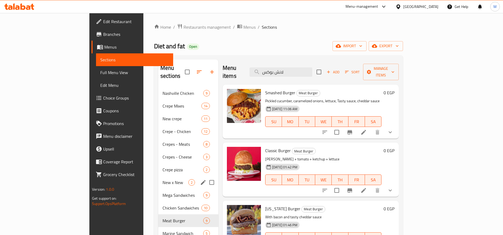
scroll to position [44, 0]
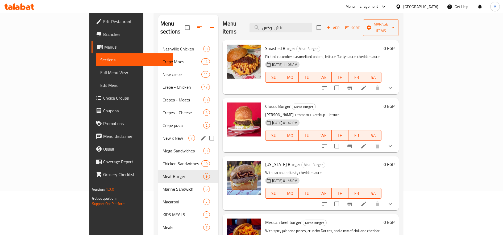
click at [163, 135] on span "New x New" at bounding box center [176, 138] width 26 height 6
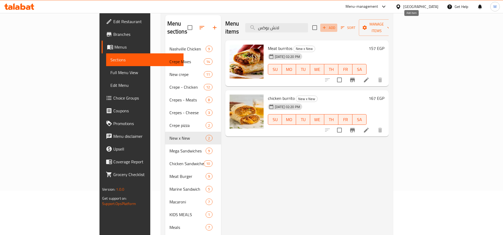
click at [336, 25] on span "Add" at bounding box center [329, 28] width 14 height 6
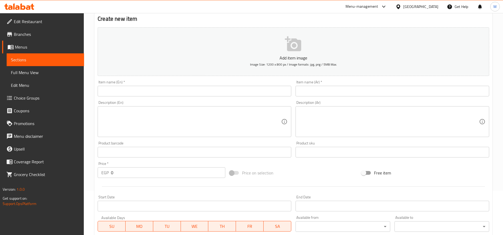
click at [341, 90] on input "text" at bounding box center [393, 91] width 194 height 11
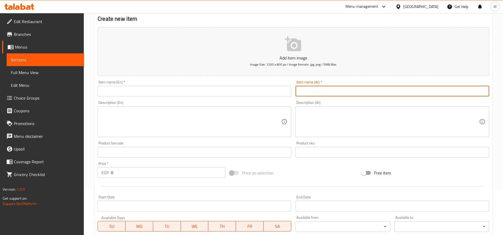
paste input "لانش بوكس"
type input "لانش بوكس"
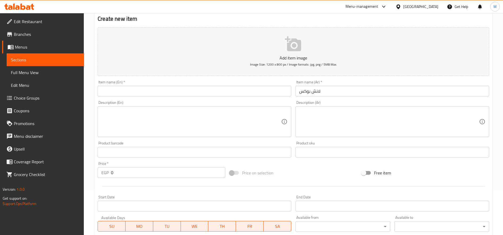
click at [392, 136] on div "Description (Ar)" at bounding box center [393, 121] width 194 height 31
paste textarea "5 قطع رول سوري استربس و 5 قطع رول سوري لحوم 5 قطع رول سوري بطاطس و عيش محمص وصو…"
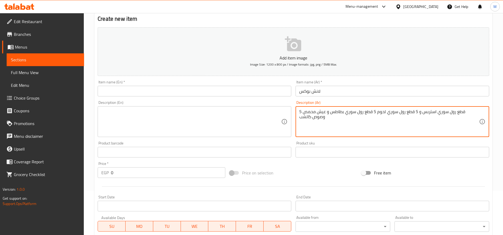
type textarea "5 قطع رول سوري استربس و 5 قطع رول سوري لحوم 5 قطع رول سوري بطاطس و عيش محمص وصو…"
click at [213, 134] on textarea at bounding box center [191, 121] width 180 height 25
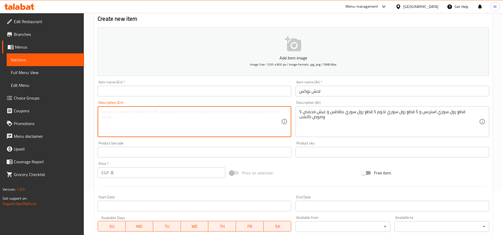
paste textarea "5 pieces of Syrian roll strips, 5 pieces of Syrian roll meat, 5 pieces of Syria…"
type textarea "5 pieces of Syrian roll strips, 5 pieces of Syrian roll meat, 5 pieces of Syria…"
click at [343, 86] on input "لانش بوكس" at bounding box center [393, 91] width 194 height 11
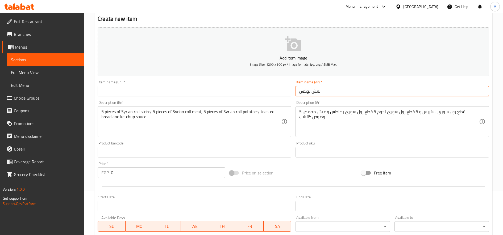
click at [343, 86] on input "لانش بوكس" at bounding box center [393, 91] width 194 height 11
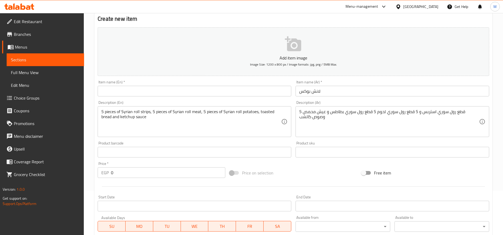
click at [165, 97] on div "Item name (En)   * Item name (En) *" at bounding box center [194, 88] width 198 height 20
click at [167, 93] on input "text" at bounding box center [195, 91] width 194 height 11
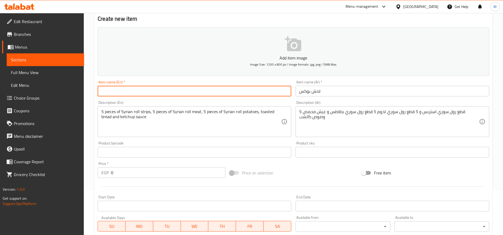
paste input "Lunch box"
type input "Lunch box"
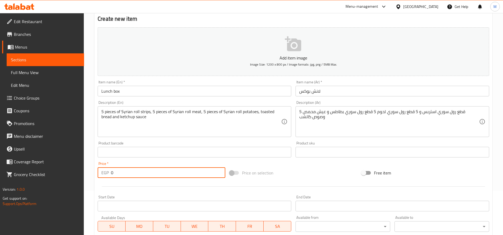
click at [154, 176] on input "0" at bounding box center [168, 173] width 114 height 11
paste input "235"
type input "235"
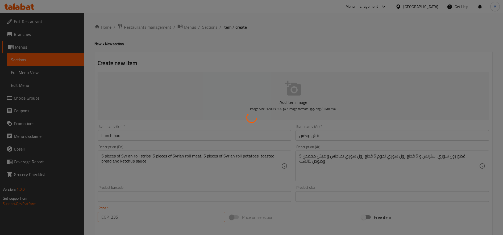
type input "0"
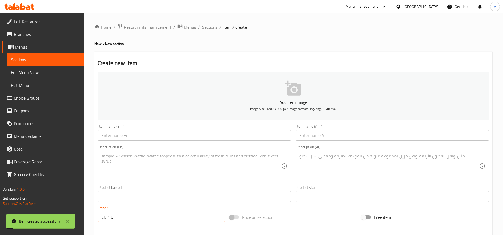
click at [206, 27] on span "Sections" at bounding box center [209, 27] width 15 height 6
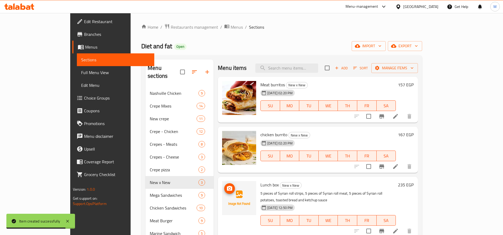
click at [226, 190] on icon "upload picture" at bounding box center [229, 189] width 6 height 6
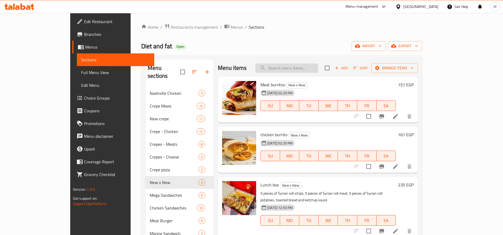
click at [318, 72] on input "search" at bounding box center [286, 68] width 63 height 9
paste input "ماك اند تشيز"
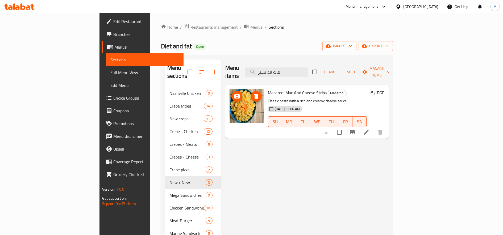
type input "ماك اند تشيز"
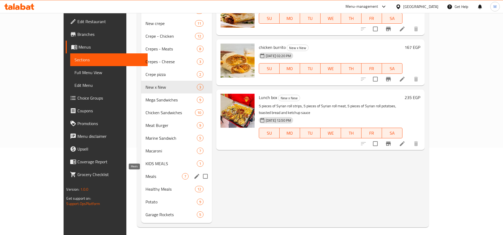
scroll to position [89, 0]
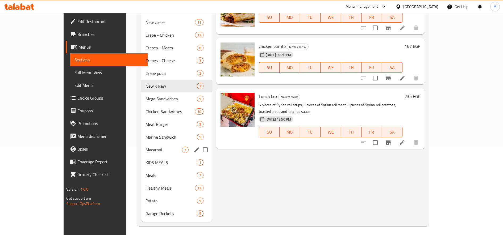
click at [141, 154] on div "Macaroni 7" at bounding box center [176, 150] width 71 height 13
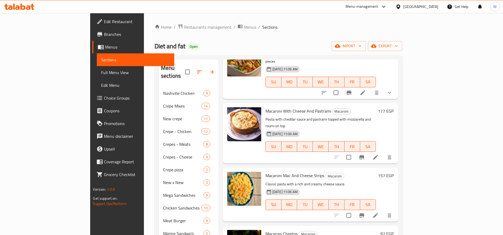
scroll to position [133, 0]
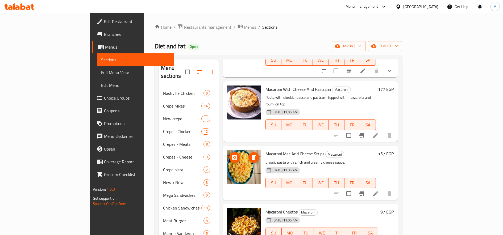
click at [234, 157] on circle "upload picture" at bounding box center [235, 158] width 2 height 2
click at [394, 150] on h6 "157 EGP" at bounding box center [386, 153] width 16 height 7
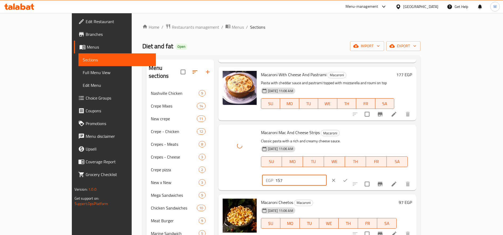
drag, startPoint x: 421, startPoint y: 130, endPoint x: 409, endPoint y: 131, distance: 11.5
click at [327, 175] on input "157" at bounding box center [300, 180] width 51 height 11
type input "175"
click at [348, 178] on icon "ok" at bounding box center [345, 180] width 5 height 5
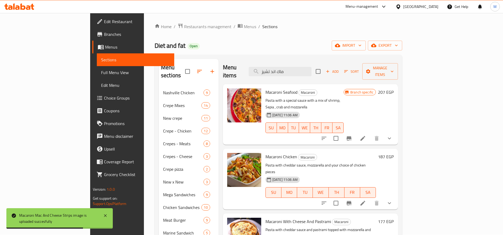
scroll to position [0, 0]
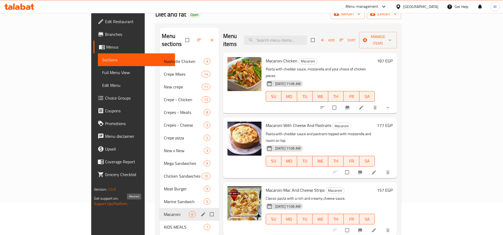
scroll to position [44, 0]
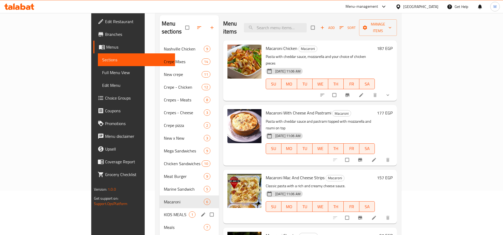
click at [160, 211] on div "KIDS MEALS 1" at bounding box center [189, 215] width 59 height 13
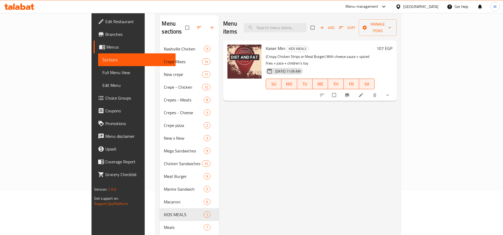
click at [392, 45] on h6 "107 EGP" at bounding box center [385, 48] width 16 height 7
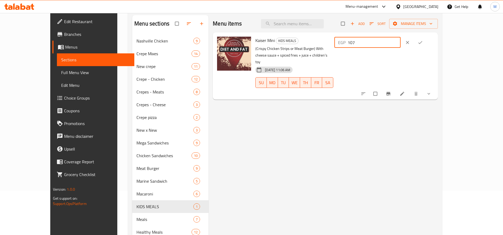
drag, startPoint x: 412, startPoint y: 43, endPoint x: 416, endPoint y: 43, distance: 3.8
click at [401, 43] on input "107" at bounding box center [374, 42] width 53 height 11
type input "110"
click at [423, 44] on icon "ok" at bounding box center [420, 42] width 5 height 5
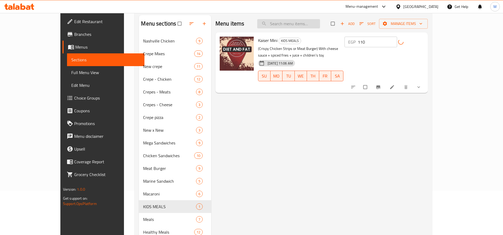
click at [320, 24] on input "search" at bounding box center [288, 23] width 63 height 9
paste input "كرسبى"
type input "كرسبى"
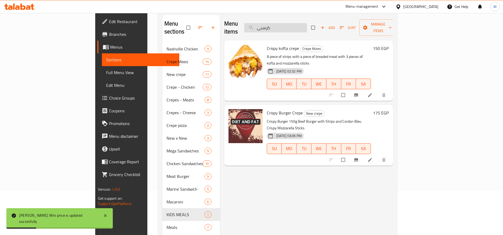
click at [307, 23] on input "كرسبى" at bounding box center [275, 27] width 63 height 9
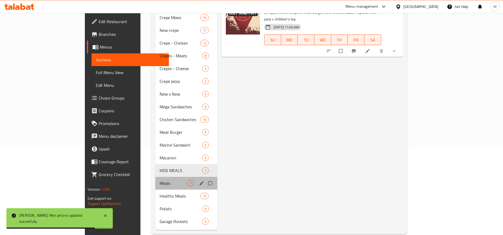
click at [155, 177] on div "Meals 7" at bounding box center [186, 183] width 62 height 13
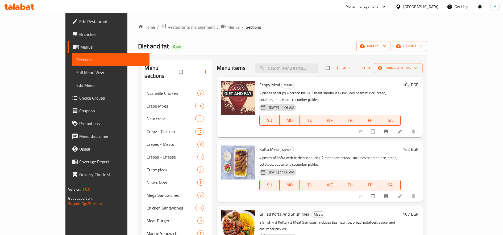
click at [418, 84] on h6 "187 EGP" at bounding box center [411, 84] width 16 height 7
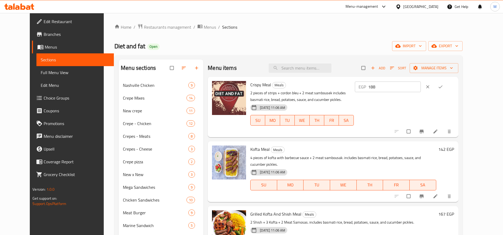
click at [421, 84] on input "188" at bounding box center [394, 87] width 53 height 11
click at [421, 84] on input "189" at bounding box center [394, 87] width 53 height 11
type input "190"
click at [421, 85] on input "190" at bounding box center [394, 87] width 53 height 11
click at [444, 88] on span "ok" at bounding box center [441, 86] width 6 height 5
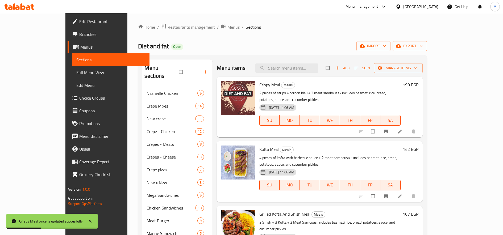
click at [418, 146] on h6 "142 EGP" at bounding box center [411, 149] width 16 height 7
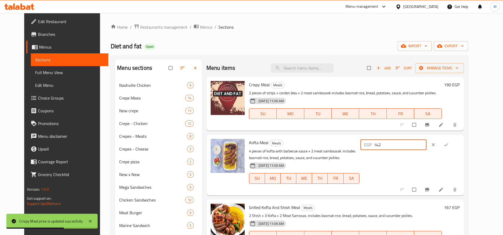
drag, startPoint x: 414, startPoint y: 145, endPoint x: 409, endPoint y: 146, distance: 4.6
click at [409, 146] on input "142" at bounding box center [400, 145] width 53 height 11
type input "145"
click at [453, 144] on button "ok" at bounding box center [446, 145] width 13 height 12
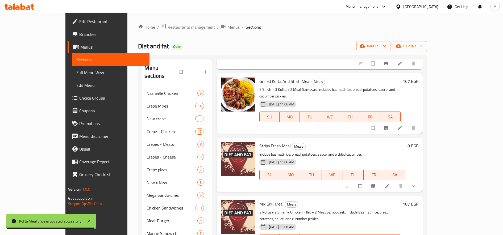
scroll to position [89, 0]
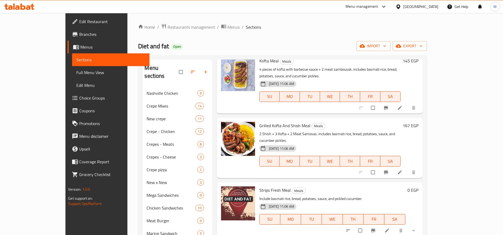
click at [418, 122] on h6 "167 EGP" at bounding box center [411, 125] width 16 height 7
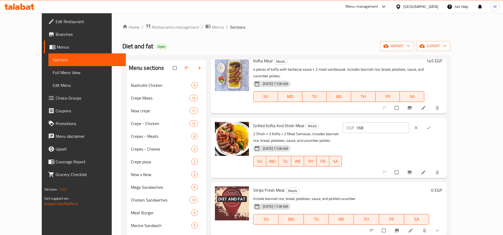
click at [409, 123] on input "168" at bounding box center [382, 128] width 53 height 11
click at [409, 123] on input "169" at bounding box center [382, 128] width 53 height 11
type input "170"
click at [409, 123] on input "170" at bounding box center [382, 128] width 53 height 11
click at [431, 125] on icon "ok" at bounding box center [428, 127] width 5 height 5
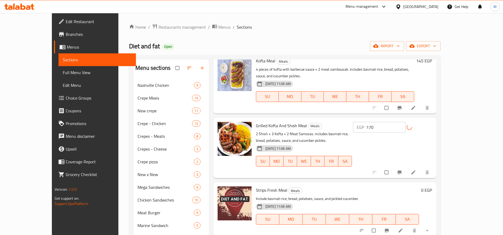
click at [383, 187] on h6 "Strips Fresh Meal Meals" at bounding box center [337, 190] width 163 height 7
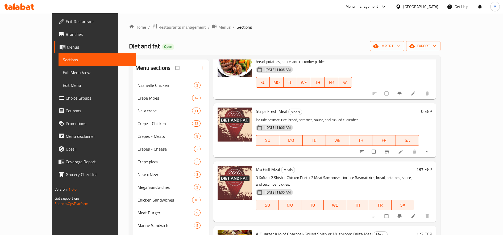
scroll to position [169, 0]
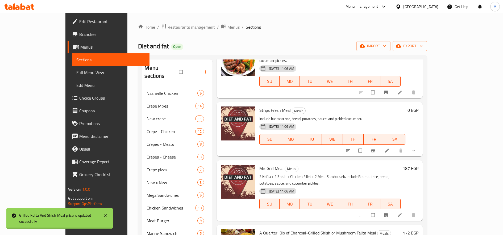
click at [415, 150] on icon "show more" at bounding box center [413, 151] width 3 height 2
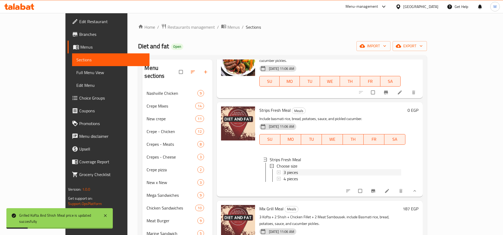
click at [284, 169] on span "3 pieces" at bounding box center [291, 172] width 14 height 6
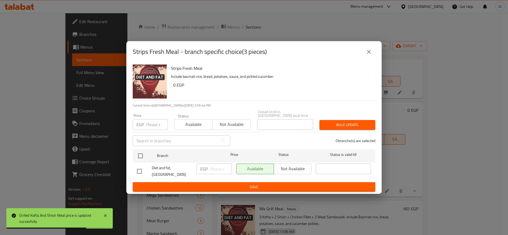
click at [153, 127] on input "number" at bounding box center [157, 124] width 22 height 11
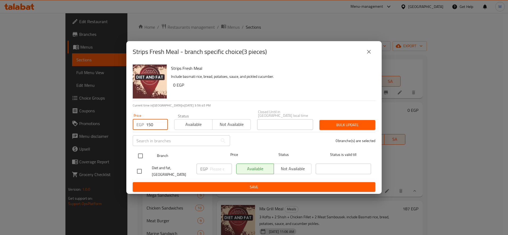
type input "150"
click at [138, 153] on input "checkbox" at bounding box center [140, 156] width 11 height 11
checkbox input "true"
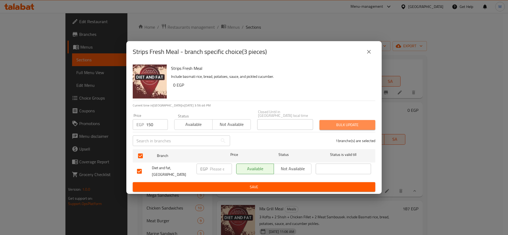
click at [324, 125] on span "Bulk update" at bounding box center [347, 125] width 47 height 7
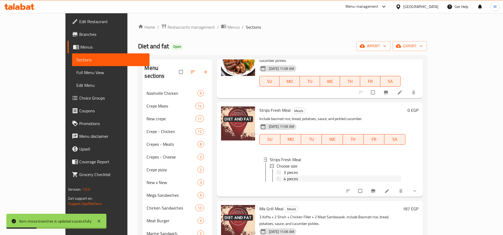
click at [289, 176] on div "4 pieces" at bounding box center [343, 179] width 118 height 6
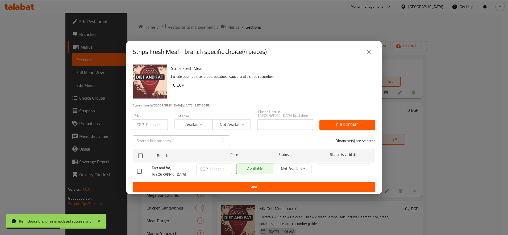
click at [152, 126] on input "number" at bounding box center [157, 124] width 22 height 11
paste input "4185"
drag, startPoint x: 149, startPoint y: 126, endPoint x: 144, endPoint y: 125, distance: 5.1
click at [144, 125] on div "EGP 4185 Price" at bounding box center [150, 124] width 35 height 11
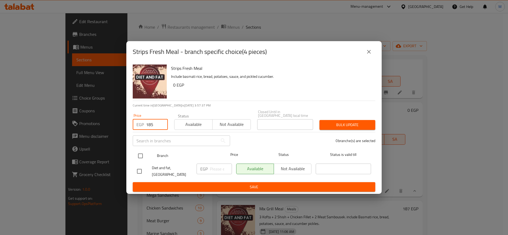
type input "185"
click at [148, 153] on div at bounding box center [145, 155] width 20 height 15
click at [140, 153] on input "checkbox" at bounding box center [140, 156] width 11 height 11
checkbox input "true"
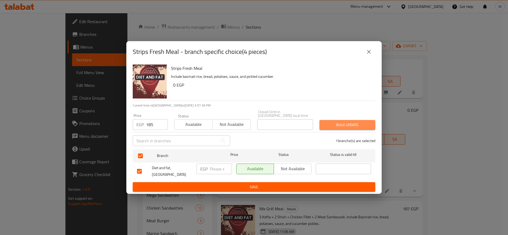
click at [344, 122] on span "Bulk update" at bounding box center [347, 125] width 47 height 7
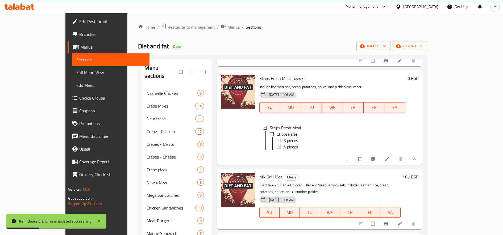
scroll to position [213, 0]
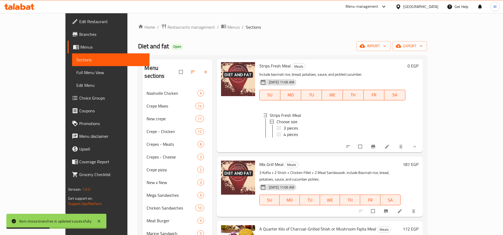
click at [418, 161] on h6 "187 EGP" at bounding box center [411, 164] width 16 height 7
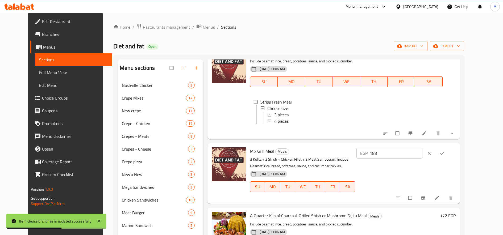
click at [423, 149] on input "188" at bounding box center [396, 153] width 53 height 11
click at [423, 149] on input "189" at bounding box center [396, 153] width 53 height 11
type input "190"
click at [423, 151] on input "190" at bounding box center [396, 153] width 53 height 11
click at [445, 151] on icon "ok" at bounding box center [441, 153] width 5 height 5
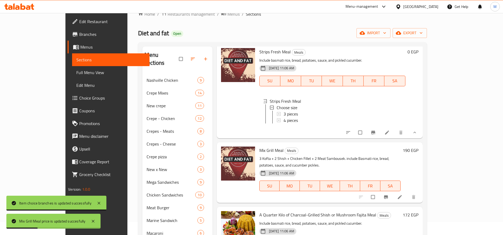
scroll to position [44, 0]
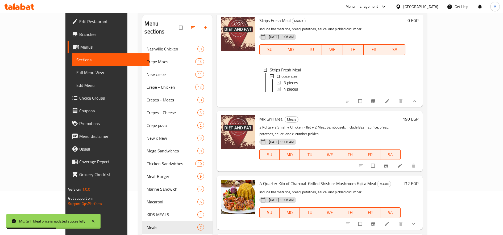
click at [418, 180] on h6 "172 EGP" at bounding box center [411, 183] width 16 height 7
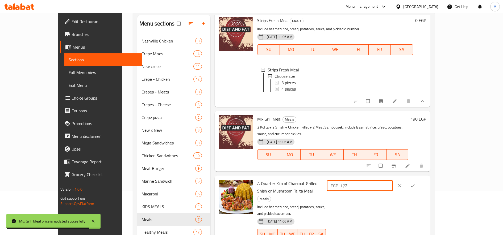
drag, startPoint x: 410, startPoint y: 161, endPoint x: 406, endPoint y: 164, distance: 5.2
click at [393, 181] on input "172" at bounding box center [366, 186] width 53 height 11
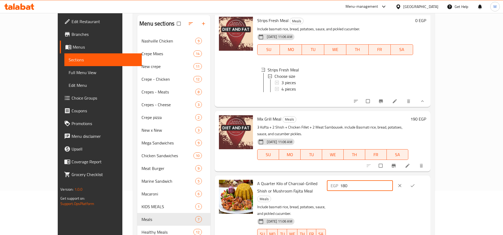
type input "180"
click at [415, 183] on icon "ok" at bounding box center [412, 185] width 5 height 5
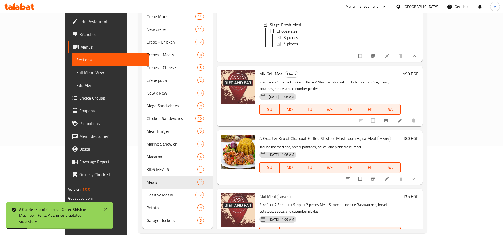
scroll to position [90, 0]
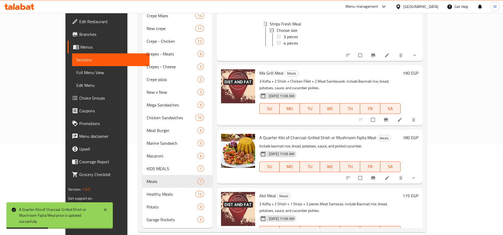
click at [418, 192] on h6 "175 EGP" at bounding box center [411, 195] width 16 height 7
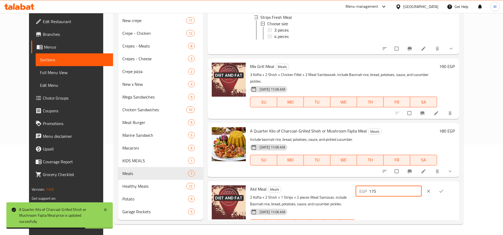
drag, startPoint x: 419, startPoint y: 173, endPoint x: 407, endPoint y: 174, distance: 12.0
click at [407, 186] on input "175" at bounding box center [395, 191] width 53 height 11
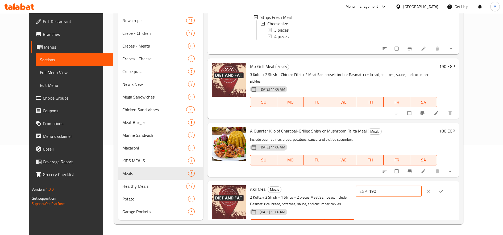
type input "190"
click at [448, 186] on button "ok" at bounding box center [441, 192] width 13 height 12
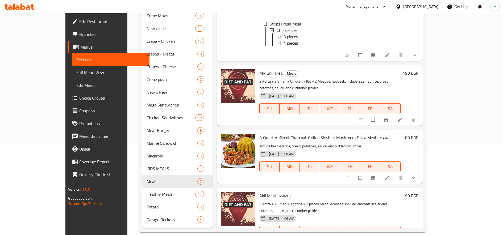
click at [223, 204] on img at bounding box center [238, 209] width 34 height 34
click at [223, 197] on span "upload picture" at bounding box center [228, 199] width 11 height 5
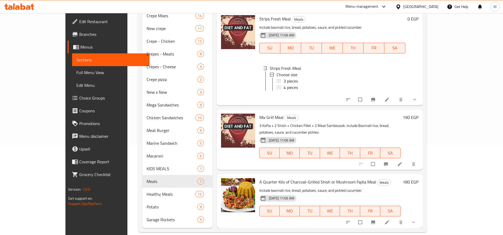
scroll to position [81, 0]
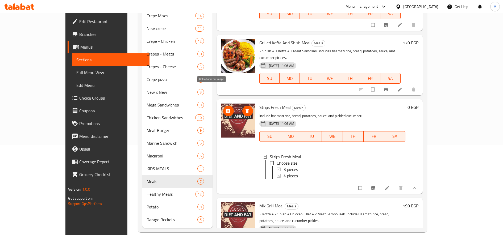
click at [225, 109] on icon "upload picture" at bounding box center [227, 111] width 5 height 5
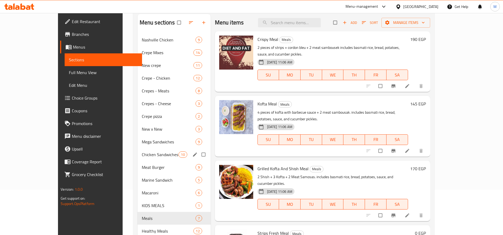
scroll to position [89, 0]
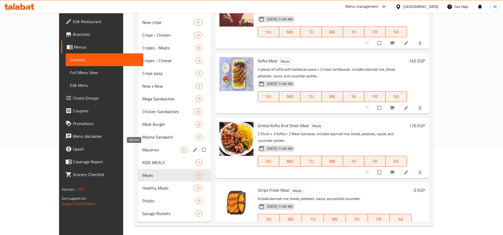
click at [142, 147] on span "Macaroni" at bounding box center [161, 150] width 38 height 6
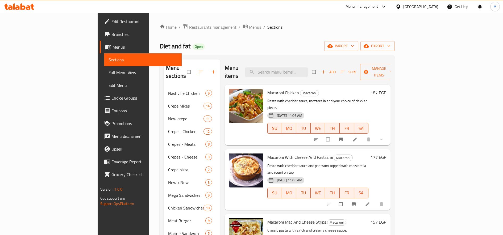
click at [386, 89] on h6 "187 EGP" at bounding box center [379, 92] width 16 height 7
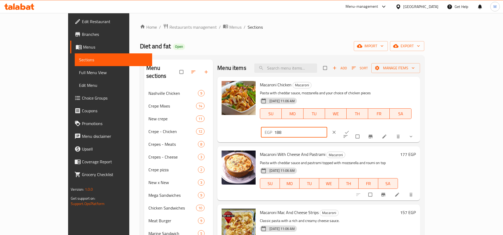
click at [327, 127] on input "188" at bounding box center [300, 132] width 53 height 11
click at [327, 127] on input "189" at bounding box center [300, 132] width 53 height 11
type input "190"
click at [327, 127] on input "190" at bounding box center [300, 132] width 53 height 11
click at [350, 130] on icon "ok" at bounding box center [346, 132] width 5 height 5
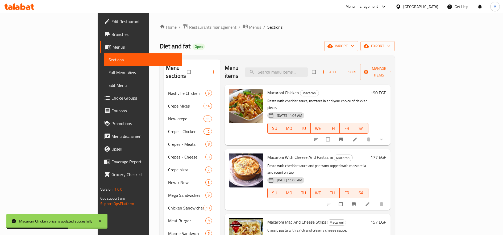
click at [386, 154] on h6 "177 EGP" at bounding box center [379, 157] width 16 height 7
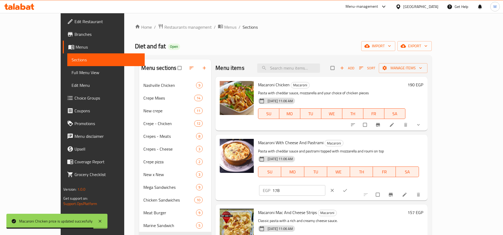
click at [325, 185] on input "178" at bounding box center [298, 190] width 53 height 11
click at [325, 185] on input "179" at bounding box center [298, 190] width 53 height 11
type input "180"
click at [325, 185] on input "180" at bounding box center [298, 190] width 53 height 11
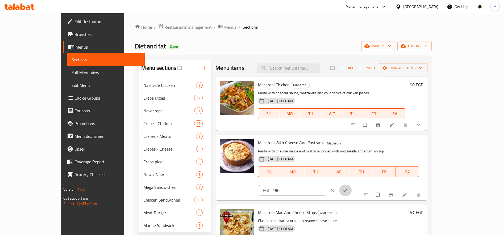
click at [348, 188] on icon "ok" at bounding box center [344, 190] width 5 height 5
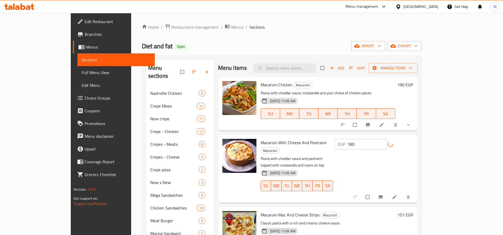
click at [413, 211] on h6 "157 EGP" at bounding box center [405, 214] width 16 height 7
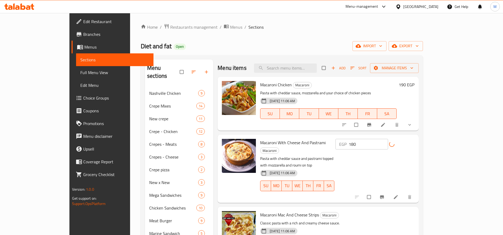
type input "160"
